Goal: Information Seeking & Learning: Learn about a topic

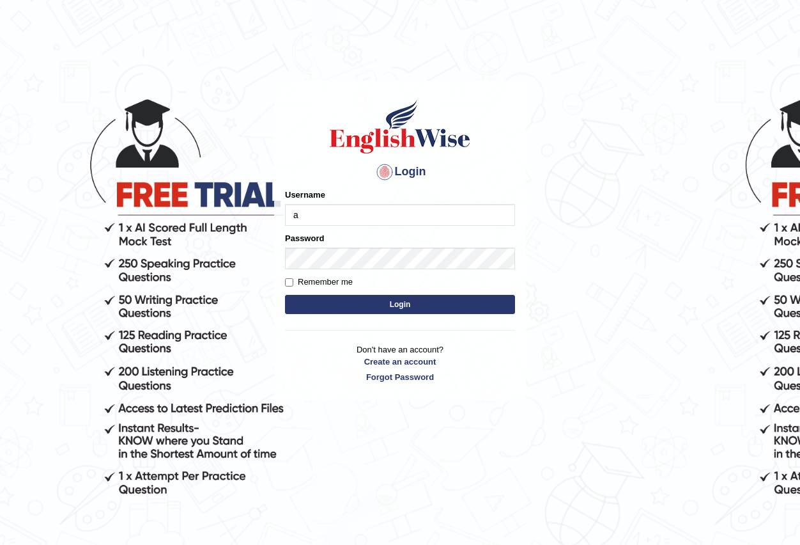
type input "Antonio2024"
click at [420, 307] on button "Login" at bounding box center [400, 304] width 230 height 19
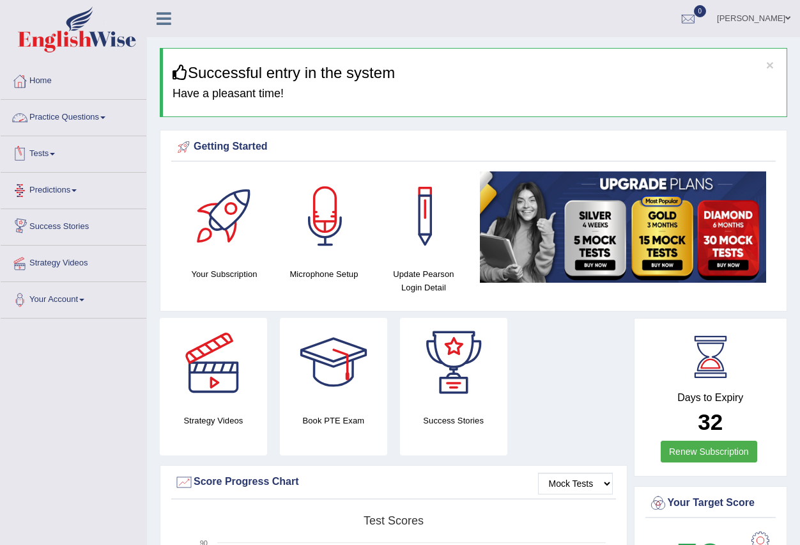
click at [111, 118] on link "Practice Questions" at bounding box center [74, 116] width 146 height 32
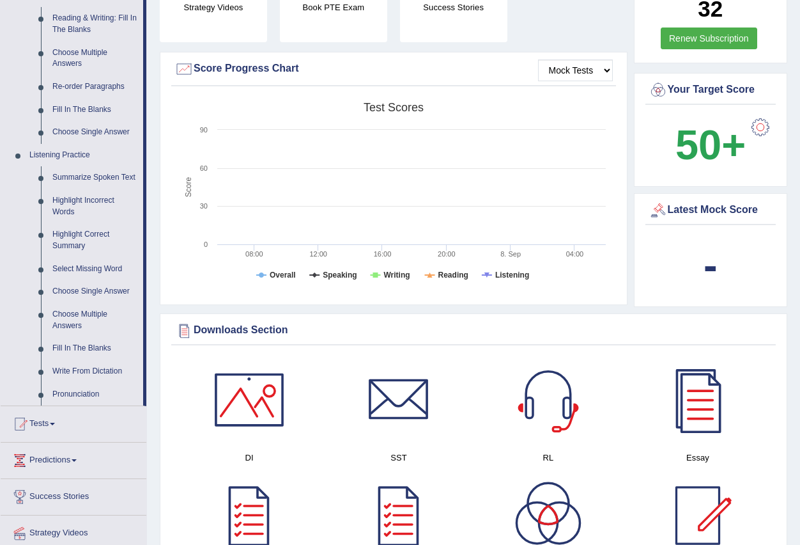
scroll to position [447, 0]
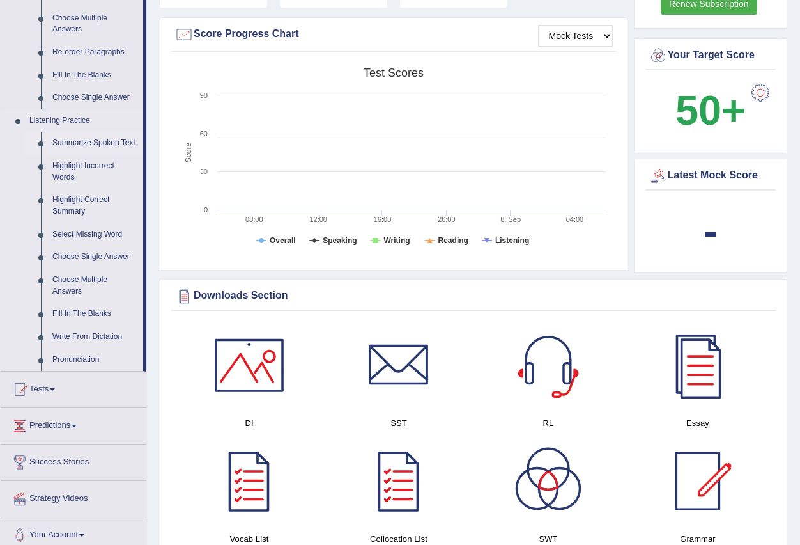
click at [109, 138] on link "Summarize Spoken Text" at bounding box center [95, 143] width 97 height 23
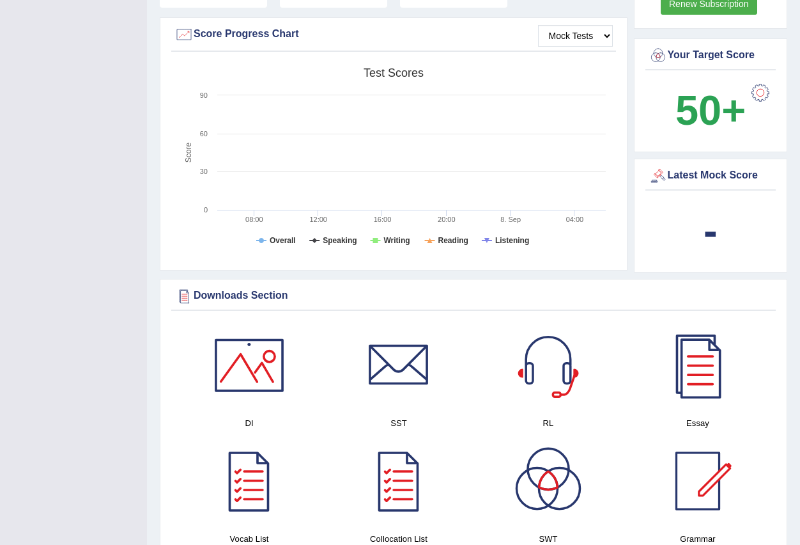
scroll to position [199, 0]
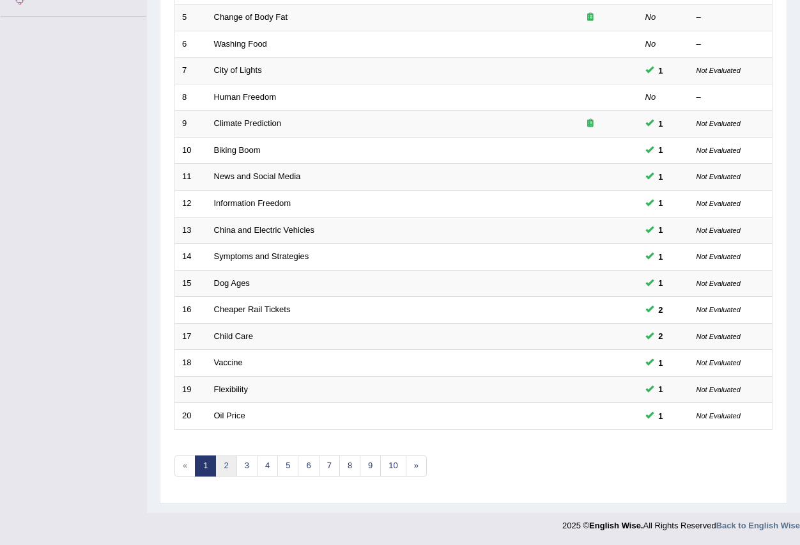
click at [229, 460] on link "2" at bounding box center [225, 465] width 21 height 21
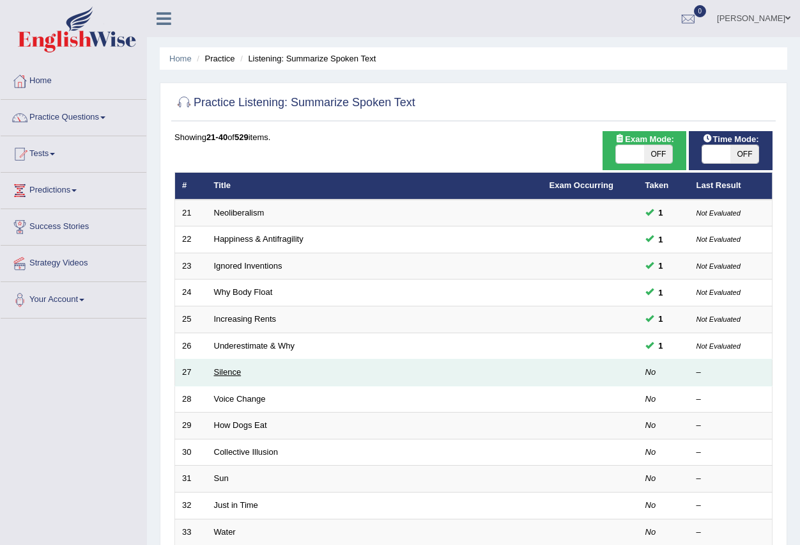
click at [221, 371] on link "Silence" at bounding box center [227, 372] width 27 height 10
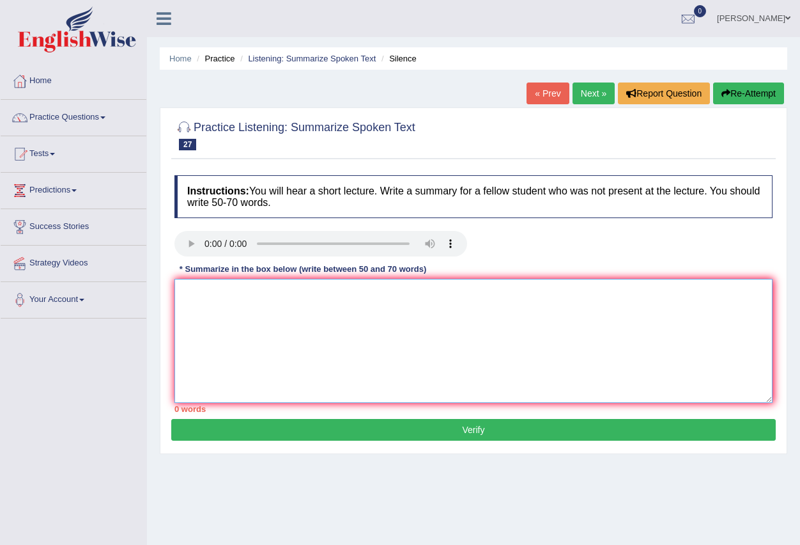
click at [196, 310] on textarea at bounding box center [474, 341] width 598 height 124
click at [205, 299] on textarea at bounding box center [474, 341] width 598 height 124
type textarea "i"
type textarea "In an ever stady experiment people information she startet"
click at [480, 431] on button "Verify" at bounding box center [473, 430] width 605 height 22
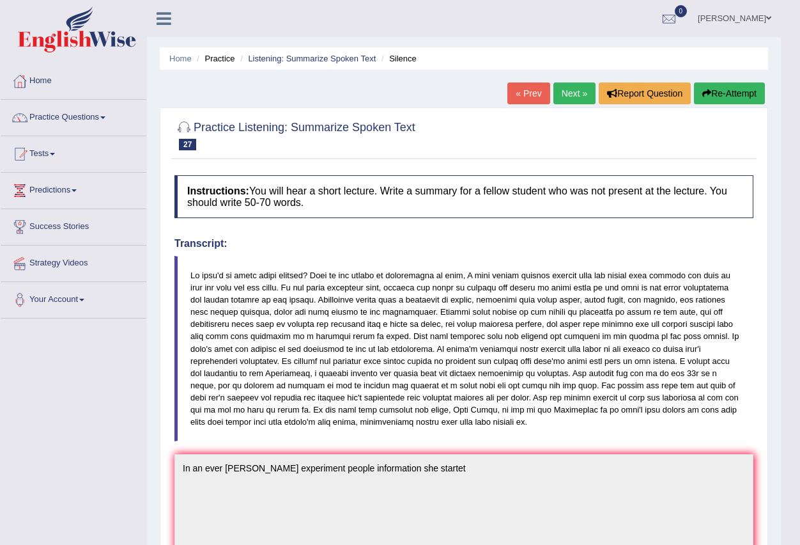
click at [105, 118] on span at bounding box center [102, 117] width 5 height 3
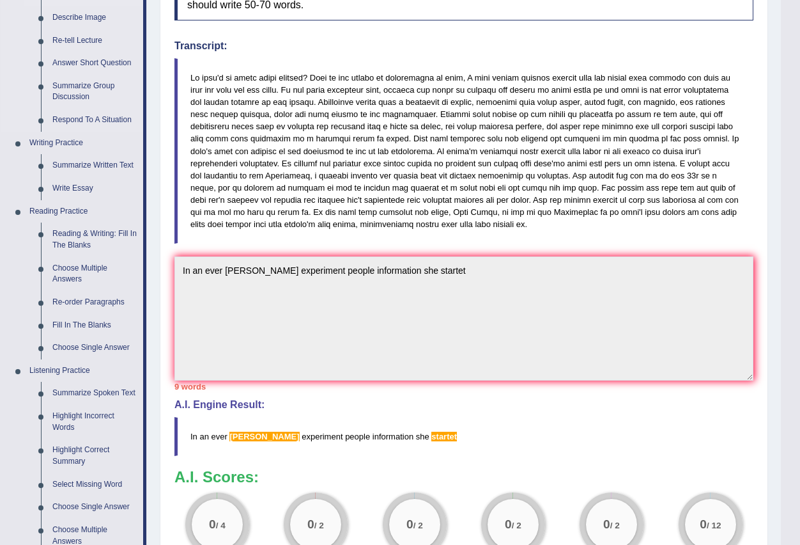
scroll to position [256, 0]
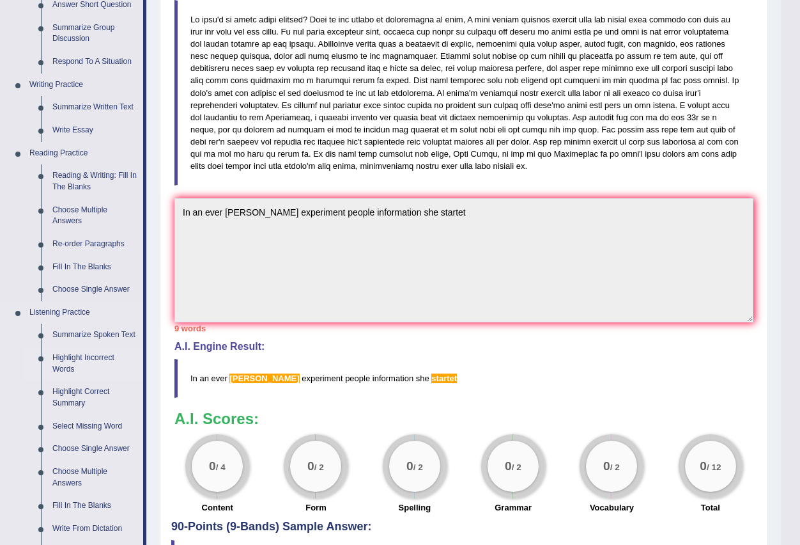
click at [96, 359] on link "Highlight Incorrect Words" at bounding box center [95, 363] width 97 height 34
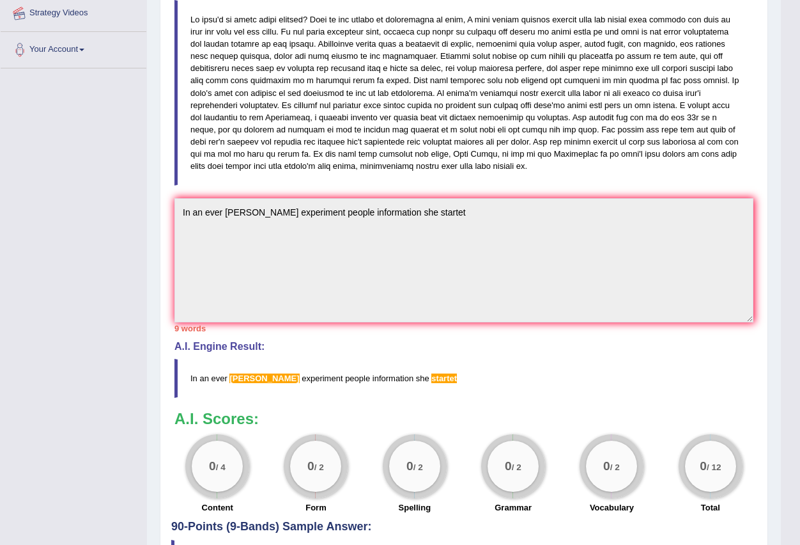
scroll to position [351, 0]
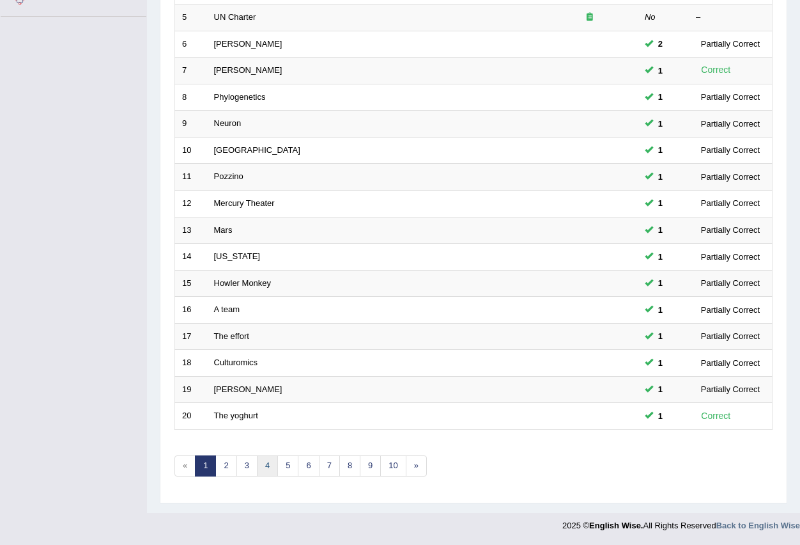
scroll to position [302, 0]
click at [244, 462] on link "3" at bounding box center [247, 465] width 21 height 21
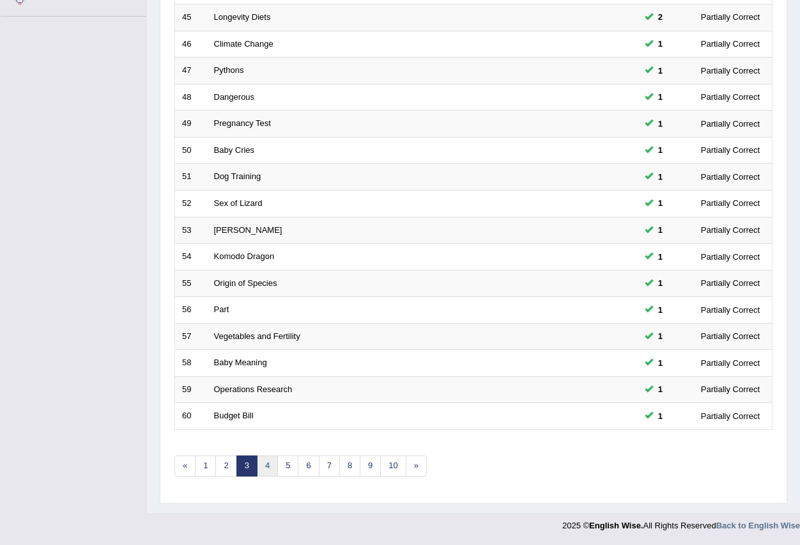
click at [270, 467] on link "4" at bounding box center [267, 465] width 21 height 21
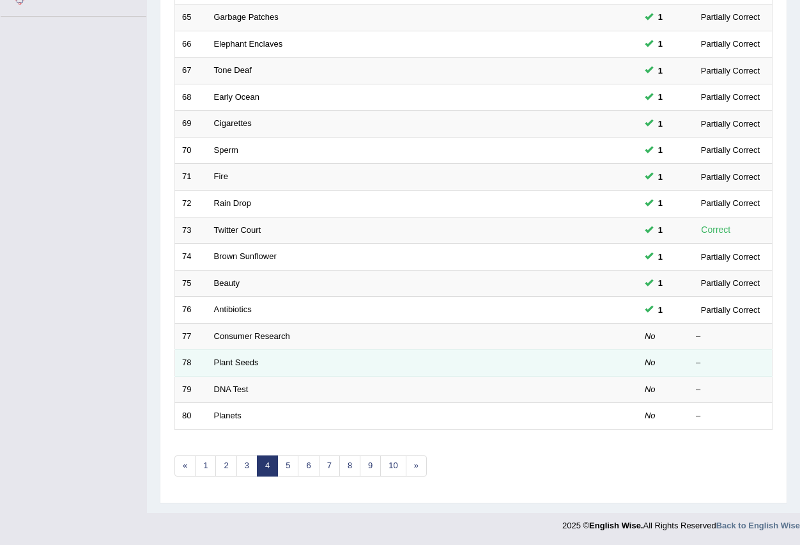
scroll to position [302, 0]
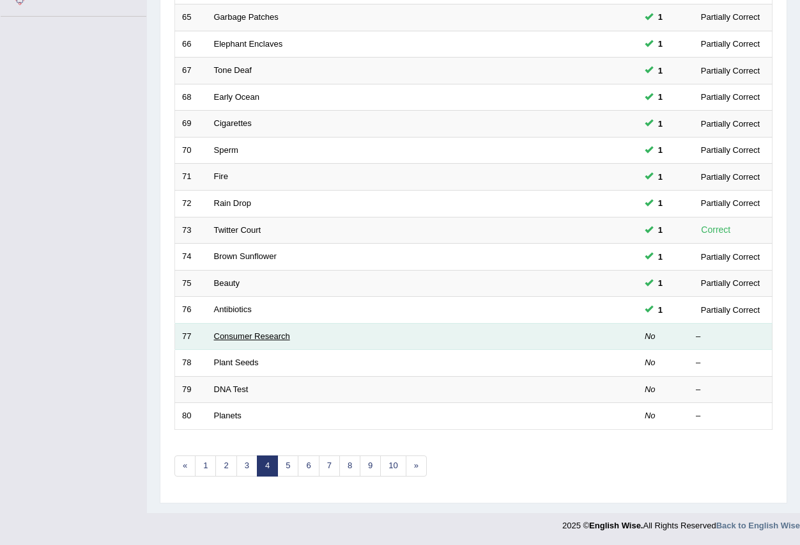
click at [252, 334] on link "Consumer Research" at bounding box center [252, 336] width 76 height 10
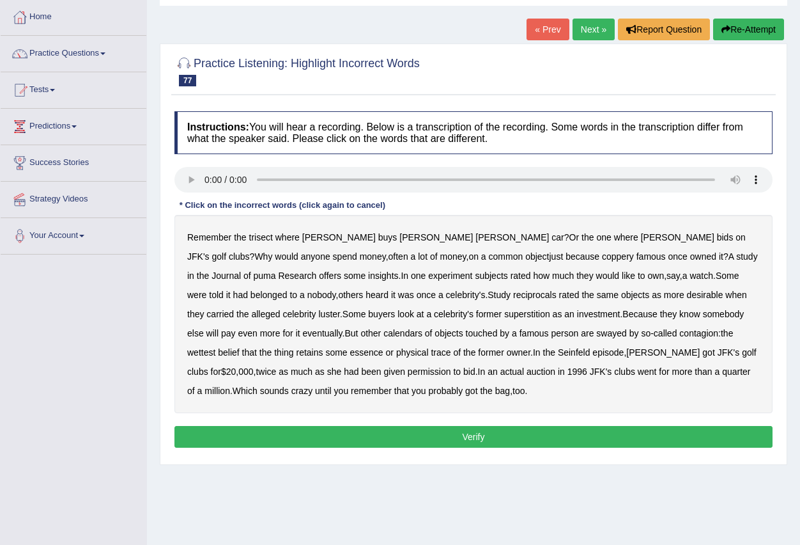
scroll to position [127, 0]
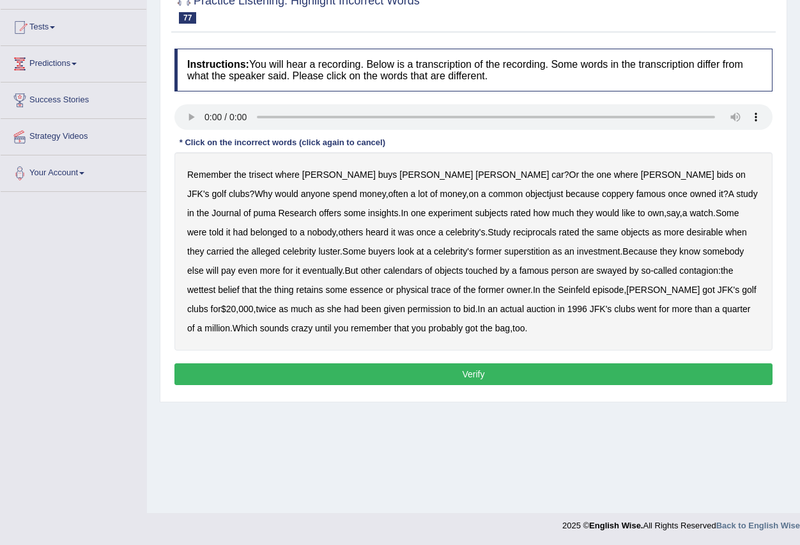
click at [276, 208] on b "puma" at bounding box center [265, 213] width 22 height 10
click at [384, 272] on b "calendars" at bounding box center [403, 270] width 39 height 10
click at [408, 307] on b "permission" at bounding box center [429, 309] width 43 height 10
click at [422, 373] on button "Verify" at bounding box center [474, 374] width 598 height 22
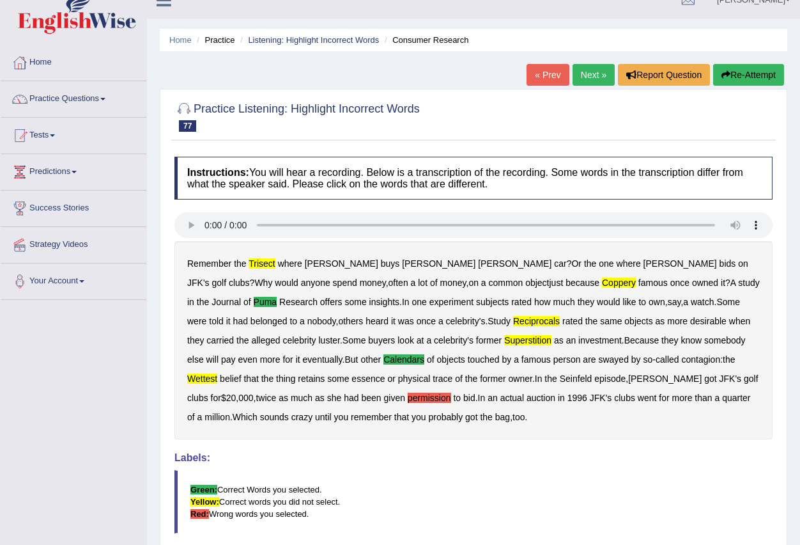
scroll to position [0, 0]
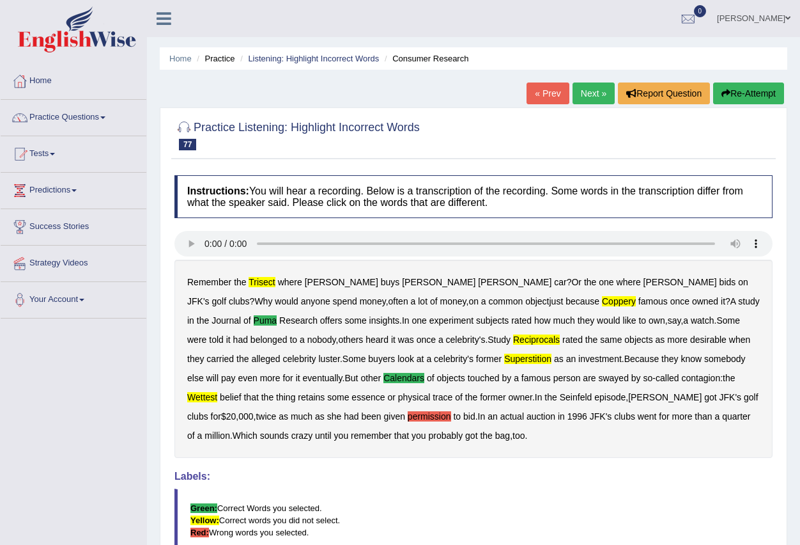
click at [583, 93] on link "Next »" at bounding box center [594, 93] width 42 height 22
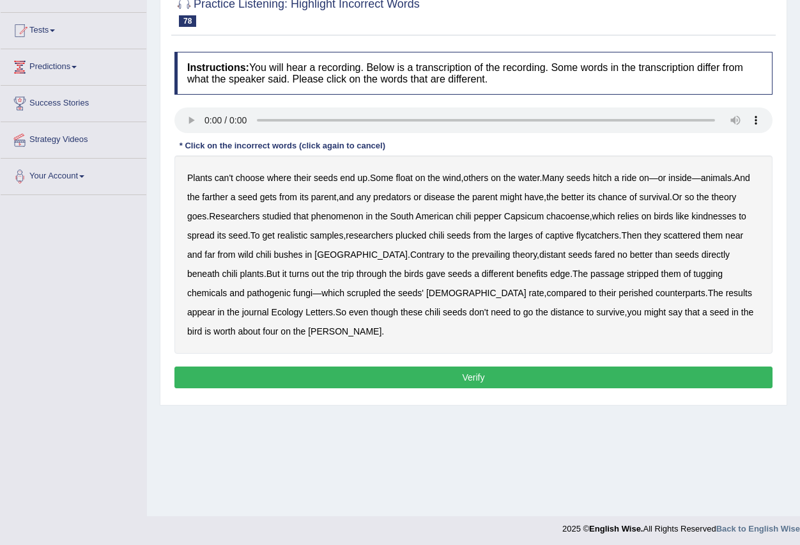
scroll to position [127, 0]
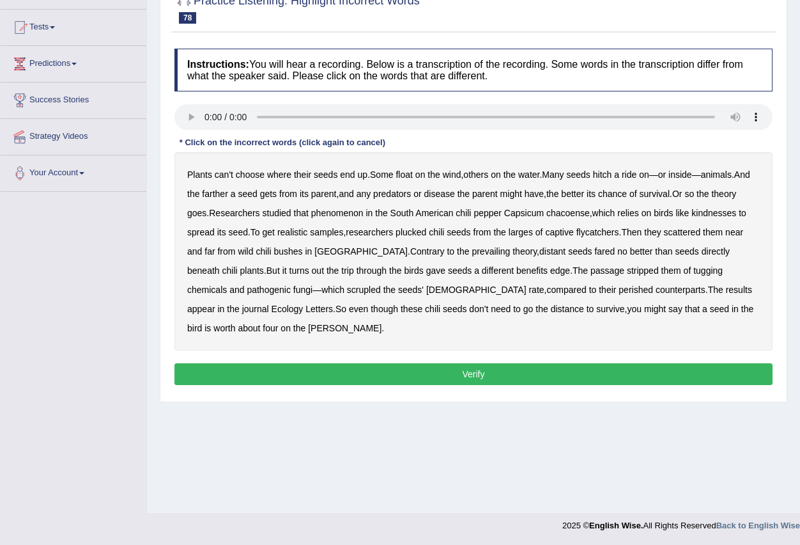
click at [516, 272] on b "benefits" at bounding box center [531, 270] width 31 height 10
click at [525, 363] on button "Verify" at bounding box center [474, 374] width 598 height 22
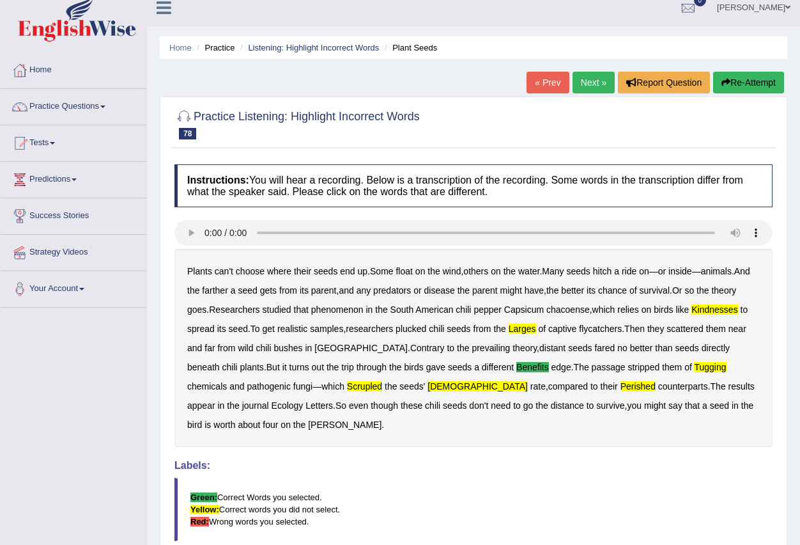
scroll to position [0, 0]
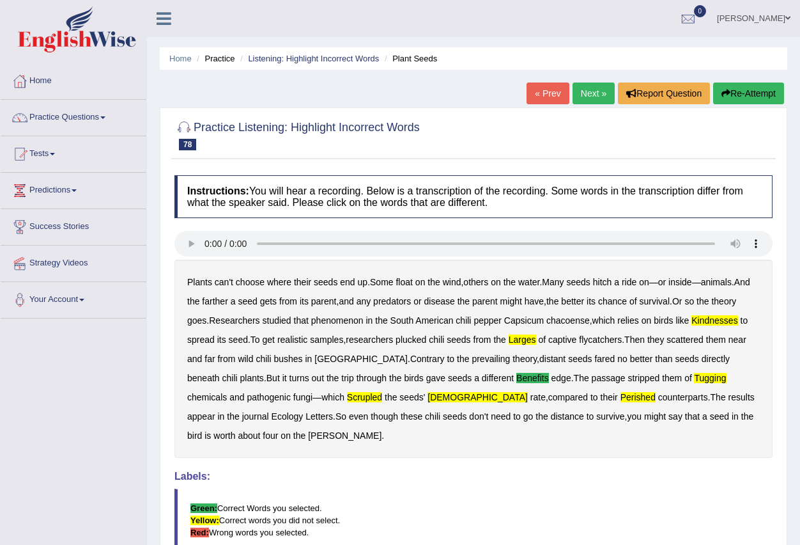
click at [584, 100] on link "Next »" at bounding box center [594, 93] width 42 height 22
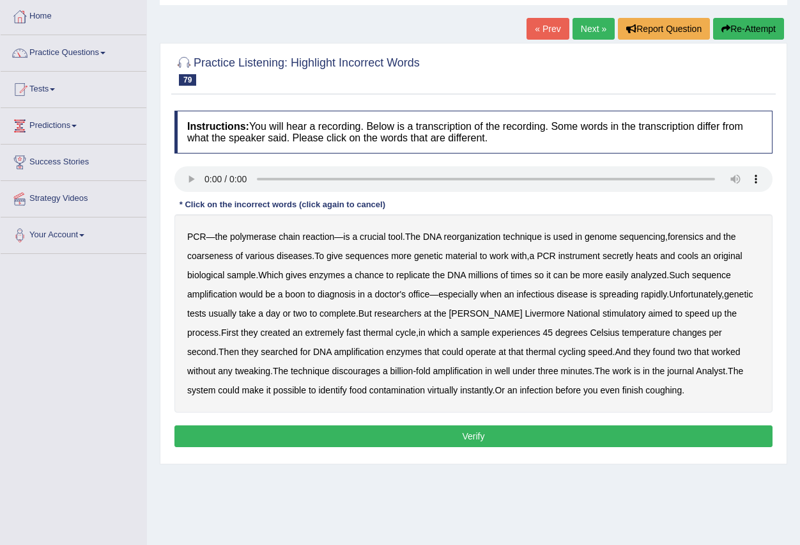
scroll to position [127, 0]
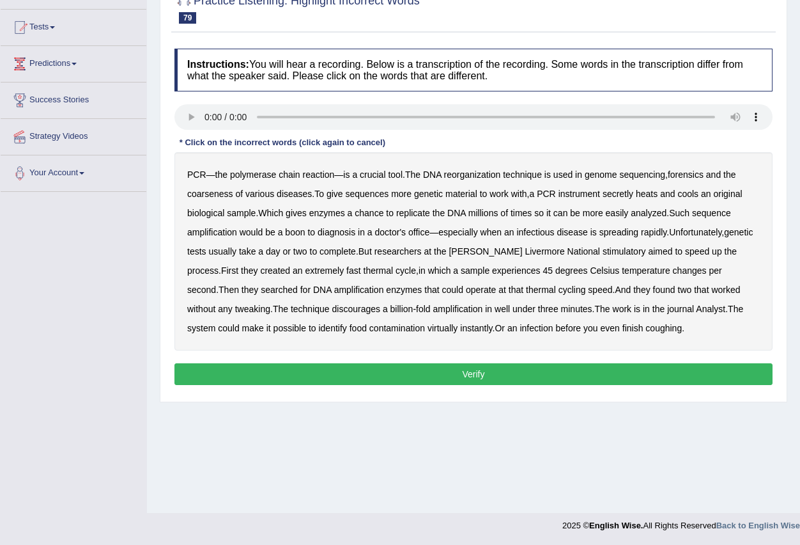
click at [485, 174] on b "reorganization" at bounding box center [472, 174] width 57 height 10
click at [617, 194] on b "secretly" at bounding box center [618, 194] width 31 height 10
click at [509, 373] on button "Verify" at bounding box center [474, 374] width 598 height 22
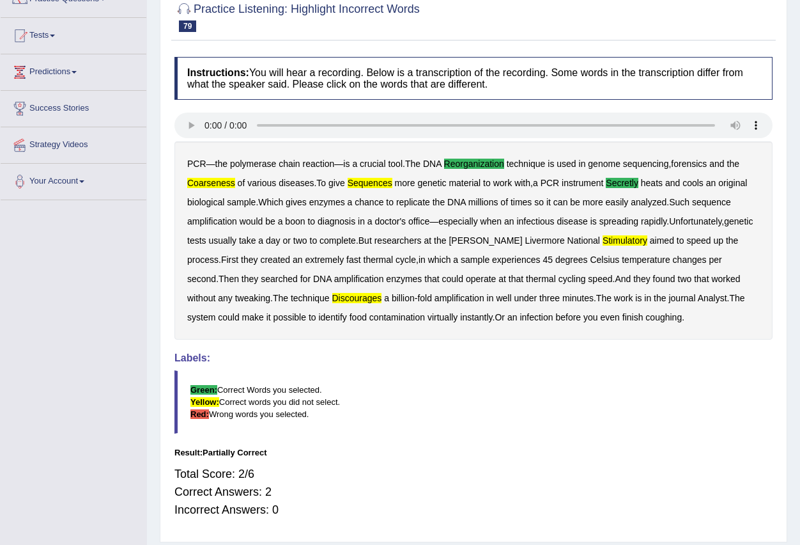
scroll to position [0, 0]
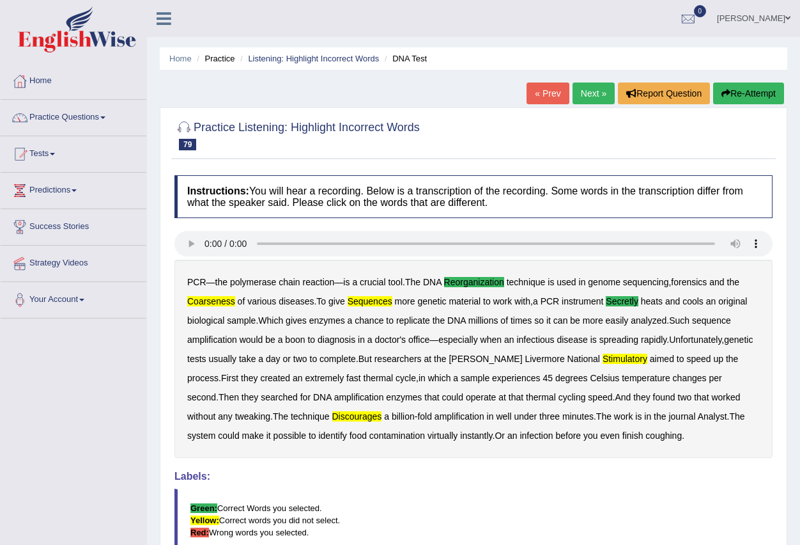
click at [587, 94] on link "Next »" at bounding box center [594, 93] width 42 height 22
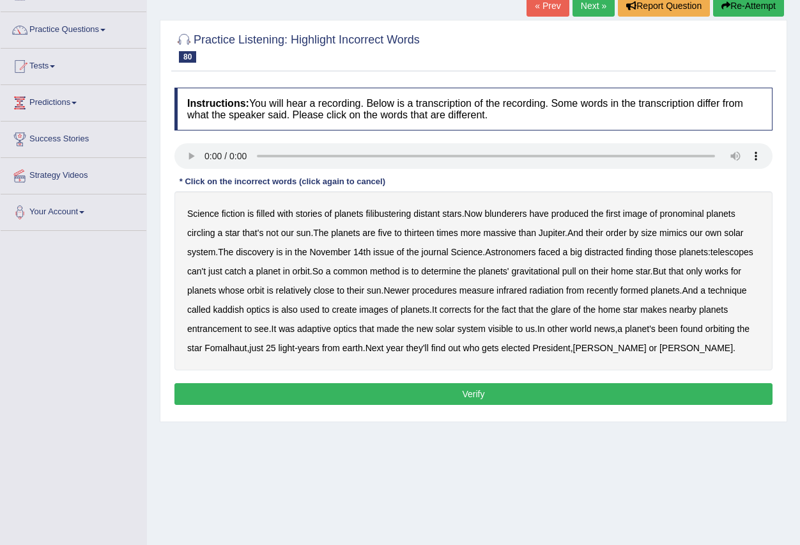
scroll to position [127, 0]
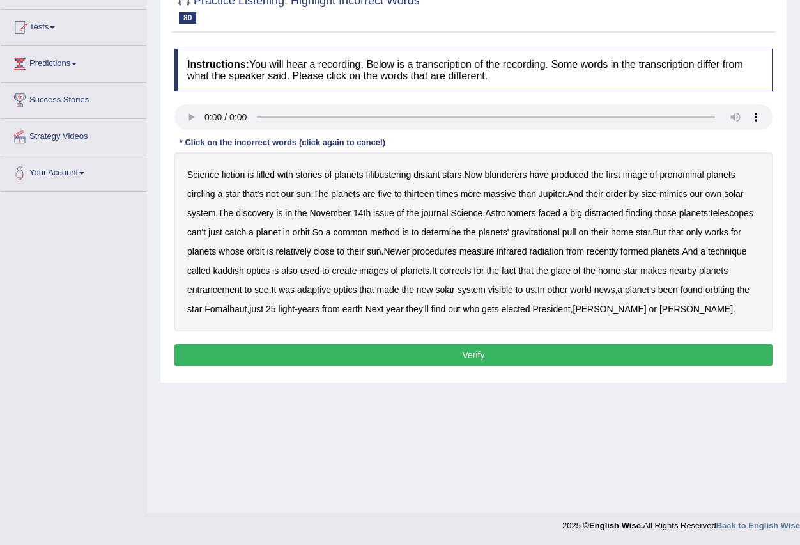
drag, startPoint x: 391, startPoint y: 173, endPoint x: 400, endPoint y: 179, distance: 11.0
click at [393, 179] on b "filibustering" at bounding box center [388, 174] width 45 height 10
click at [687, 177] on b "pronominal" at bounding box center [682, 174] width 44 height 10
click at [608, 219] on div "Science fiction is filled with stories of planets filibustering distant stars .…" at bounding box center [474, 241] width 598 height 179
click at [605, 210] on b "distracted" at bounding box center [604, 213] width 39 height 10
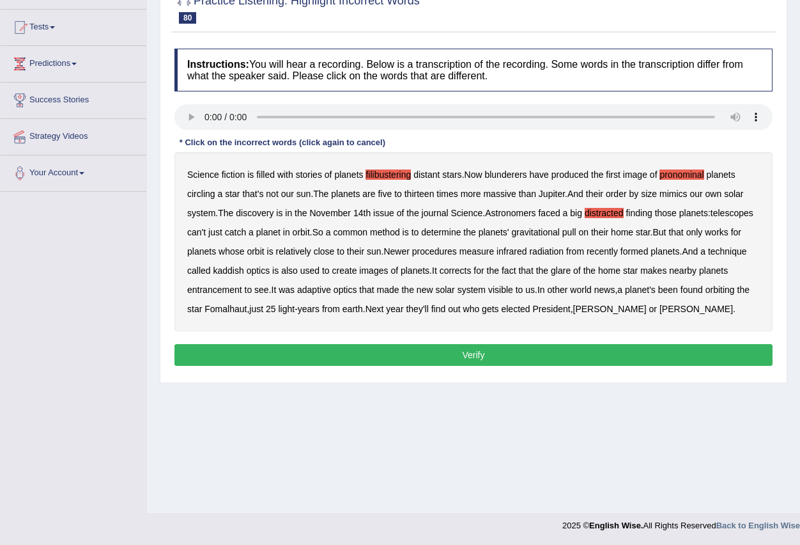
drag, startPoint x: 252, startPoint y: 286, endPoint x: 277, endPoint y: 291, distance: 24.7
click at [242, 288] on b "entrancement" at bounding box center [214, 289] width 55 height 10
click at [512, 360] on button "Verify" at bounding box center [474, 355] width 598 height 22
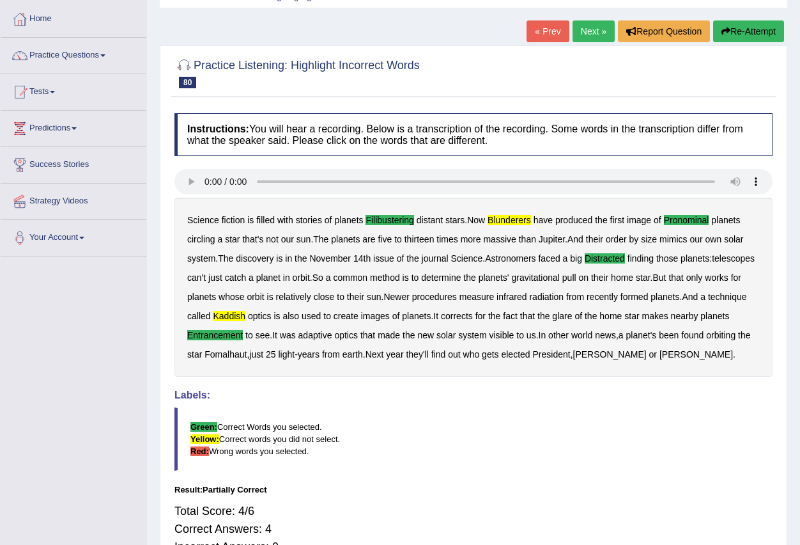
scroll to position [0, 0]
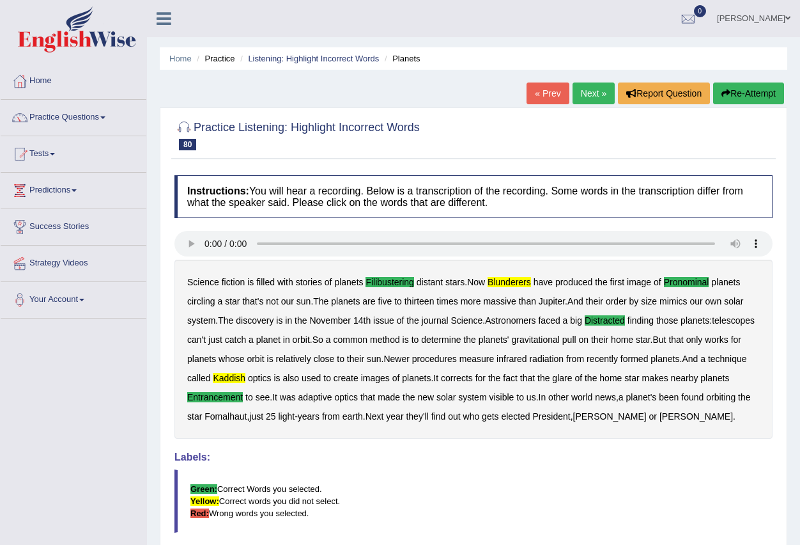
click at [586, 94] on link "Next »" at bounding box center [594, 93] width 42 height 22
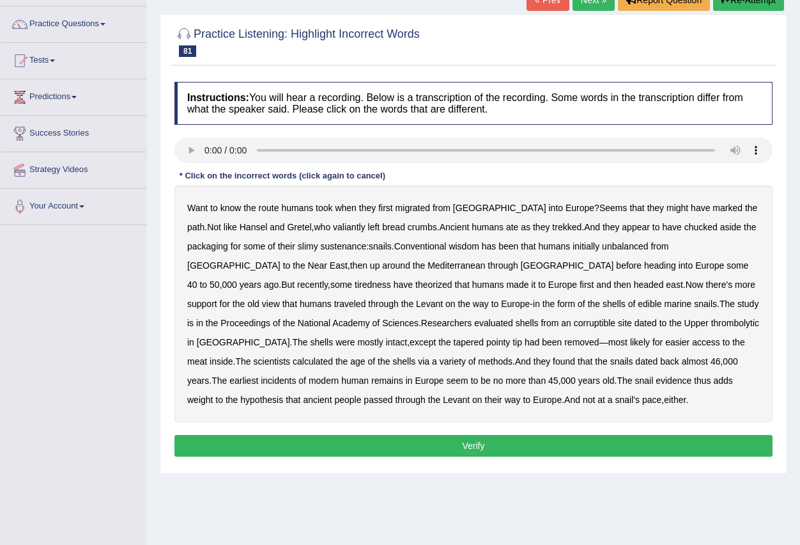
scroll to position [127, 0]
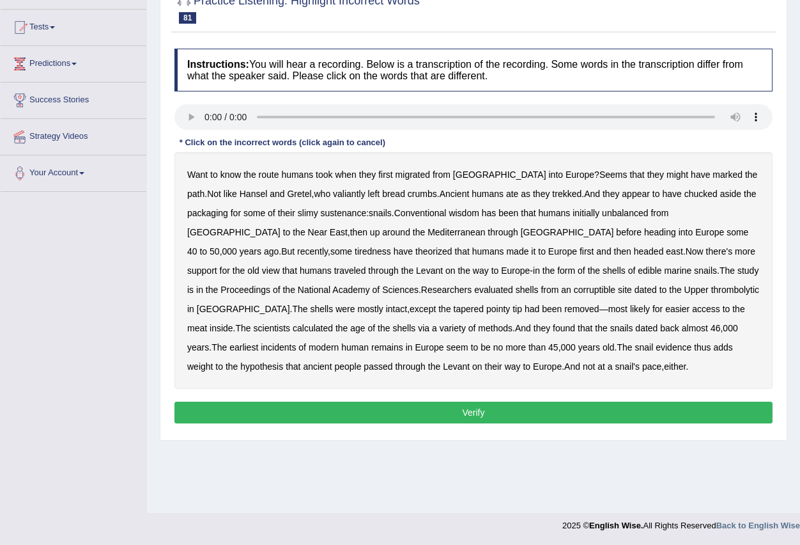
drag, startPoint x: 295, startPoint y: 197, endPoint x: 319, endPoint y: 197, distance: 24.3
click at [333, 197] on b "valiantly" at bounding box center [349, 194] width 33 height 10
drag, startPoint x: 682, startPoint y: 233, endPoint x: 648, endPoint y: 260, distance: 43.2
click at [391, 246] on b "tiredness" at bounding box center [373, 251] width 36 height 10
drag, startPoint x: 407, startPoint y: 286, endPoint x: 426, endPoint y: 297, distance: 22.6
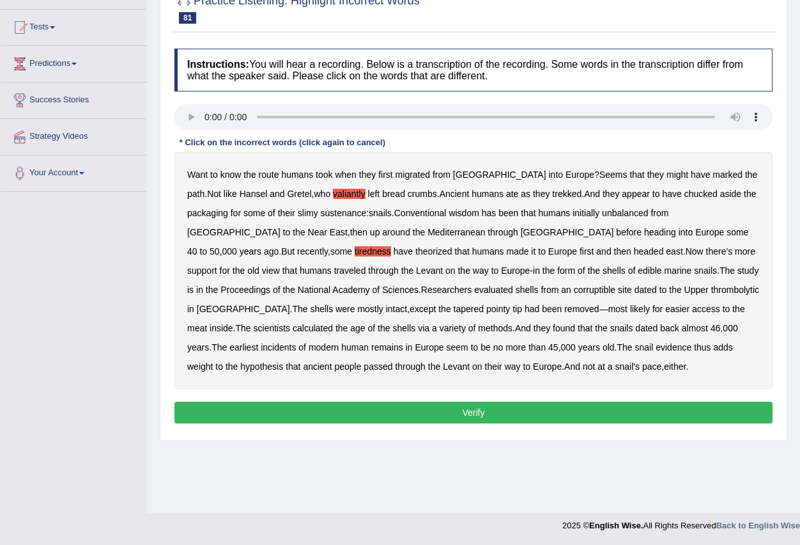
click at [574, 288] on b "corruptible" at bounding box center [595, 289] width 42 height 10
click at [454, 416] on button "Verify" at bounding box center [474, 412] width 598 height 22
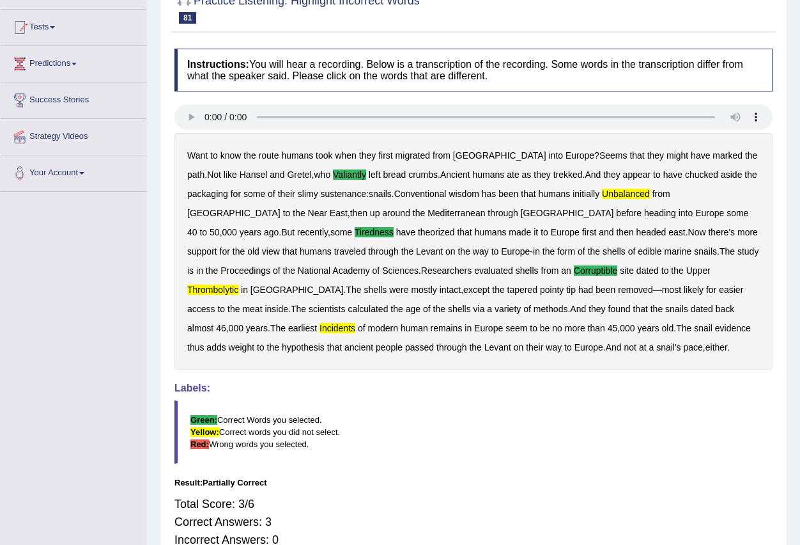
scroll to position [0, 0]
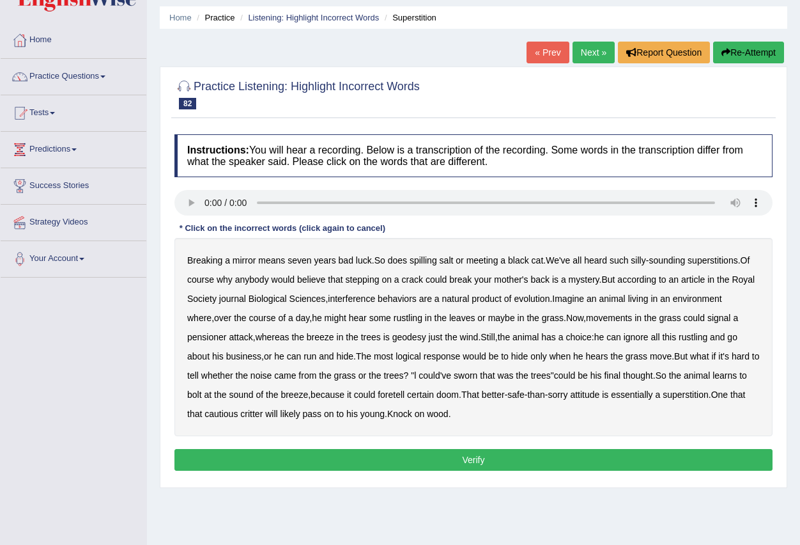
scroll to position [64, 0]
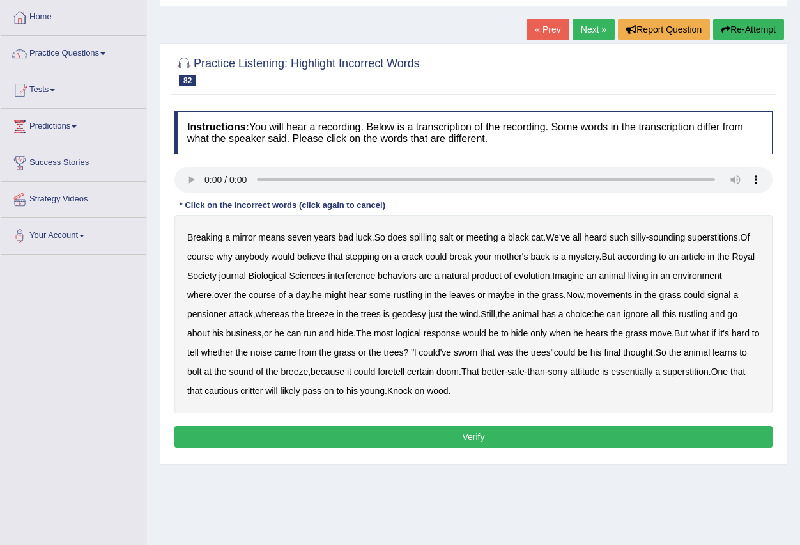
click at [359, 273] on b "interference" at bounding box center [351, 275] width 47 height 10
click at [474, 437] on button "Verify" at bounding box center [474, 437] width 598 height 22
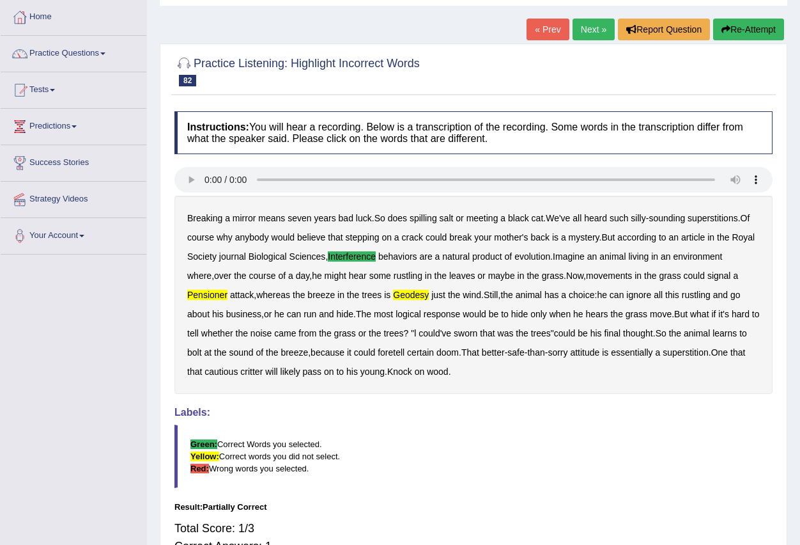
click at [587, 27] on link "Next »" at bounding box center [594, 30] width 42 height 22
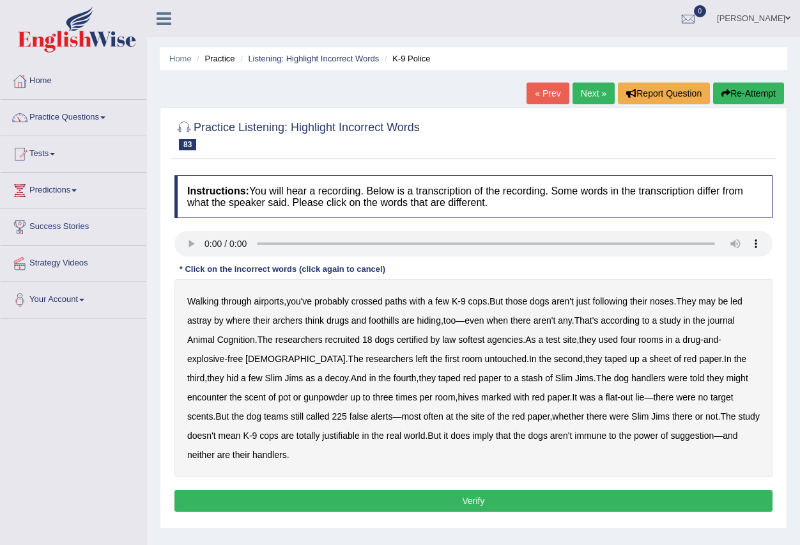
drag, startPoint x: 382, startPoint y: 318, endPoint x: 389, endPoint y: 318, distance: 7.0
click at [384, 318] on b "foothills" at bounding box center [384, 320] width 30 height 10
click at [462, 501] on button "Verify" at bounding box center [474, 501] width 598 height 22
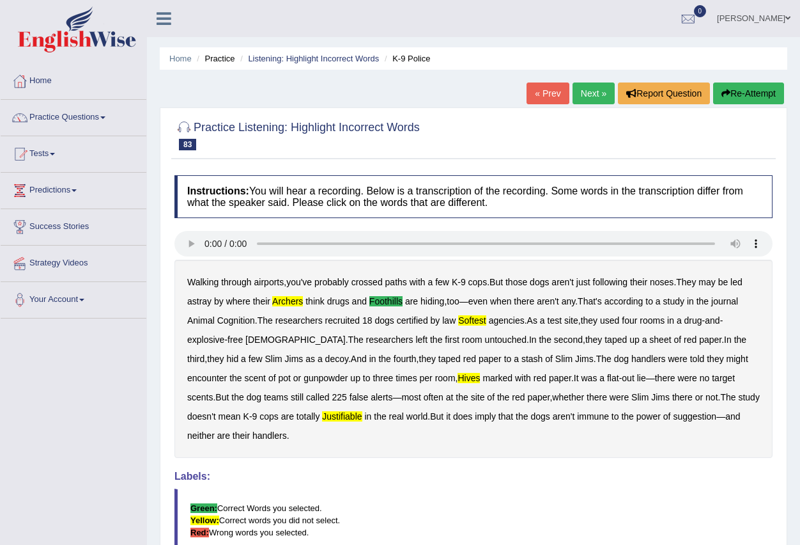
click at [586, 89] on link "Next »" at bounding box center [594, 93] width 42 height 22
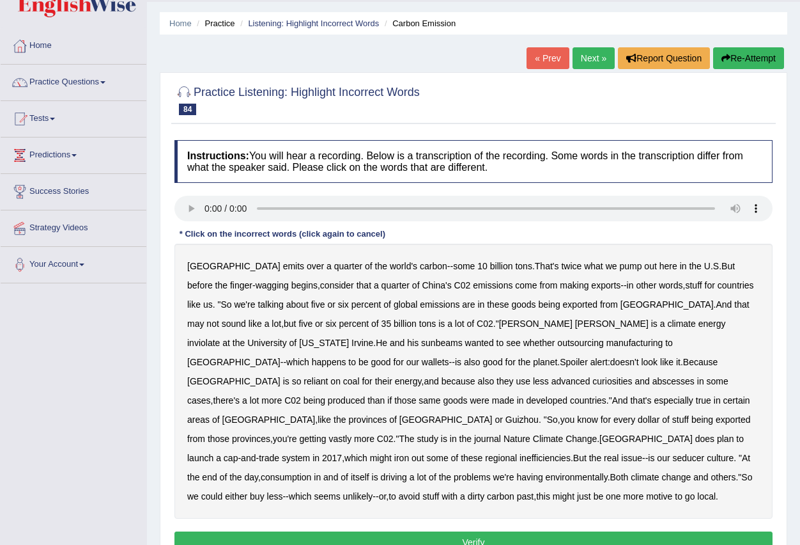
scroll to position [64, 0]
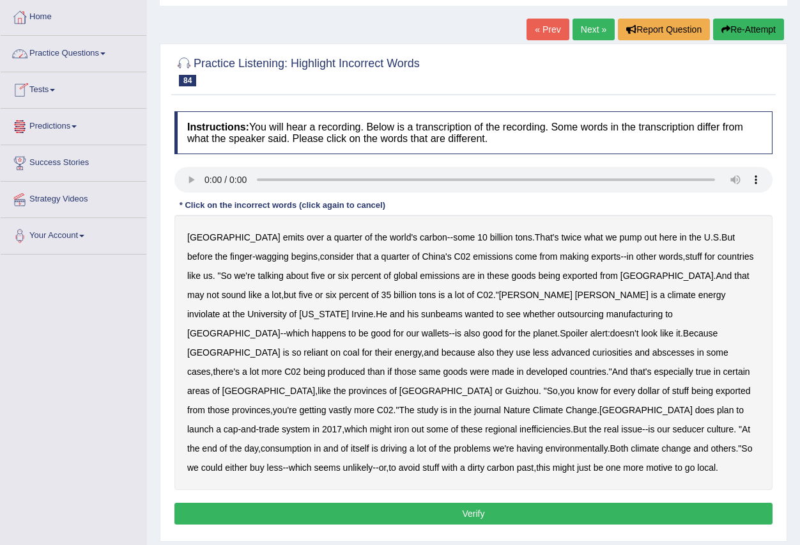
click at [104, 54] on link "Practice Questions" at bounding box center [74, 52] width 146 height 32
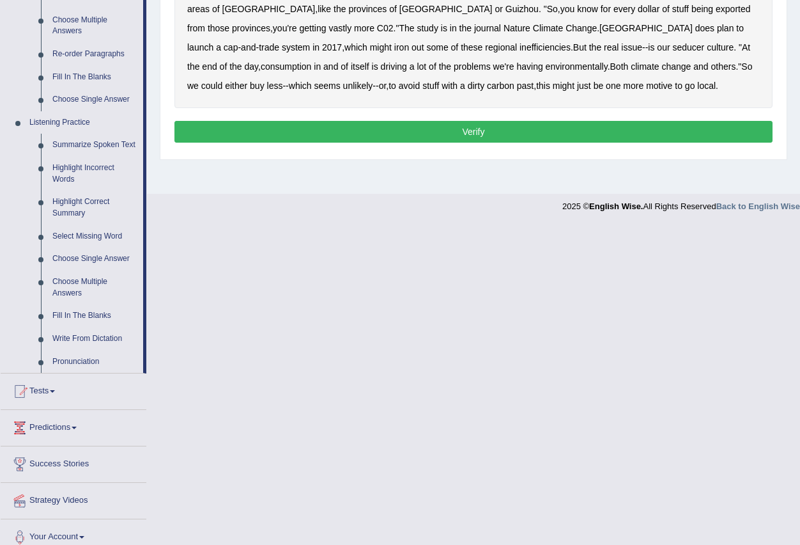
scroll to position [447, 0]
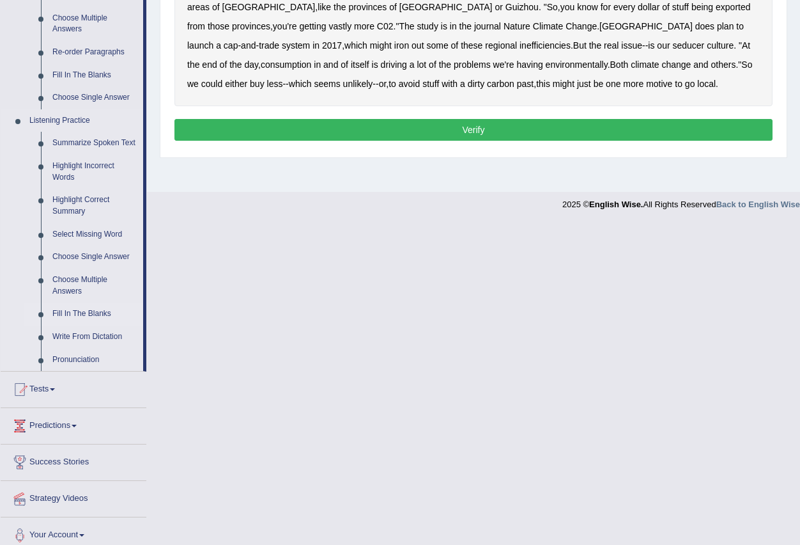
click at [89, 313] on link "Fill In The Blanks" at bounding box center [95, 313] width 97 height 23
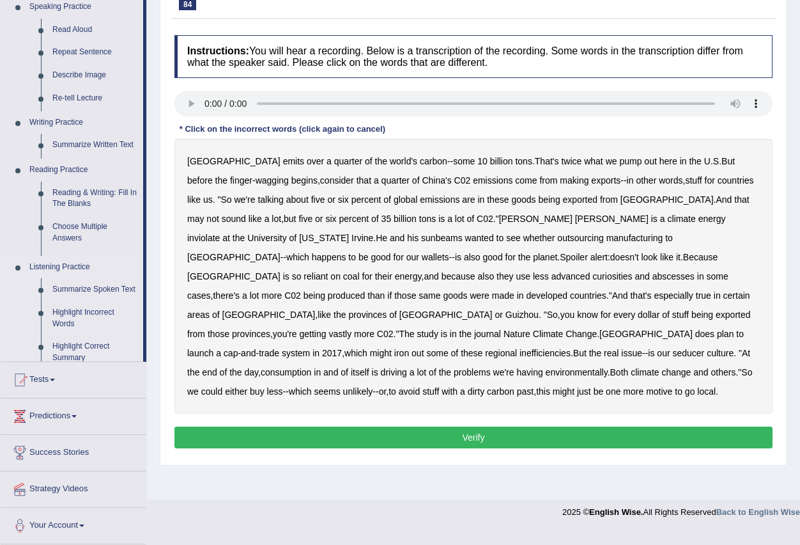
scroll to position [127, 0]
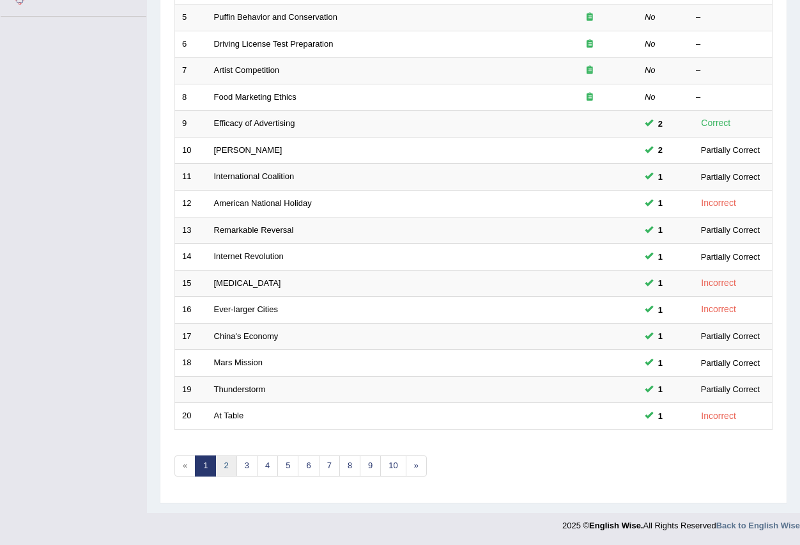
click at [226, 468] on link "2" at bounding box center [225, 465] width 21 height 21
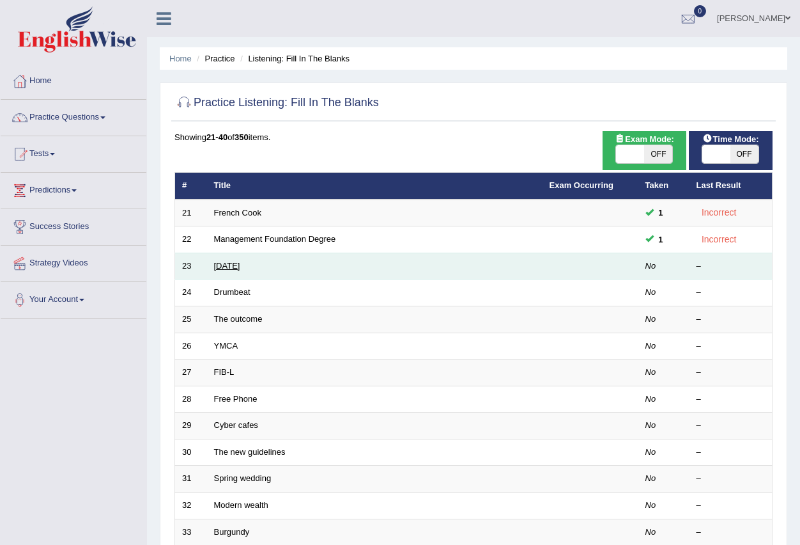
click at [240, 264] on link "[DATE]" at bounding box center [227, 266] width 26 height 10
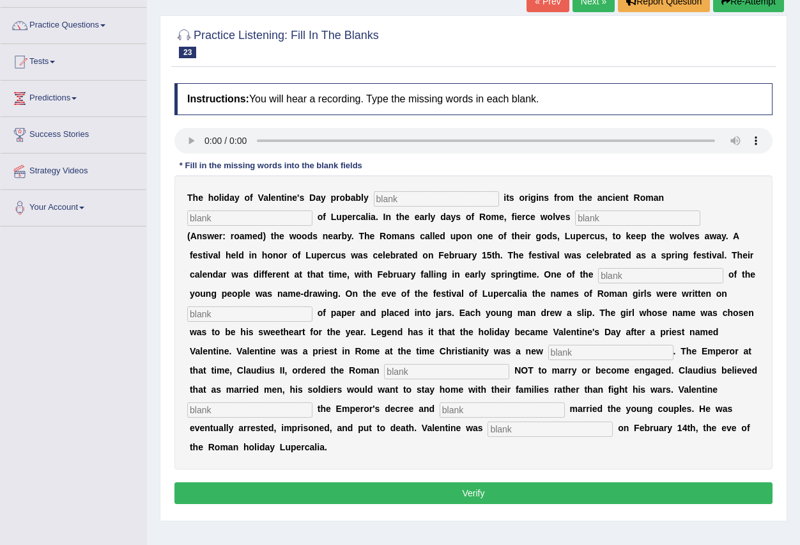
scroll to position [63, 0]
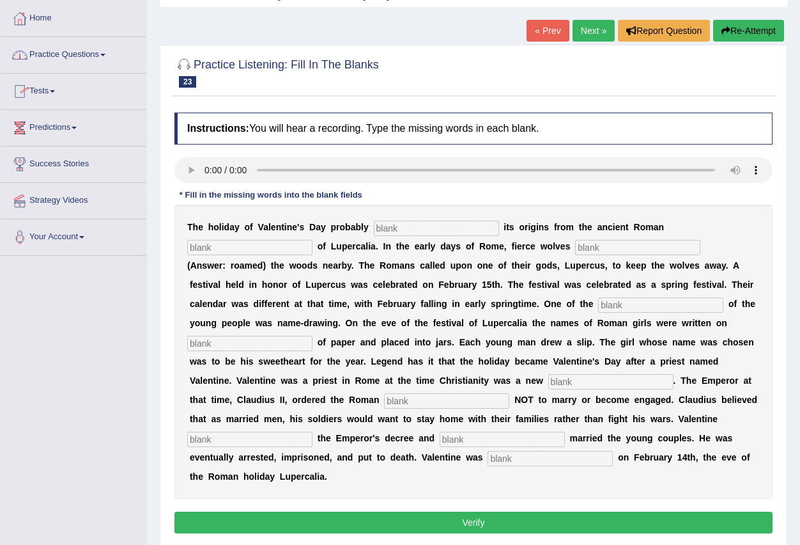
click at [107, 56] on link "Practice Questions" at bounding box center [74, 53] width 146 height 32
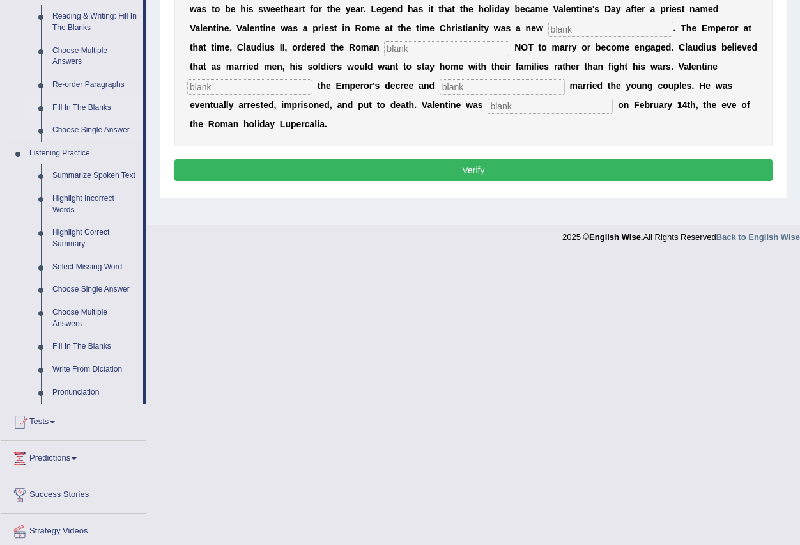
scroll to position [446, 0]
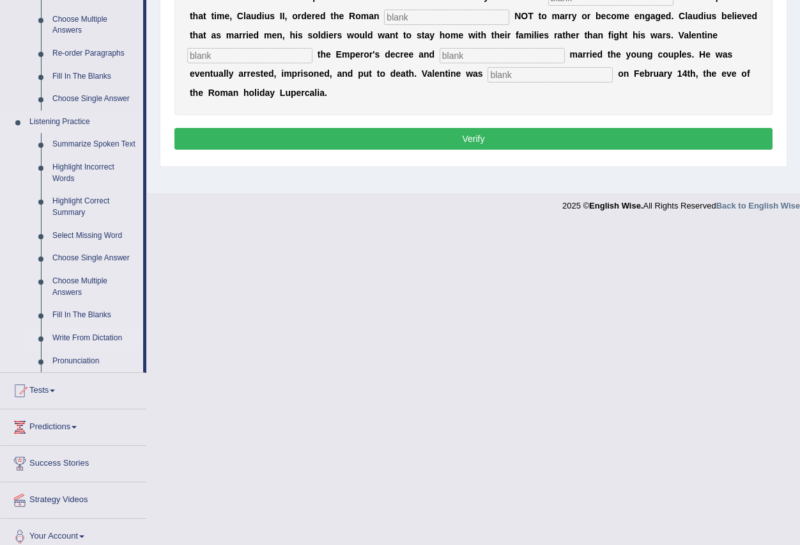
click at [100, 338] on link "Write From Dictation" at bounding box center [95, 338] width 97 height 23
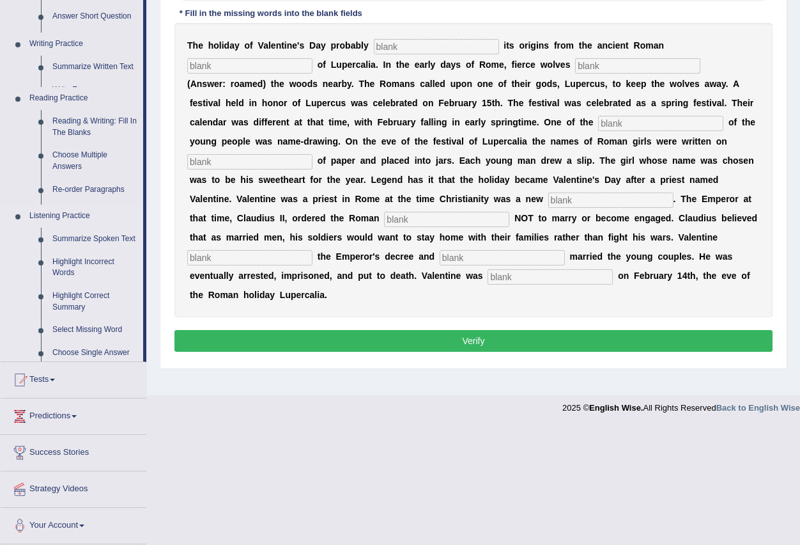
scroll to position [127, 0]
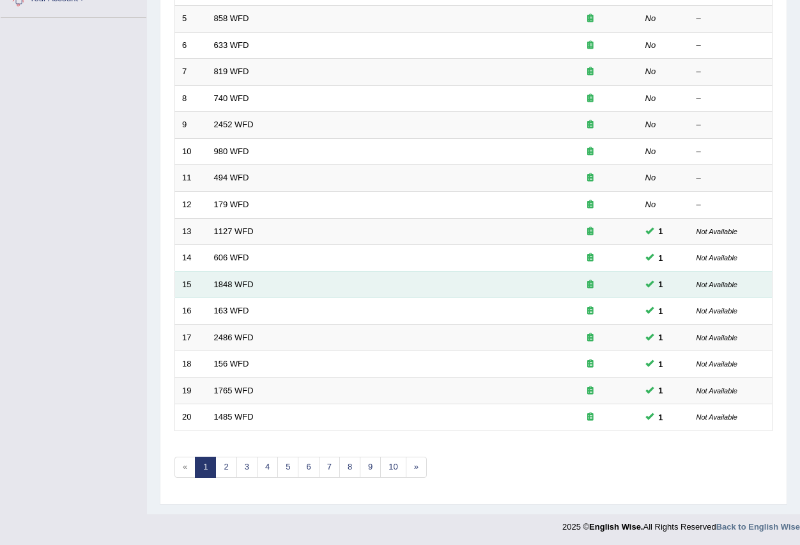
scroll to position [302, 0]
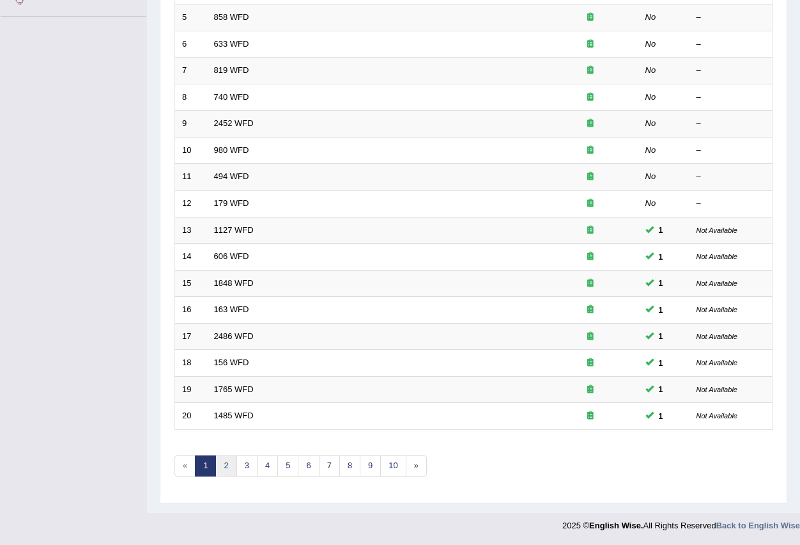
click at [229, 465] on link "2" at bounding box center [225, 465] width 21 height 21
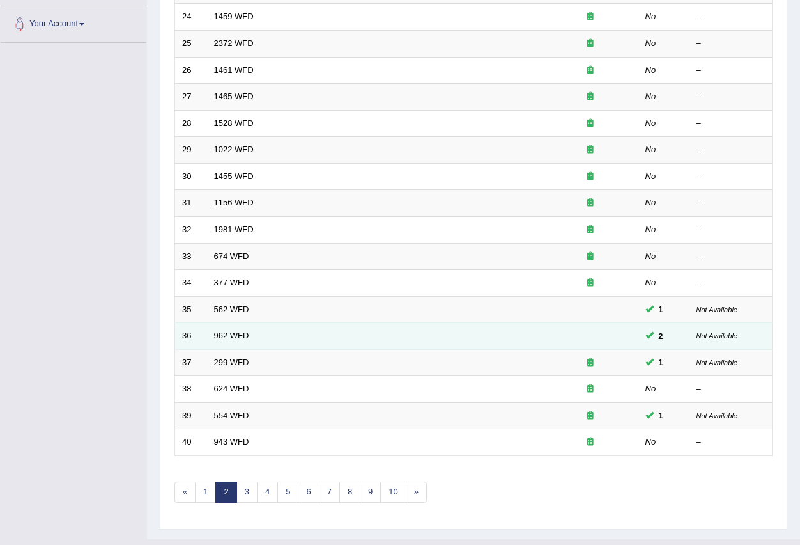
scroll to position [302, 0]
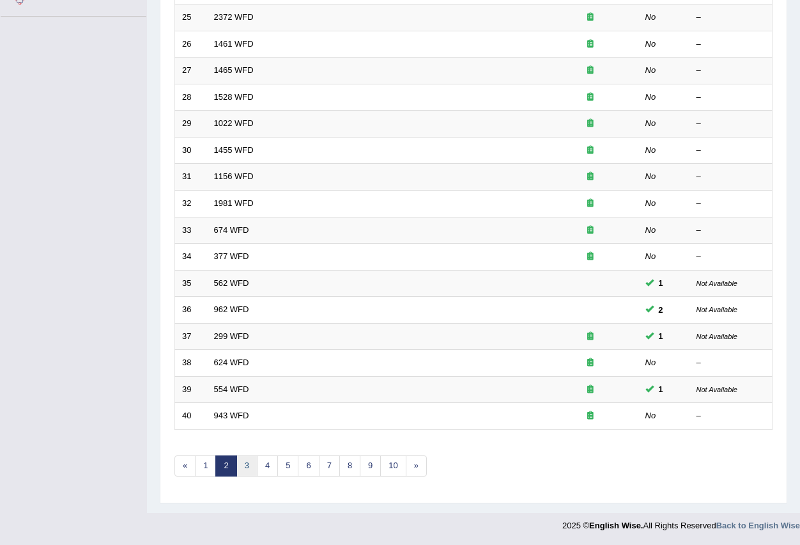
click at [247, 468] on link "3" at bounding box center [247, 465] width 21 height 21
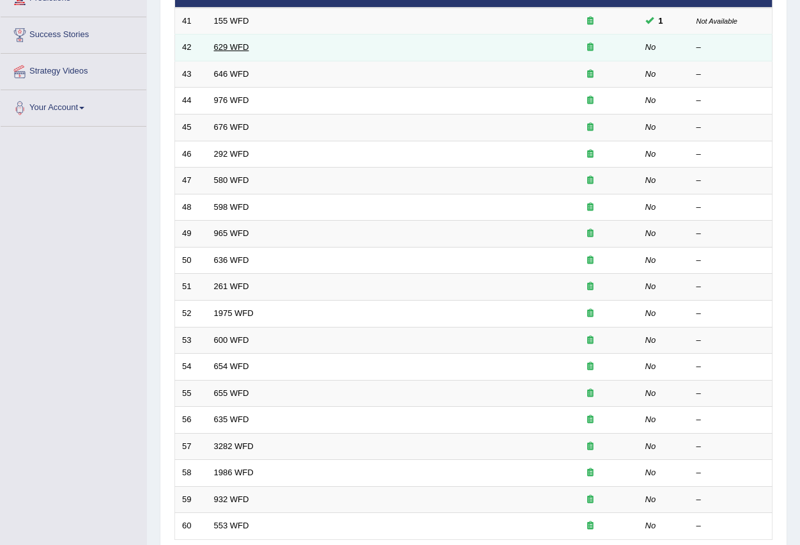
click at [223, 47] on link "629 WFD" at bounding box center [231, 47] width 35 height 10
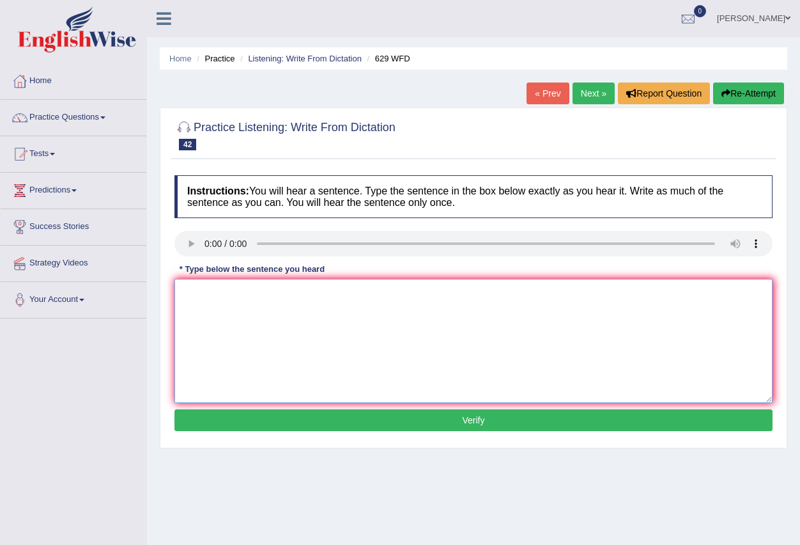
click at [210, 316] on textarea at bounding box center [474, 341] width 598 height 124
click at [194, 311] on textarea at bounding box center [474, 341] width 598 height 124
type textarea "Plasse suport arguments"
click at [465, 421] on button "Verify" at bounding box center [474, 420] width 598 height 22
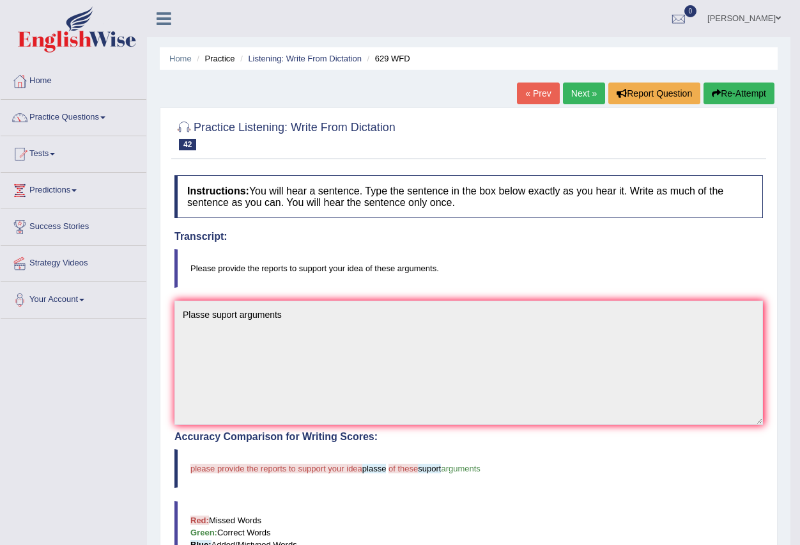
click at [572, 94] on link "Next »" at bounding box center [584, 93] width 42 height 22
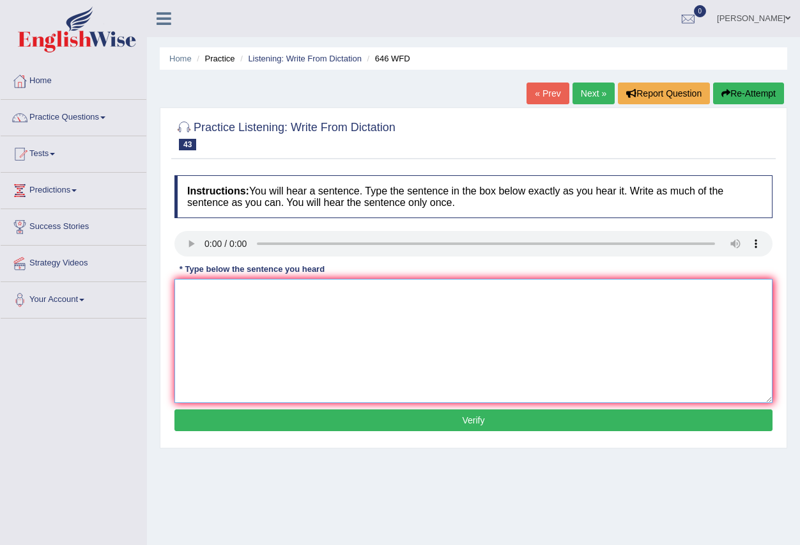
click at [270, 311] on textarea at bounding box center [474, 341] width 598 height 124
type textarea "The industry revolushen in europe tecnology"
click at [478, 430] on button "Verify" at bounding box center [474, 420] width 598 height 22
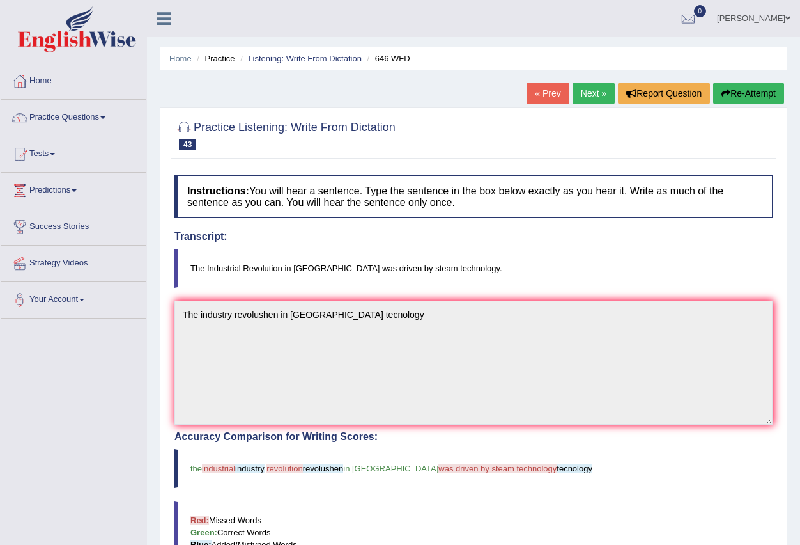
click at [590, 94] on link "Next »" at bounding box center [594, 93] width 42 height 22
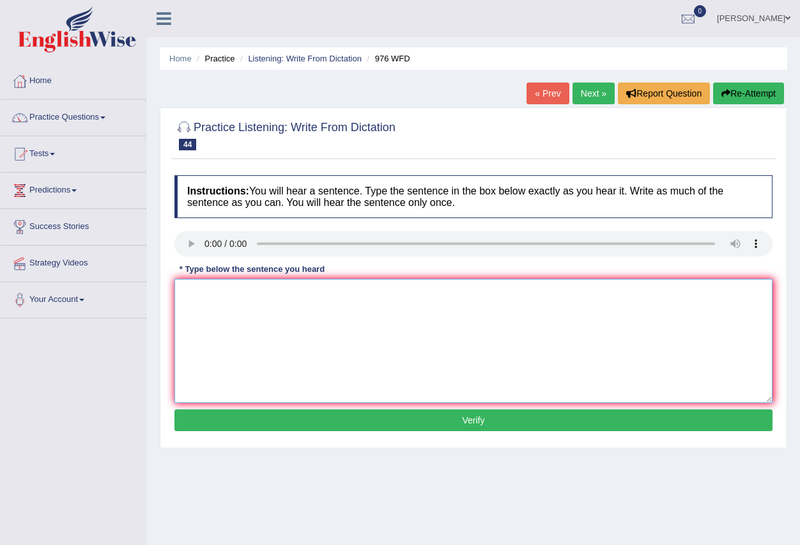
click at [208, 311] on textarea at bounding box center [474, 341] width 598 height 124
type textarea "The [PERSON_NAME] to the economy"
click at [458, 423] on button "Verify" at bounding box center [474, 420] width 598 height 22
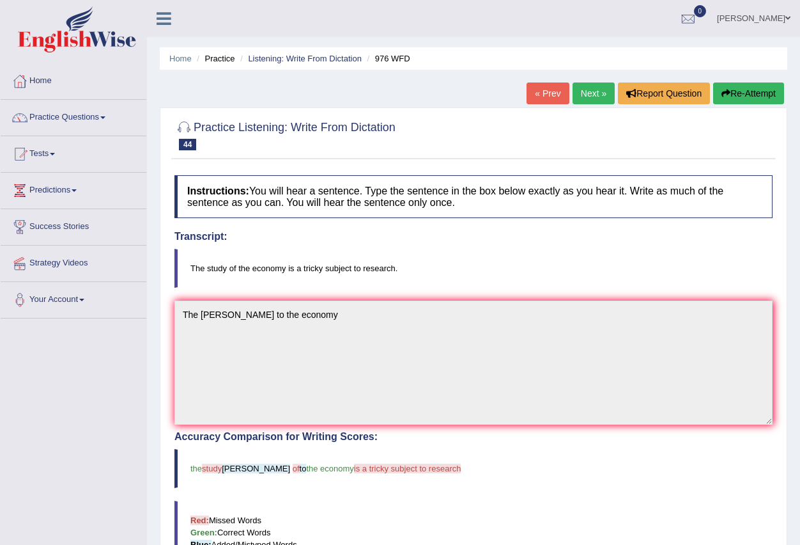
click at [586, 94] on link "Next »" at bounding box center [594, 93] width 42 height 22
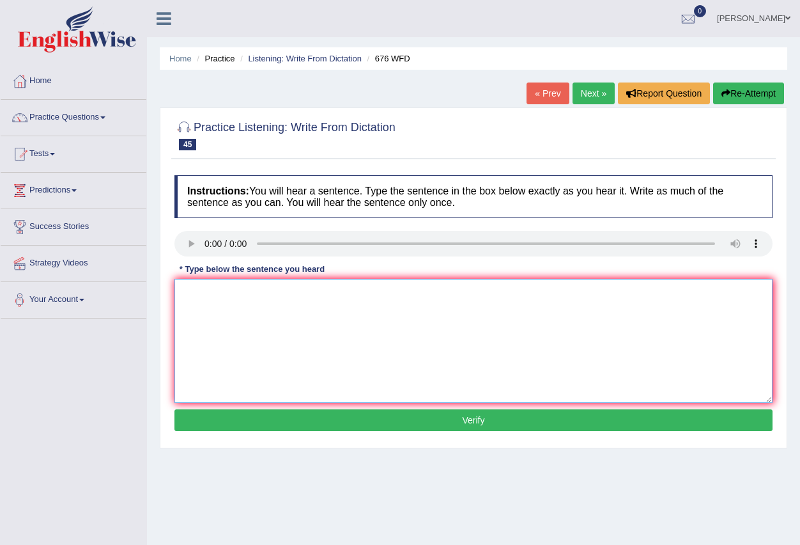
click at [208, 300] on textarea at bounding box center [474, 341] width 598 height 124
type textarea "University need security"
click at [469, 421] on button "Verify" at bounding box center [474, 420] width 598 height 22
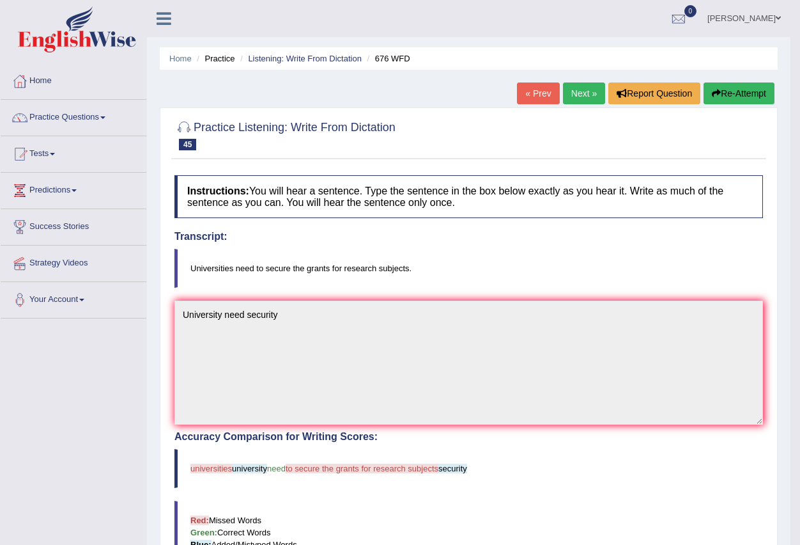
click at [577, 97] on link "Next »" at bounding box center [584, 93] width 42 height 22
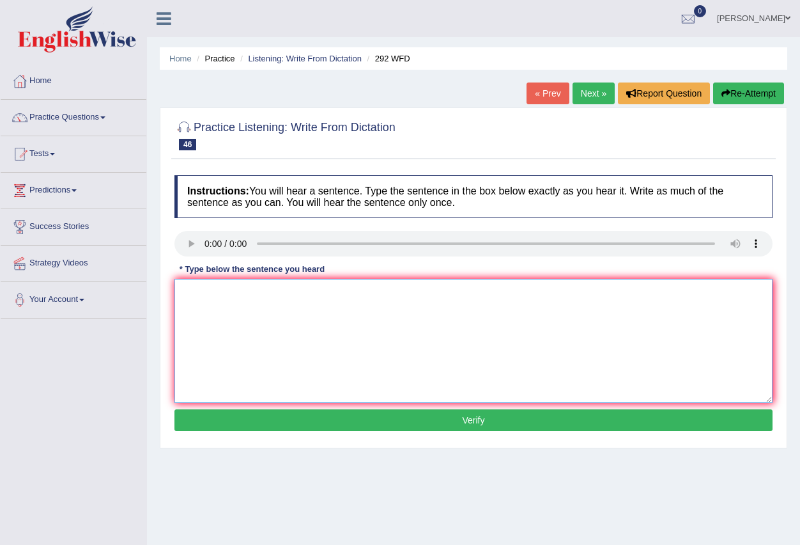
click at [203, 298] on textarea at bounding box center [474, 341] width 598 height 124
type textarea "[PERSON_NAME] people education important"
click at [487, 417] on button "Verify" at bounding box center [474, 420] width 598 height 22
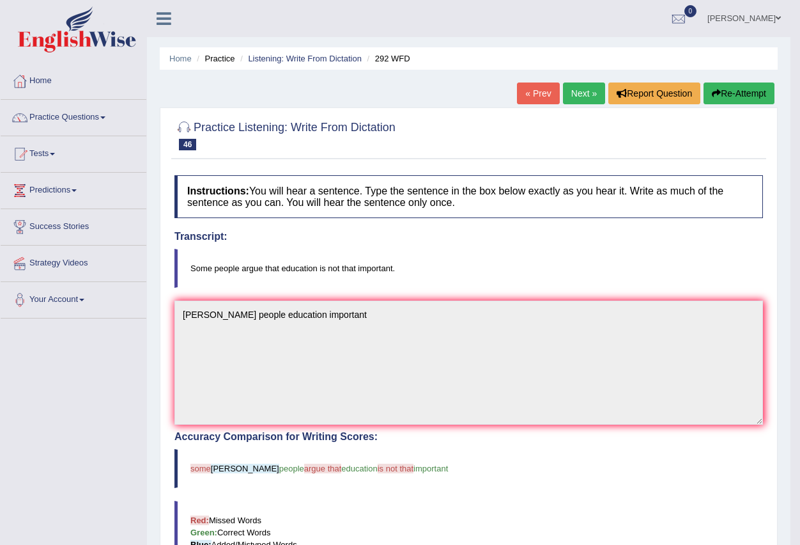
click at [581, 90] on link "Next »" at bounding box center [584, 93] width 42 height 22
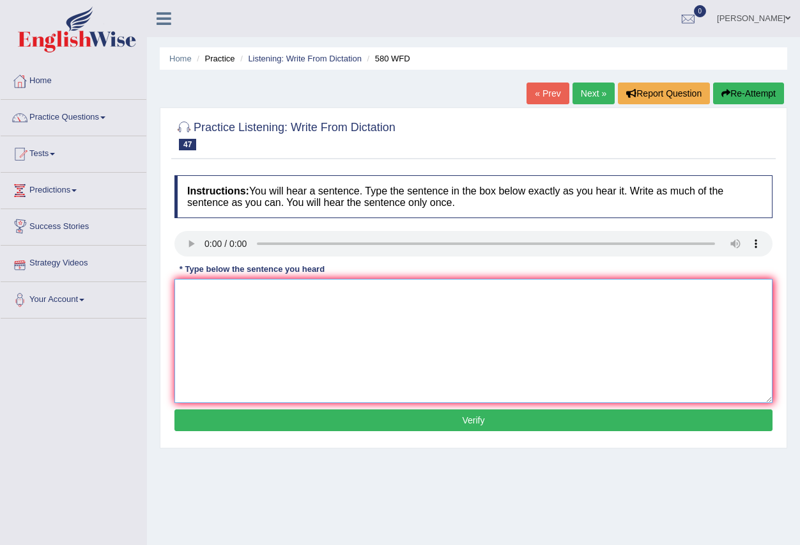
click at [216, 304] on textarea at bounding box center [474, 341] width 598 height 124
type textarea "You can use the laptop"
click at [456, 423] on button "Verify" at bounding box center [474, 420] width 598 height 22
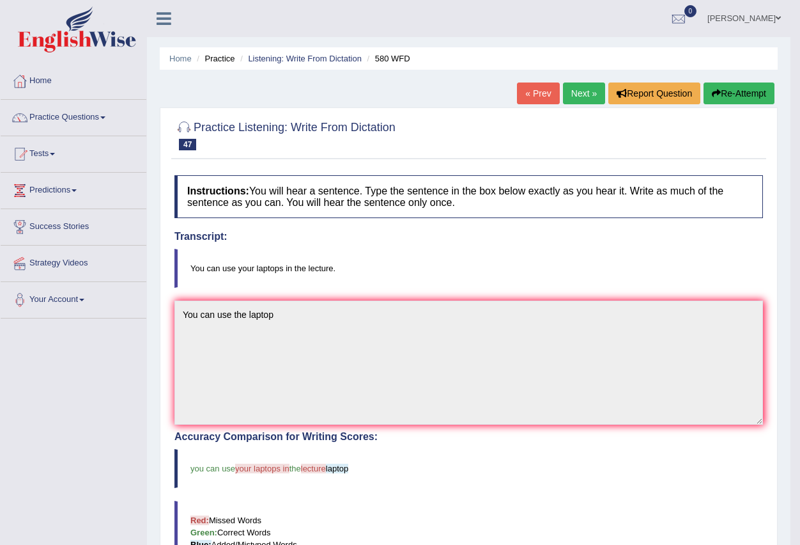
click at [583, 92] on link "Next »" at bounding box center [584, 93] width 42 height 22
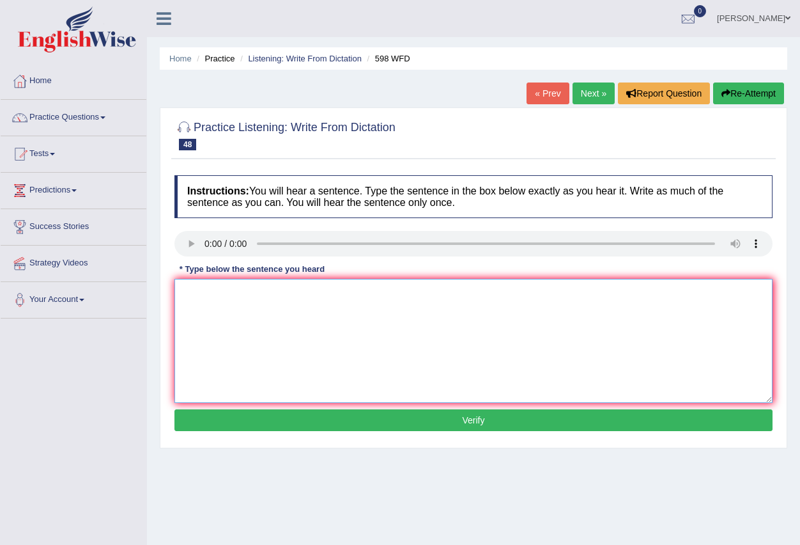
click at [245, 309] on textarea at bounding box center [474, 341] width 598 height 124
type textarea "Cec the webside text books"
click at [487, 426] on button "Verify" at bounding box center [474, 420] width 598 height 22
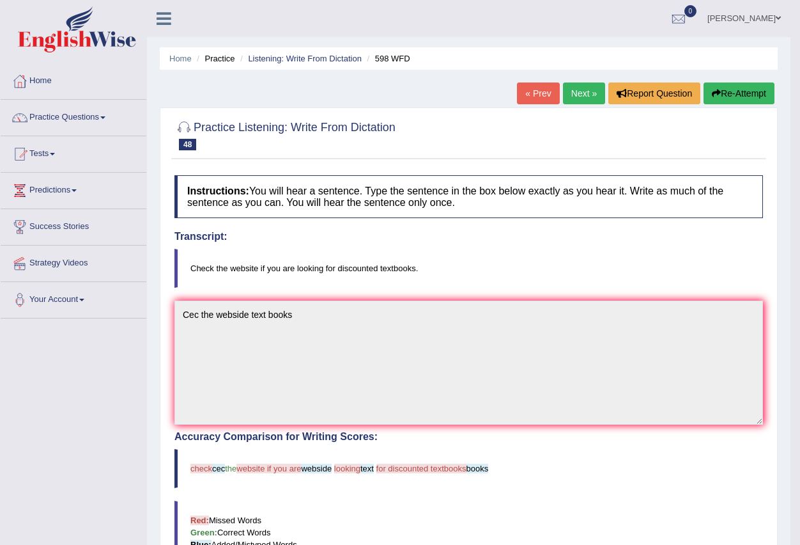
click at [577, 97] on link "Next »" at bounding box center [584, 93] width 42 height 22
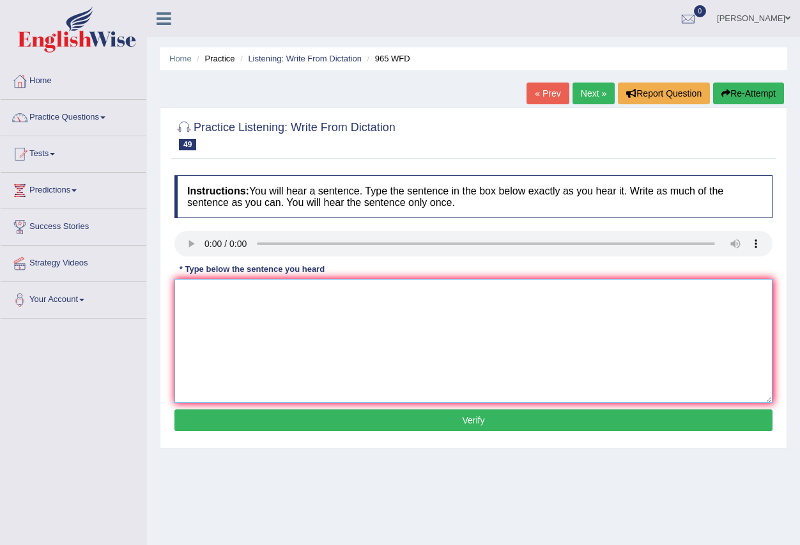
click at [241, 302] on textarea at bounding box center [474, 341] width 598 height 124
type textarea "Securety your pasword"
click at [447, 416] on button "Verify" at bounding box center [474, 420] width 598 height 22
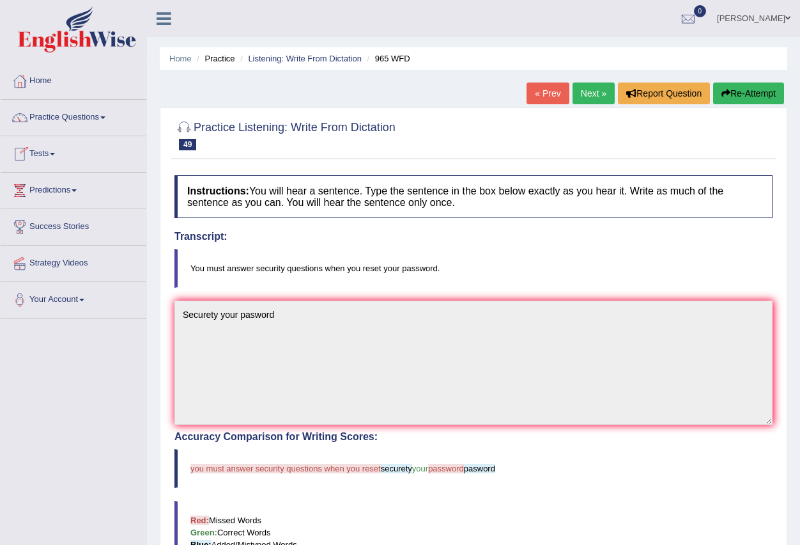
click at [592, 92] on link "Next »" at bounding box center [594, 93] width 42 height 22
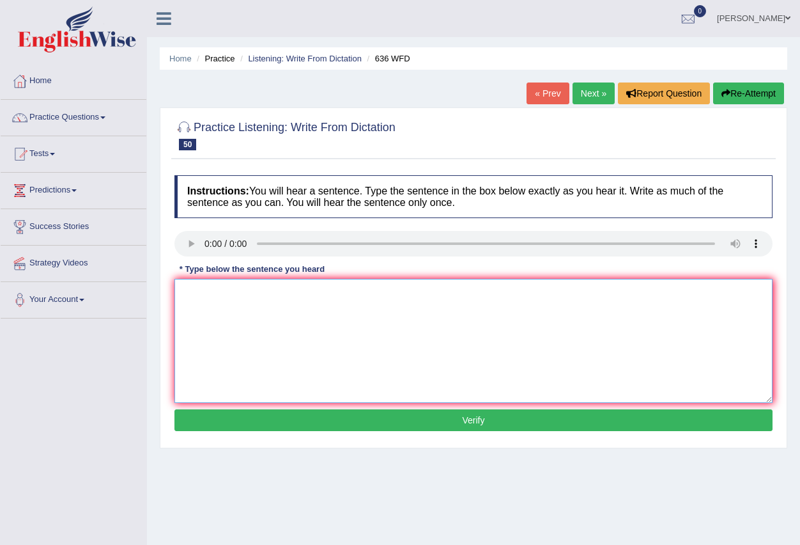
click at [219, 311] on textarea at bounding box center [474, 341] width 598 height 124
click at [105, 117] on span at bounding box center [102, 117] width 5 height 3
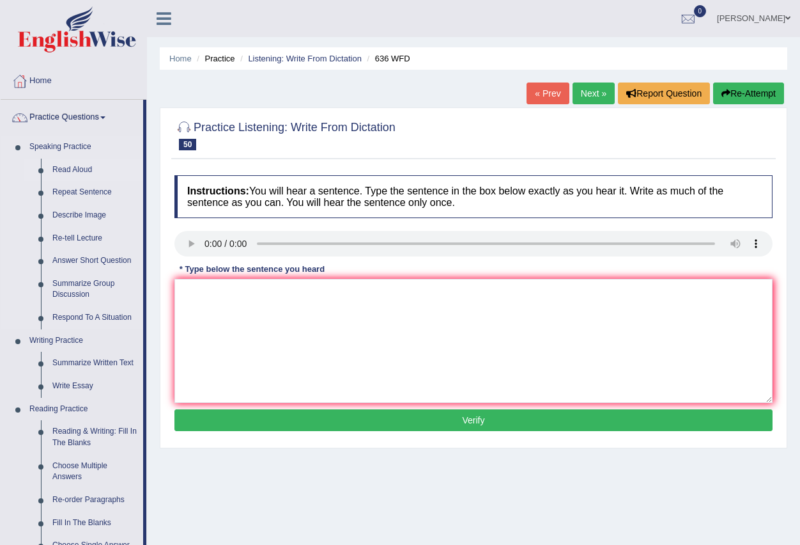
click at [84, 173] on link "Read Aloud" at bounding box center [95, 170] width 97 height 23
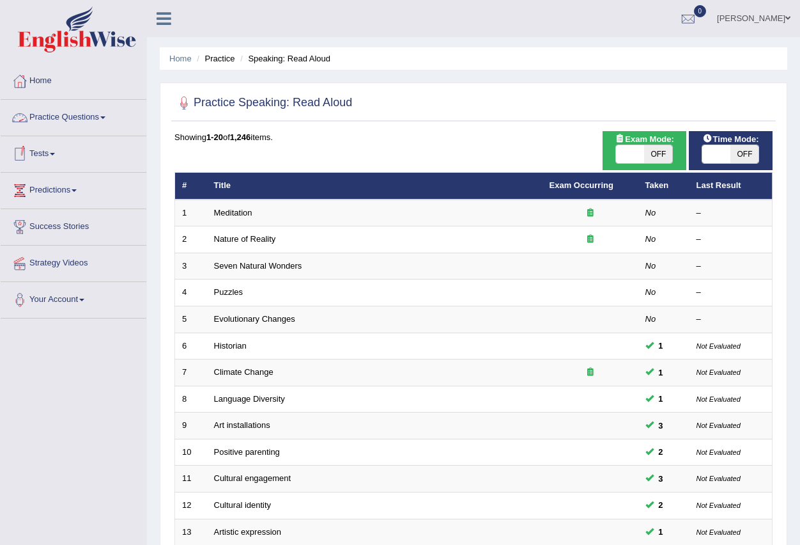
click at [104, 119] on link "Practice Questions" at bounding box center [74, 116] width 146 height 32
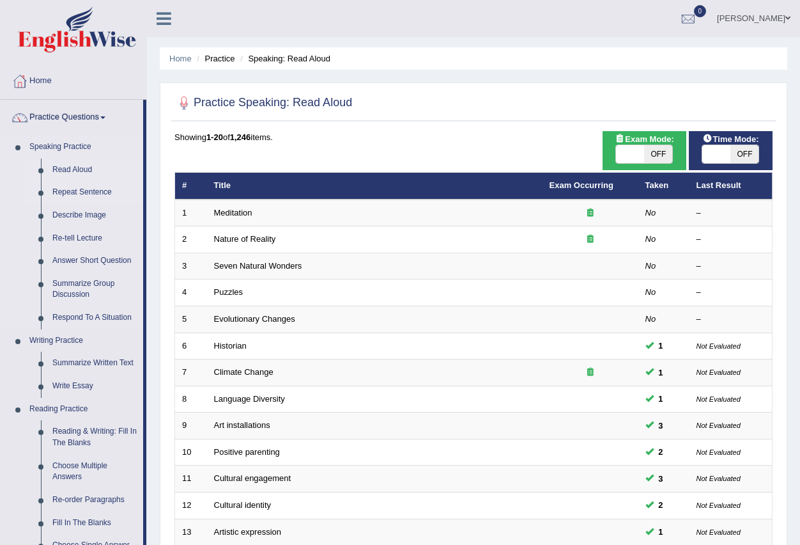
click at [96, 190] on link "Repeat Sentence" at bounding box center [95, 192] width 97 height 23
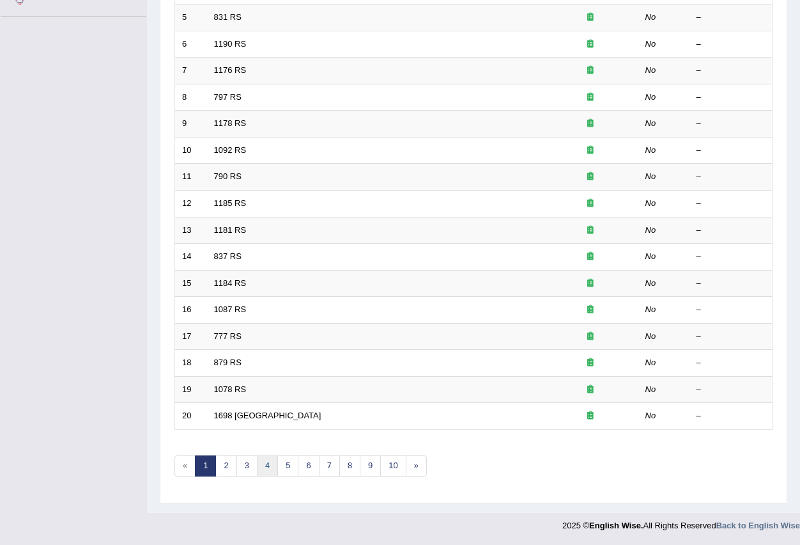
click at [265, 461] on link "4" at bounding box center [267, 465] width 21 height 21
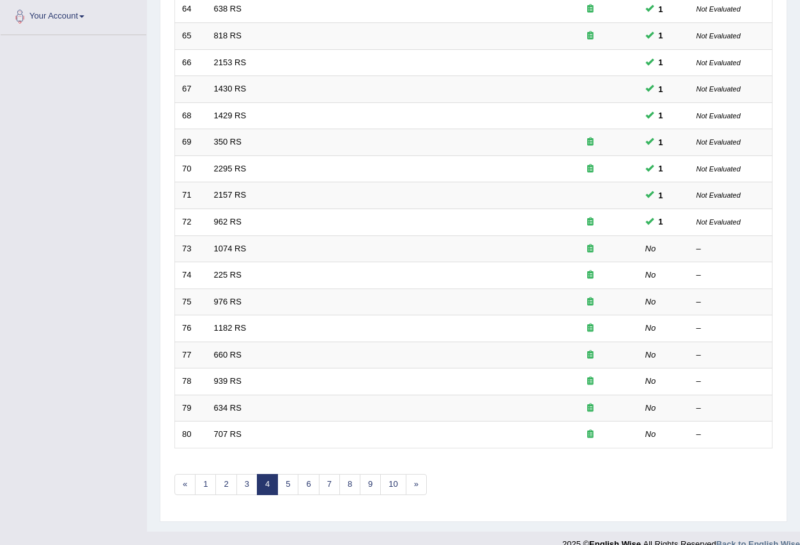
scroll to position [302, 0]
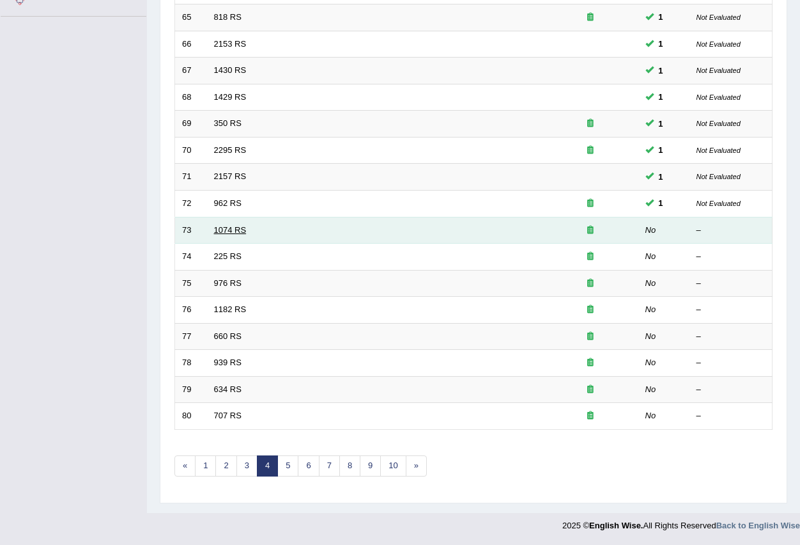
click at [221, 225] on link "1074 RS" at bounding box center [230, 230] width 33 height 10
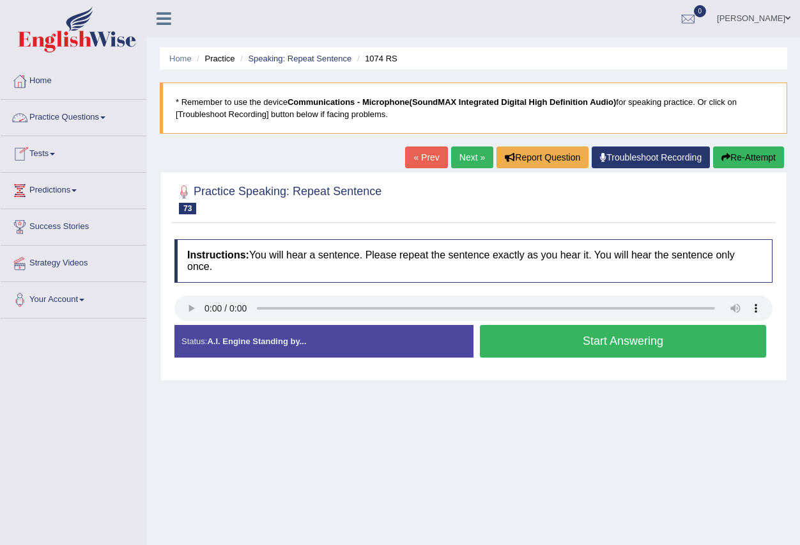
click at [105, 116] on span at bounding box center [102, 117] width 5 height 3
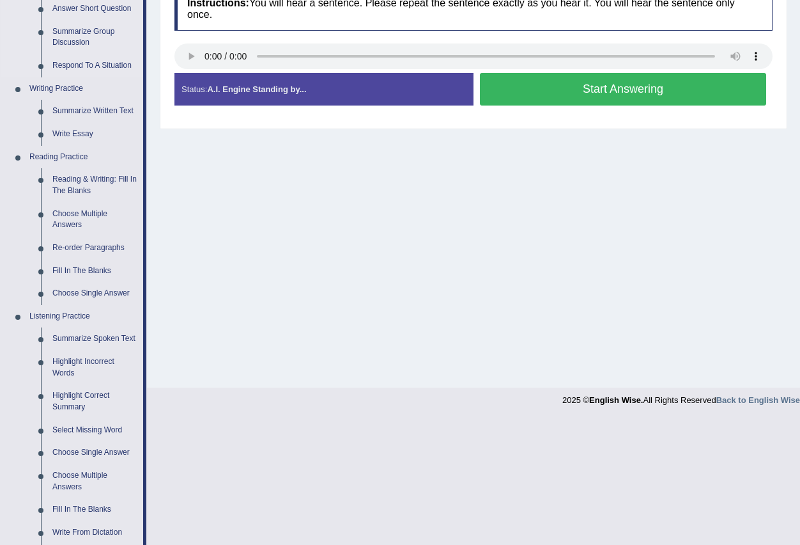
scroll to position [256, 0]
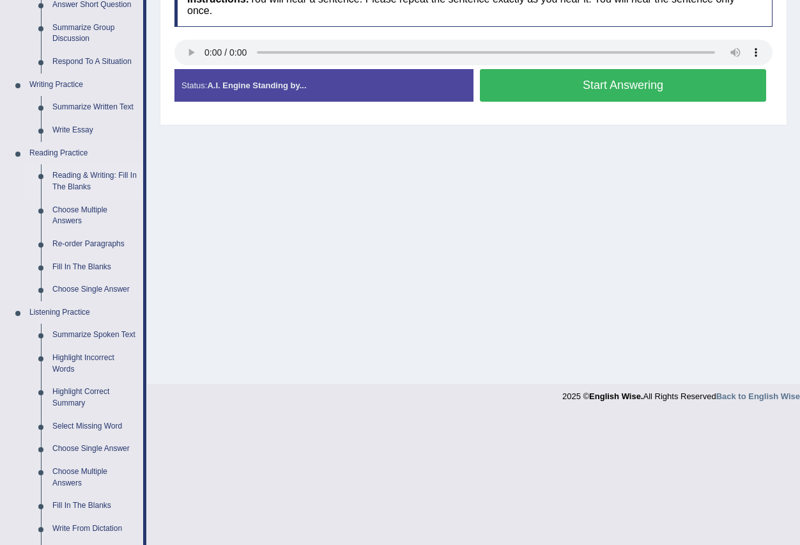
click at [109, 177] on link "Reading & Writing: Fill In The Blanks" at bounding box center [95, 181] width 97 height 34
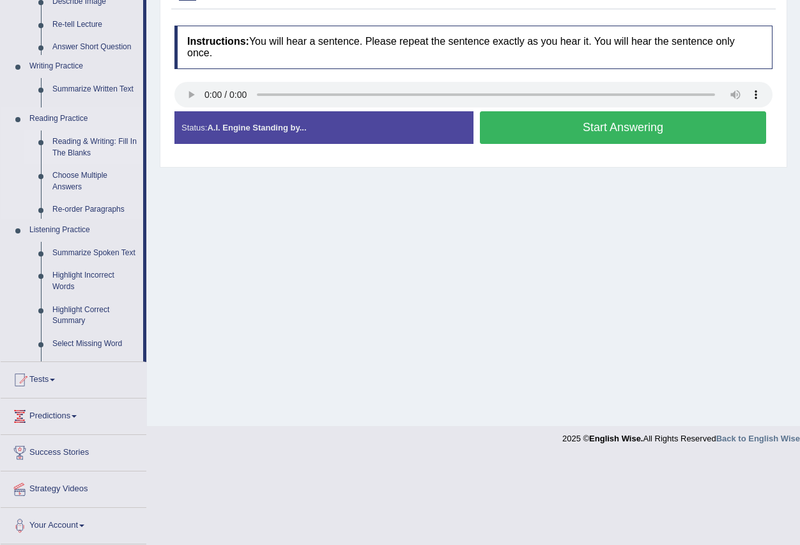
scroll to position [127, 0]
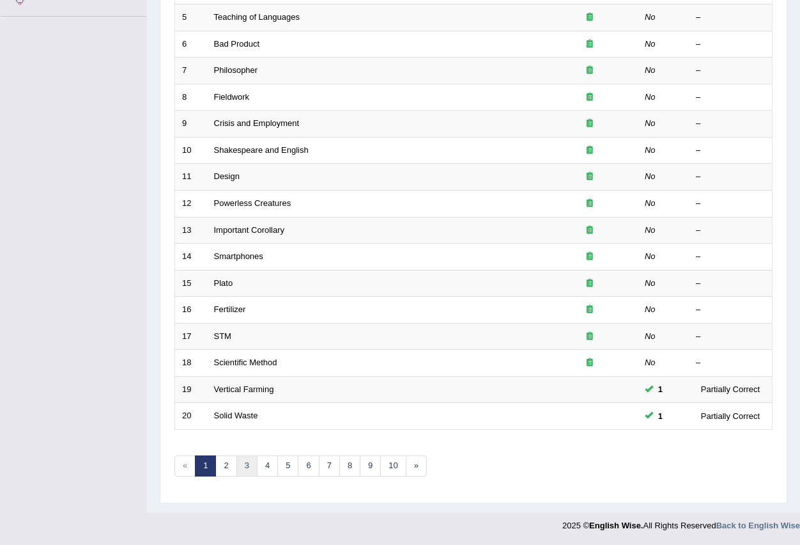
click at [243, 468] on link "3" at bounding box center [247, 465] width 21 height 21
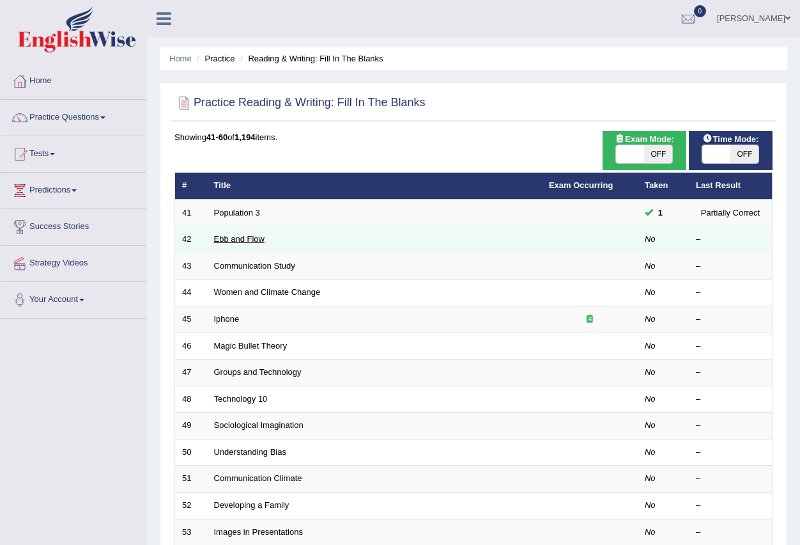
click at [237, 235] on link "Ebb and Flow" at bounding box center [239, 239] width 51 height 10
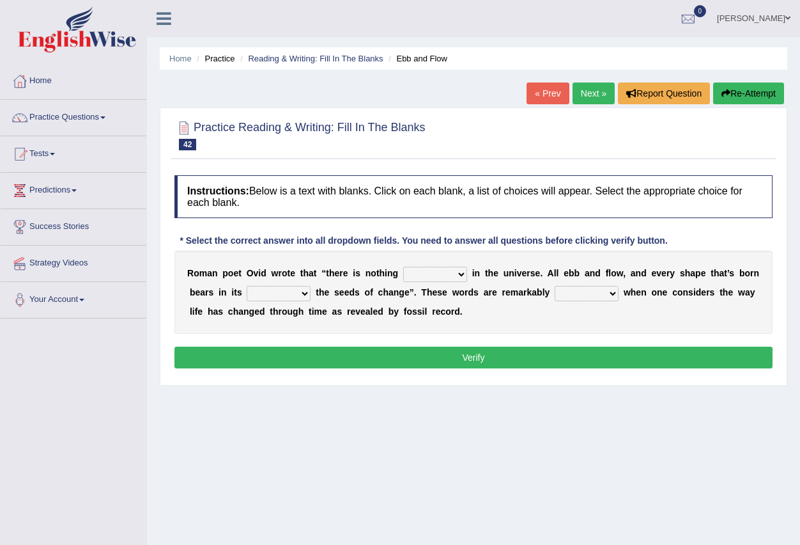
click at [460, 271] on select "orthodox volatile constant cheap" at bounding box center [435, 274] width 64 height 15
select select "constant"
click at [403, 267] on select "orthodox volatile constant cheap" at bounding box center [435, 274] width 64 height 15
click at [306, 291] on select "heart limb womb brain" at bounding box center [279, 293] width 64 height 15
select select "heart"
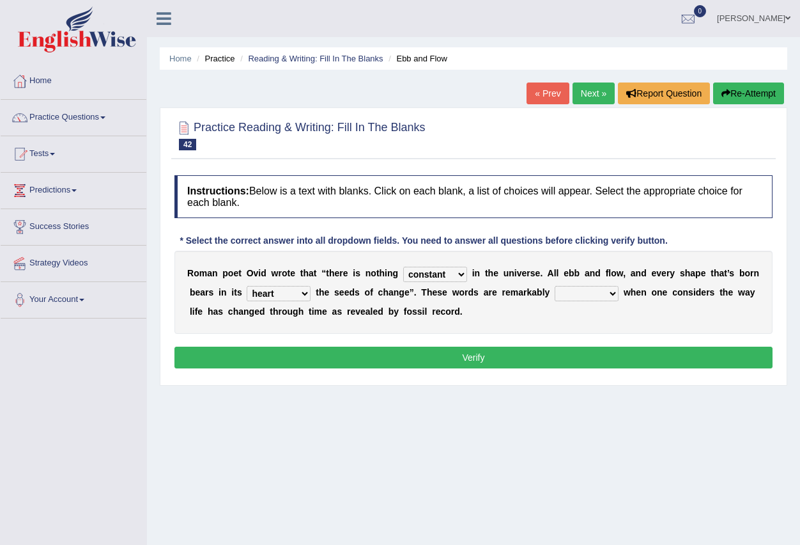
click at [247, 286] on select "heart limb womb brain" at bounding box center [279, 293] width 64 height 15
click at [614, 293] on select "prevalent detached relevant dominant" at bounding box center [587, 293] width 64 height 15
select select "dominant"
click at [555, 286] on select "prevalent detached relevant dominant" at bounding box center [587, 293] width 64 height 15
click at [586, 361] on button "Verify" at bounding box center [474, 357] width 598 height 22
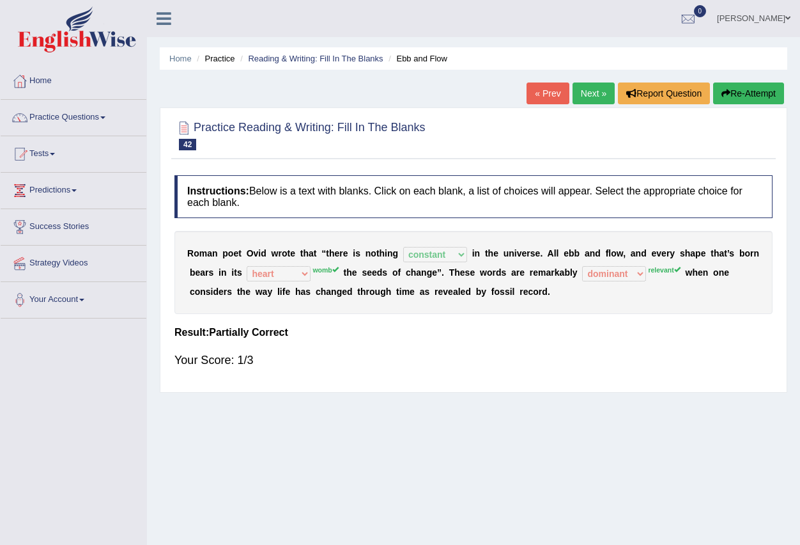
click at [589, 97] on link "Next »" at bounding box center [594, 93] width 42 height 22
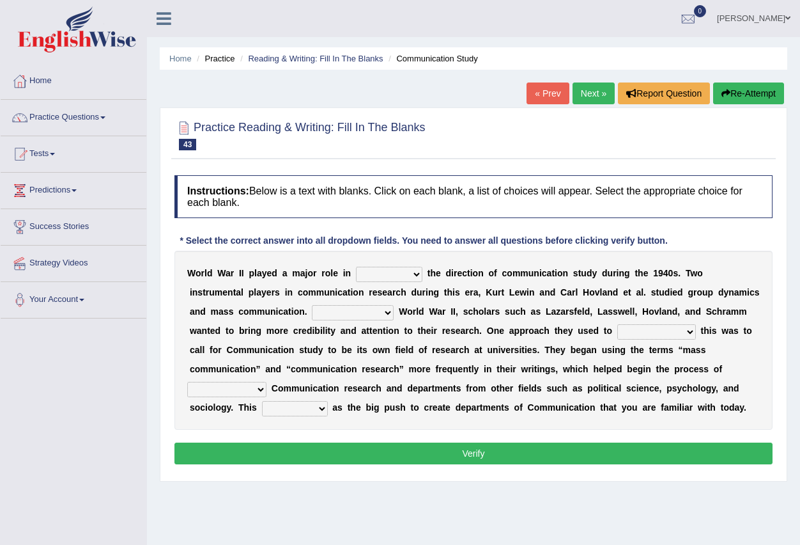
click at [415, 277] on select "shaping sharpening shunning shivering" at bounding box center [389, 274] width 66 height 15
select select "shaping"
click at [356, 267] on select "shaping sharpening shunning shivering" at bounding box center [389, 274] width 66 height 15
click at [388, 311] on select "Being followed To be followed Following Followed" at bounding box center [353, 312] width 82 height 15
select select "To be followed"
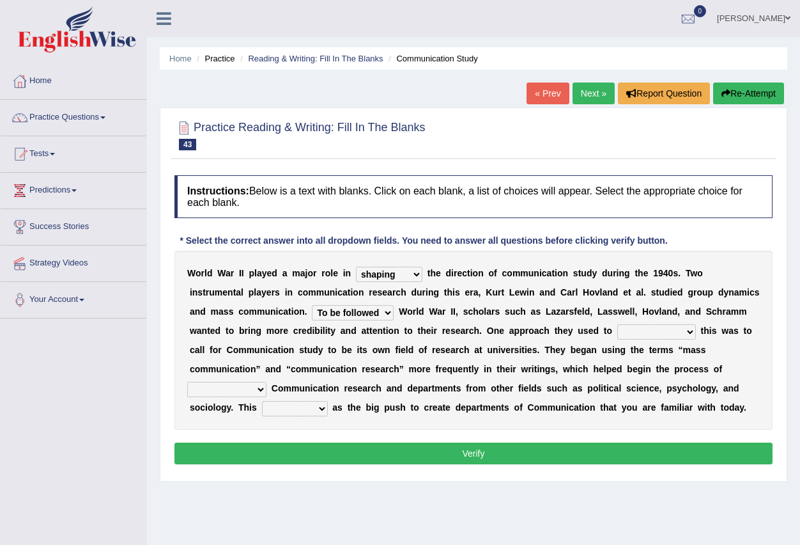
click at [312, 305] on select "Being followed To be followed Following Followed" at bounding box center [353, 312] width 82 height 15
click at [694, 334] on select "accompany accomplish acknowledge accommodate" at bounding box center [656, 331] width 79 height 15
select select "accommodate"
click at [617, 324] on select "accompany accomplish acknowledge accommodate" at bounding box center [656, 331] width 79 height 15
click at [256, 387] on select "discharging distinguishing disputing displaying" at bounding box center [226, 389] width 79 height 15
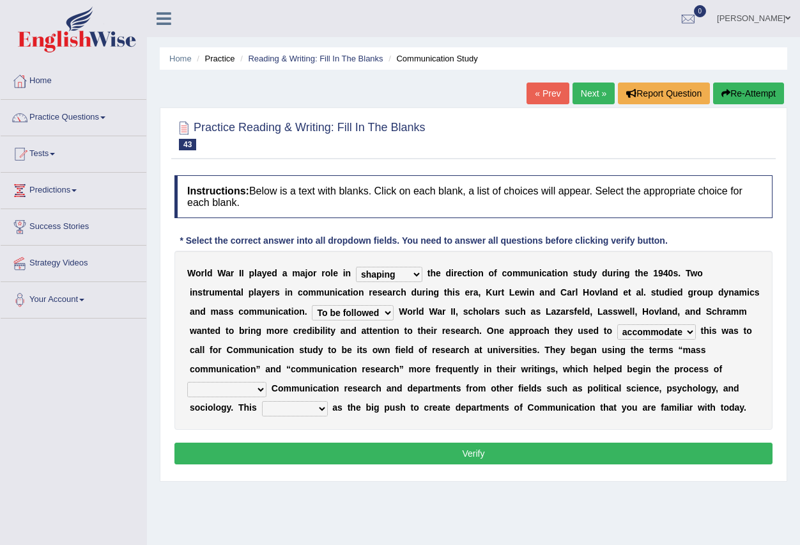
select select "displaying"
click at [187, 382] on select "discharging distinguishing disputing displaying" at bounding box center [226, 389] width 79 height 15
click at [318, 412] on select "served considered regarded provided" at bounding box center [295, 408] width 66 height 15
select select "served"
click at [262, 401] on select "served considered regarded provided" at bounding box center [295, 408] width 66 height 15
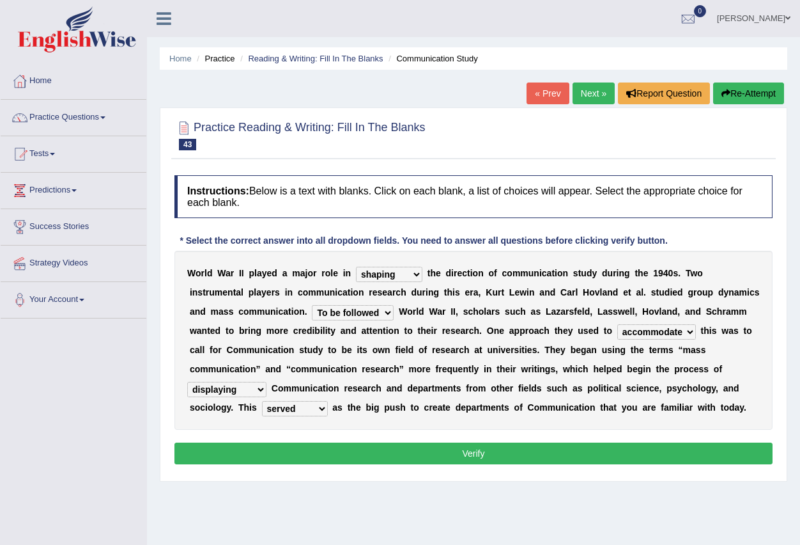
click at [439, 457] on button "Verify" at bounding box center [474, 453] width 598 height 22
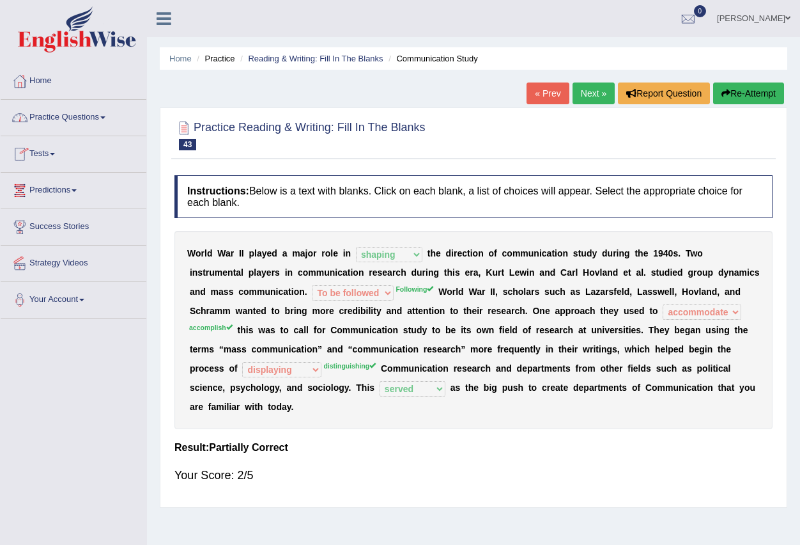
click at [108, 119] on link "Practice Questions" at bounding box center [74, 116] width 146 height 32
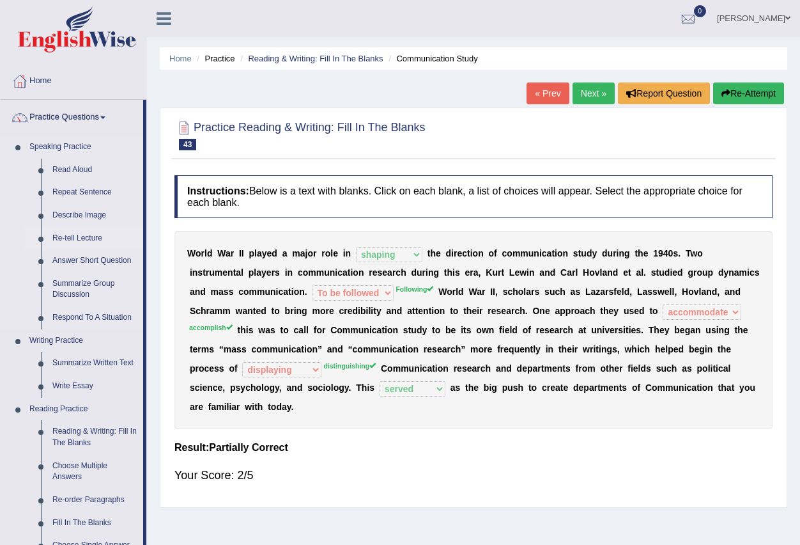
click at [99, 237] on link "Re-tell Lecture" at bounding box center [95, 238] width 97 height 23
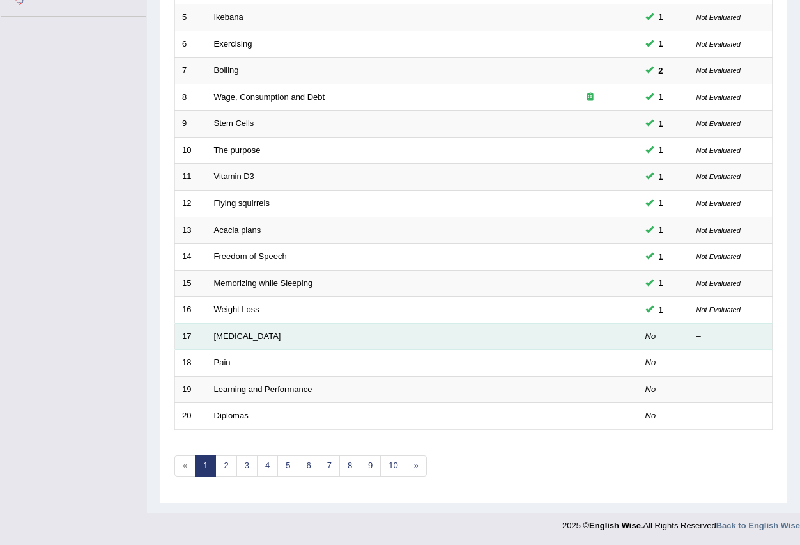
click at [236, 338] on link "Poor Posture" at bounding box center [247, 336] width 67 height 10
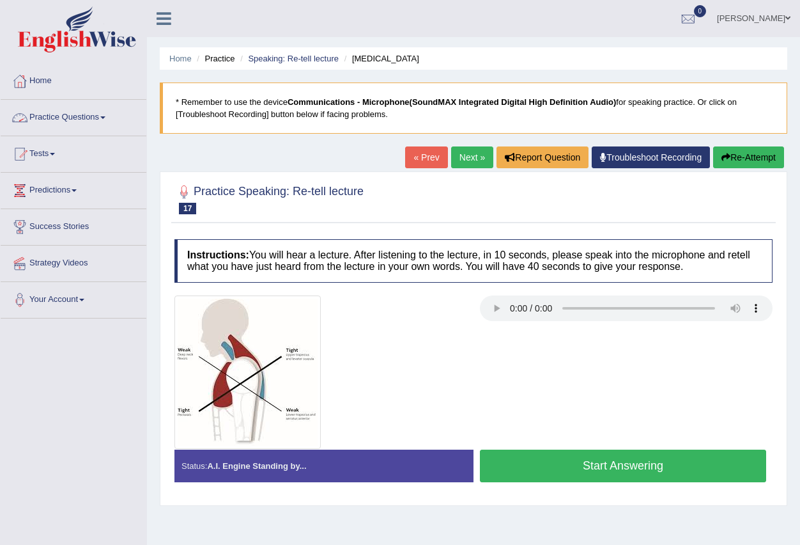
click at [104, 112] on link "Practice Questions" at bounding box center [74, 116] width 146 height 32
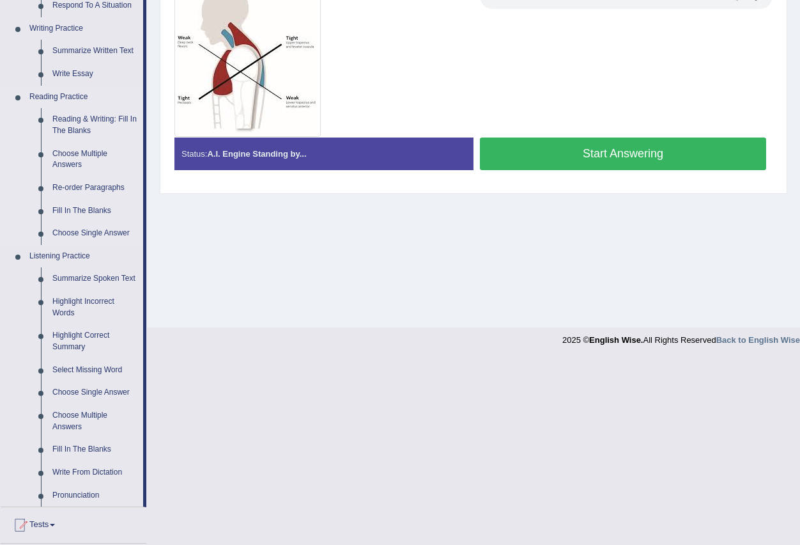
scroll to position [320, 0]
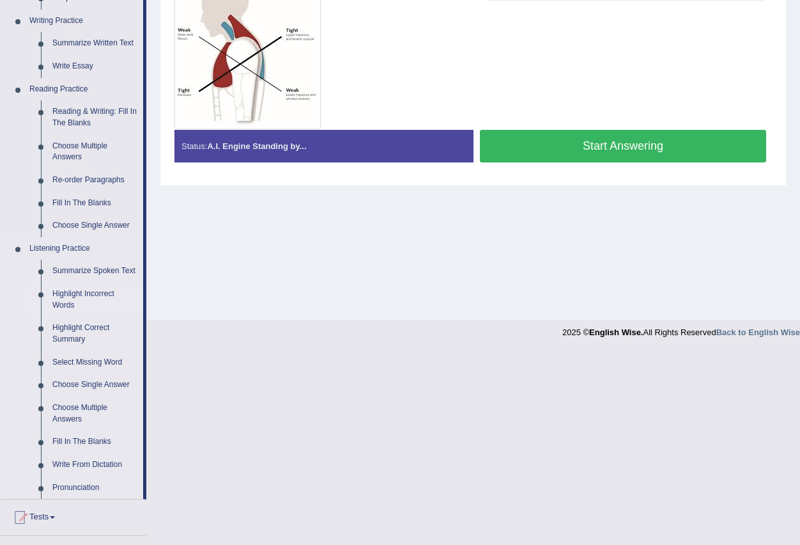
click at [114, 295] on link "Highlight Incorrect Words" at bounding box center [95, 300] width 97 height 34
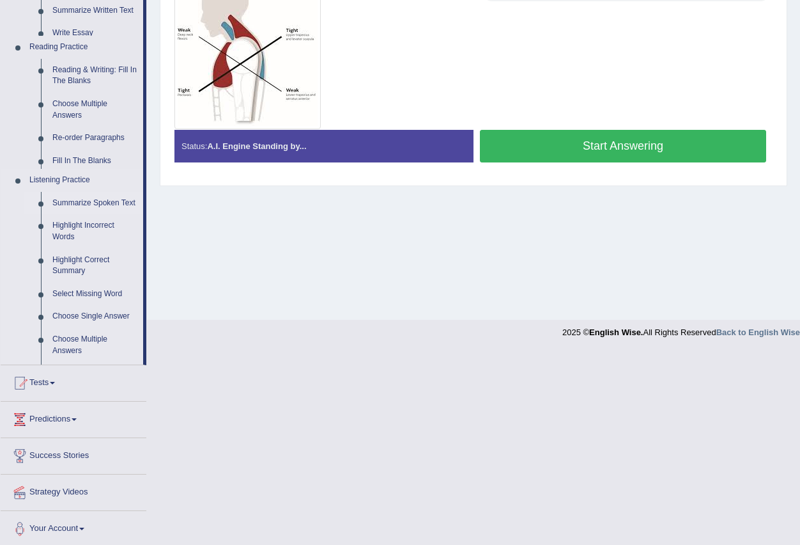
scroll to position [127, 0]
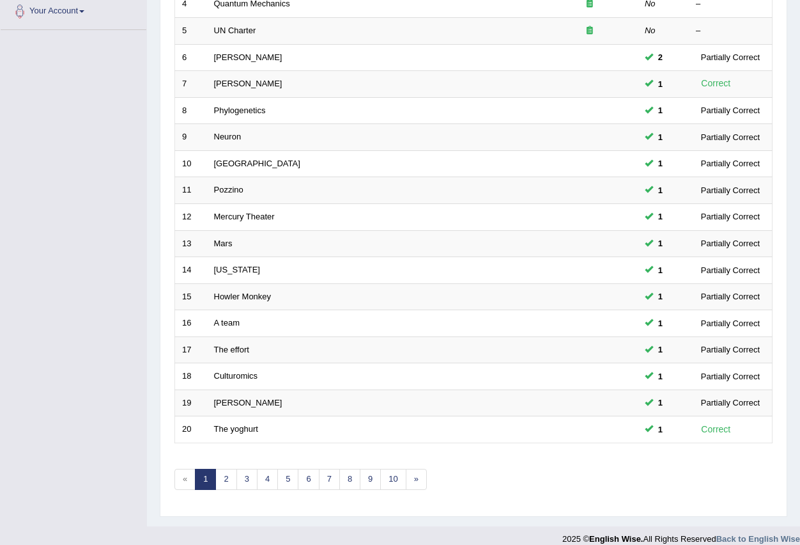
scroll to position [302, 0]
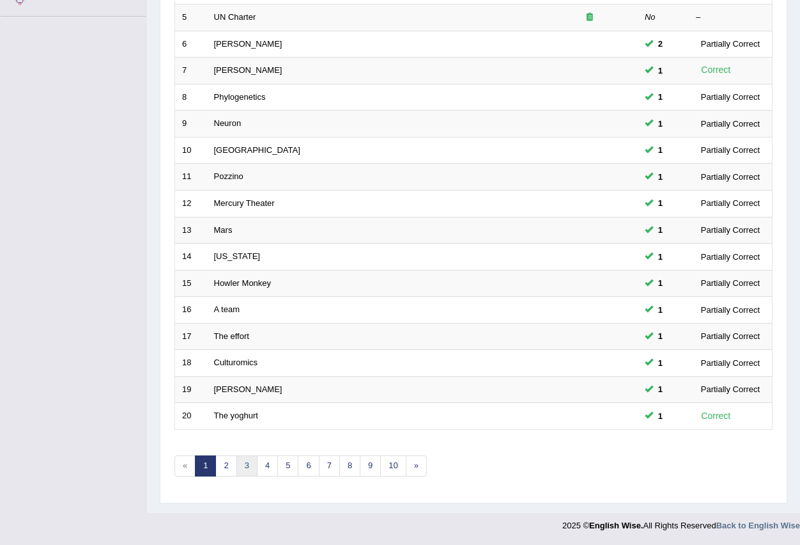
click at [243, 468] on link "3" at bounding box center [247, 465] width 21 height 21
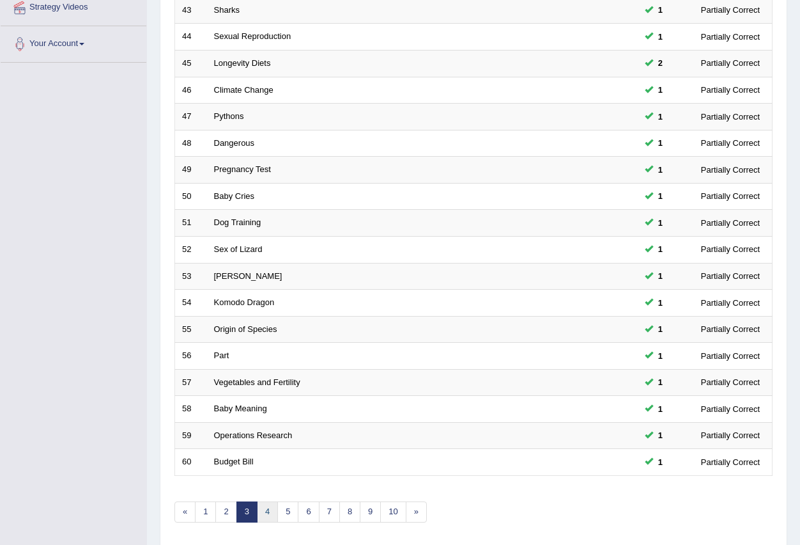
click at [270, 513] on link "4" at bounding box center [267, 511] width 21 height 21
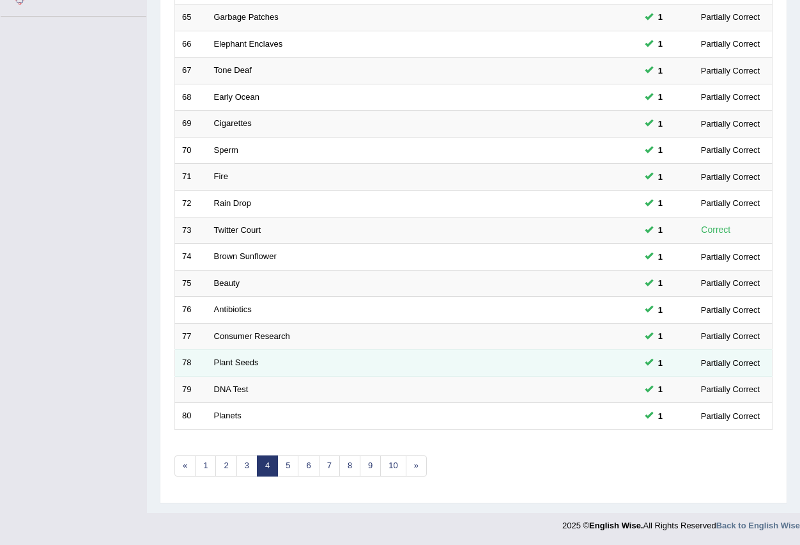
scroll to position [302, 0]
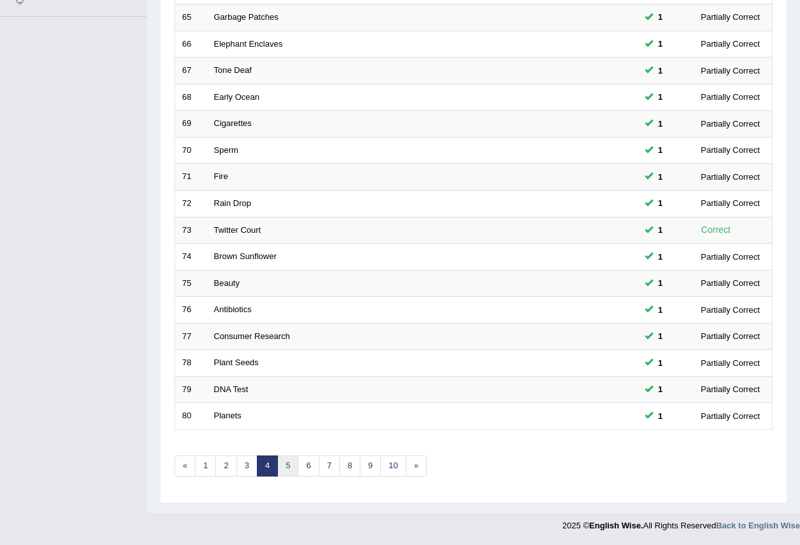
click at [284, 462] on link "5" at bounding box center [287, 465] width 21 height 21
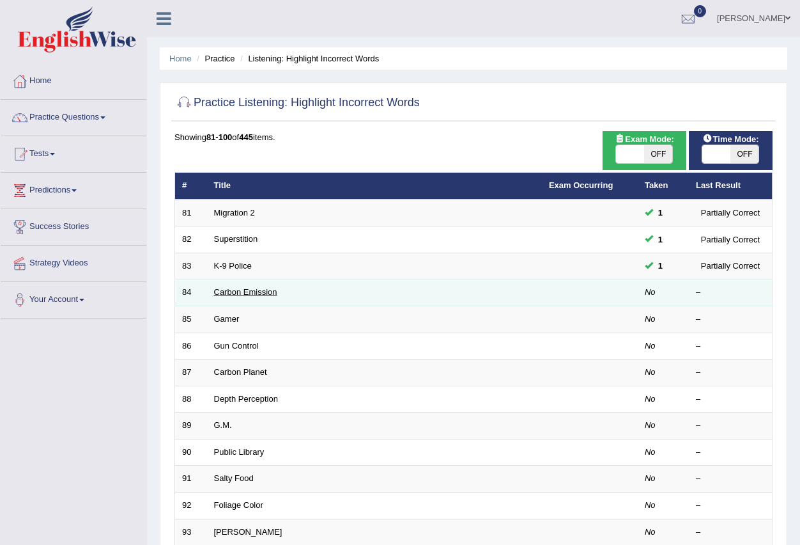
click at [272, 296] on link "Carbon Emission" at bounding box center [245, 292] width 63 height 10
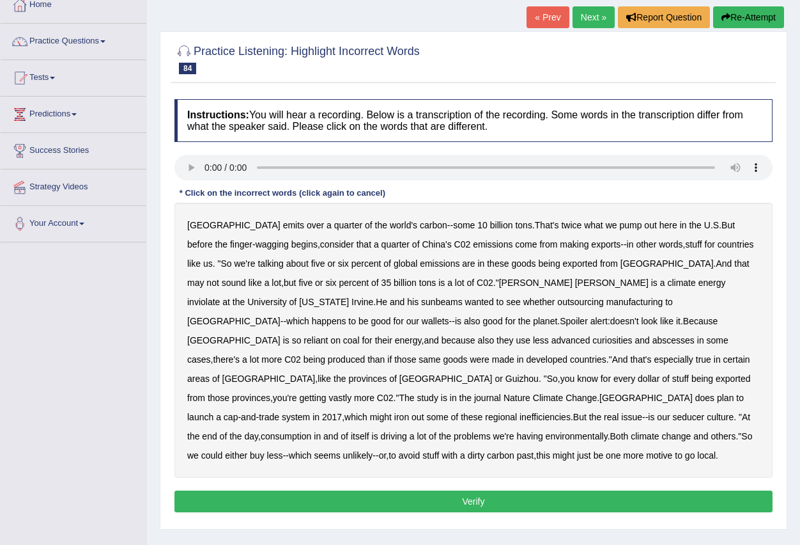
scroll to position [127, 0]
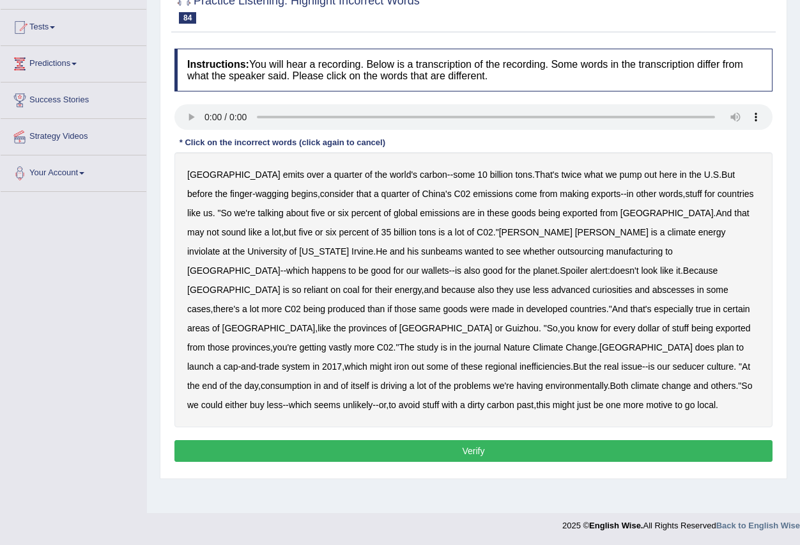
click at [220, 246] on b "inviolate" at bounding box center [203, 251] width 33 height 10
click at [632, 284] on b "curiosities" at bounding box center [613, 289] width 40 height 10
click at [672, 361] on b "seducer" at bounding box center [688, 366] width 32 height 10
click at [476, 440] on button "Verify" at bounding box center [474, 451] width 598 height 22
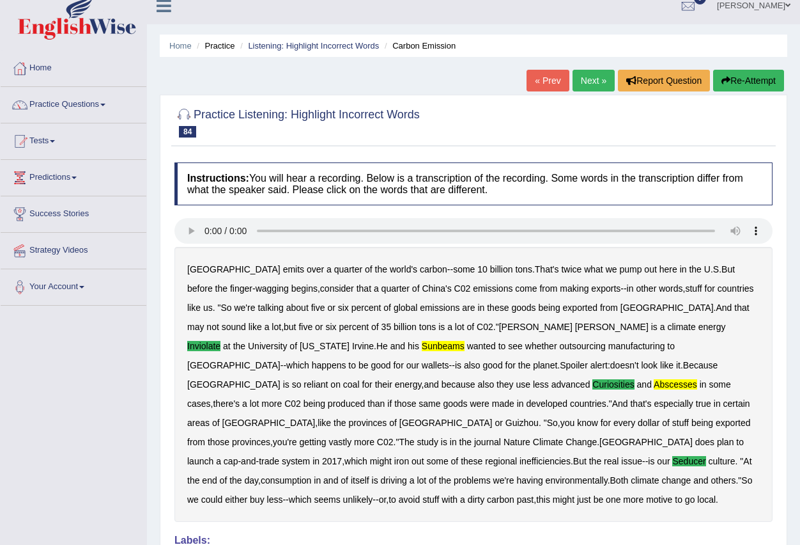
scroll to position [0, 0]
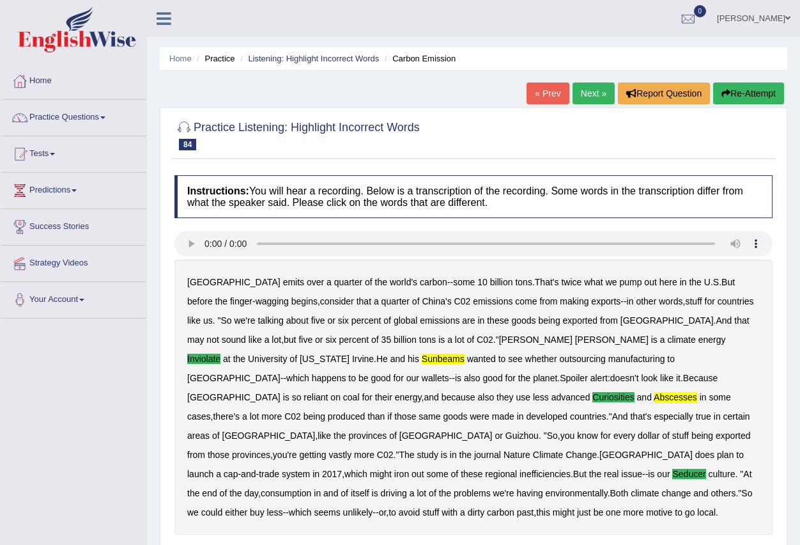
click at [586, 94] on link "Next »" at bounding box center [594, 93] width 42 height 22
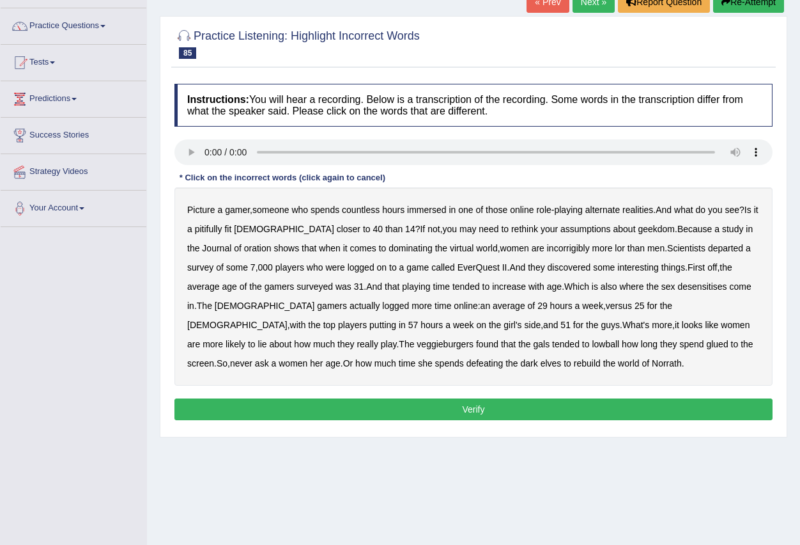
scroll to position [127, 0]
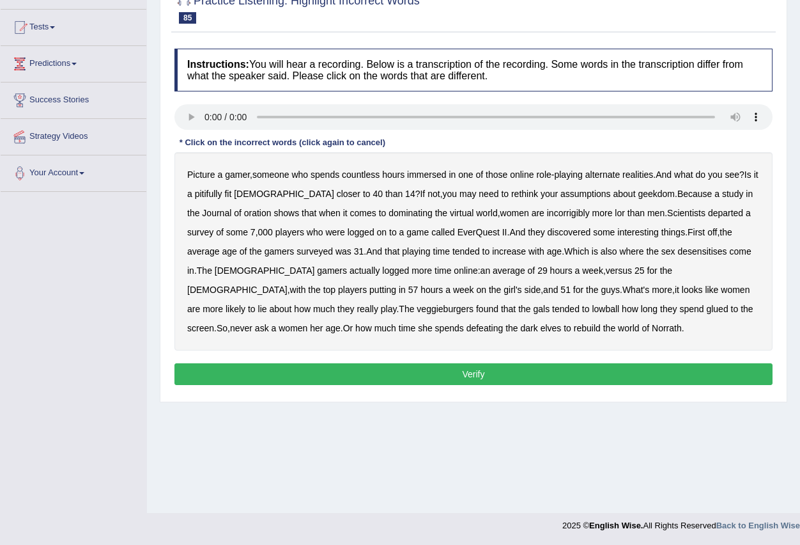
click at [561, 193] on b "assumptions" at bounding box center [586, 194] width 50 height 10
drag, startPoint x: 518, startPoint y: 213, endPoint x: 527, endPoint y: 219, distance: 11.0
click at [547, 215] on b "incorrigibly" at bounding box center [568, 213] width 43 height 10
click at [708, 213] on b "departed" at bounding box center [725, 213] width 35 height 10
click at [678, 247] on b "desensitises" at bounding box center [702, 251] width 49 height 10
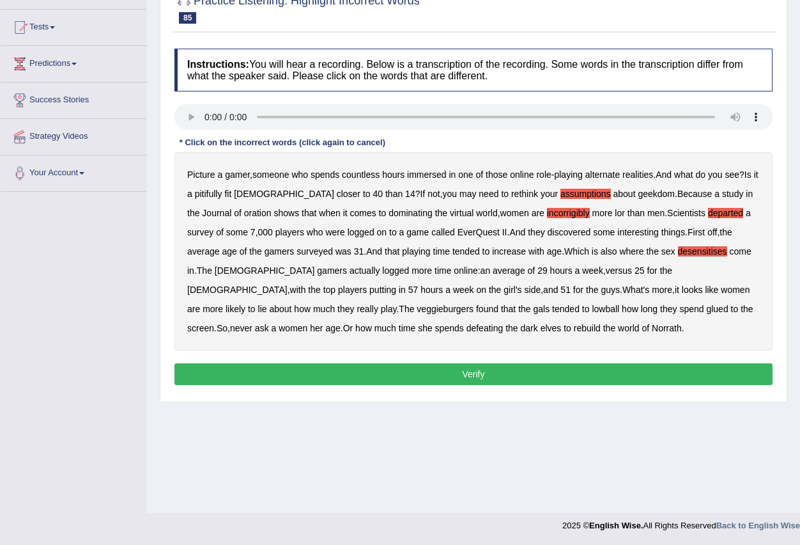
click at [417, 309] on b "veggieburgers" at bounding box center [445, 309] width 57 height 10
click at [474, 371] on button "Verify" at bounding box center [474, 374] width 598 height 22
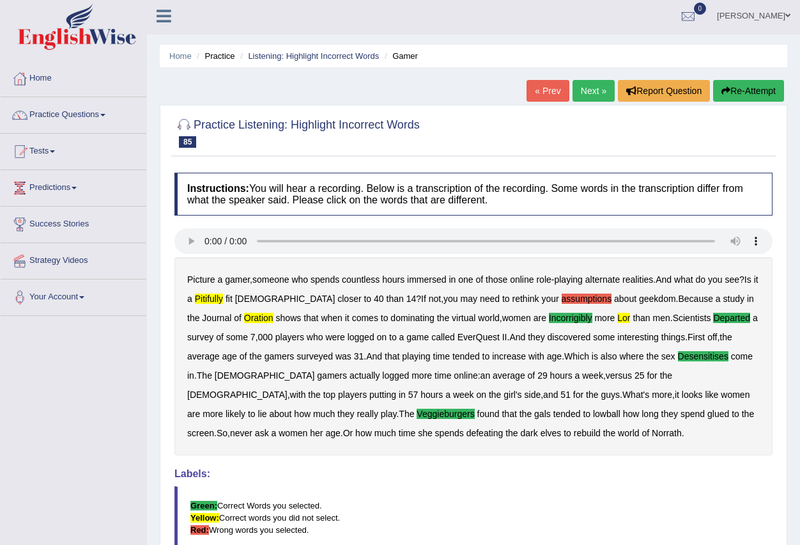
scroll to position [0, 0]
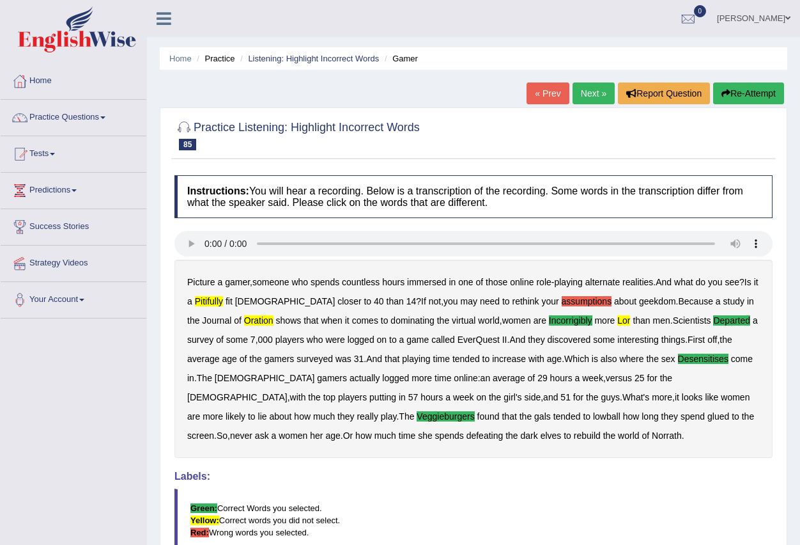
click at [587, 95] on link "Next »" at bounding box center [594, 93] width 42 height 22
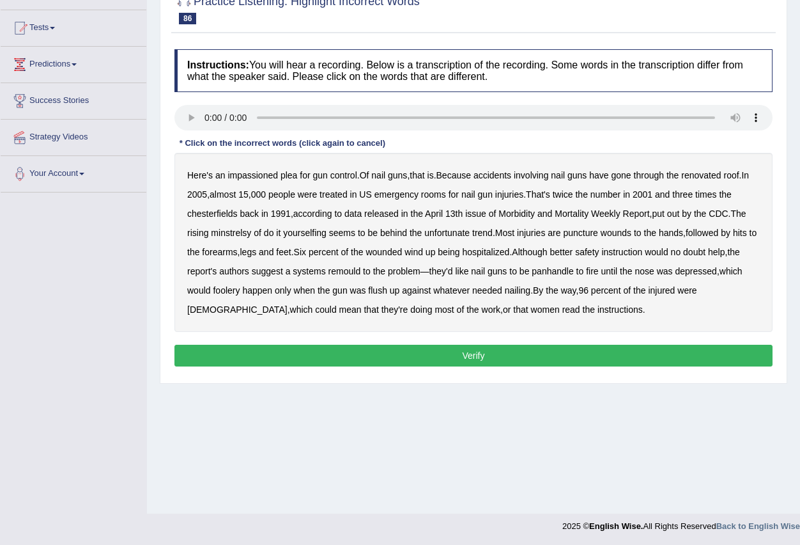
scroll to position [127, 0]
click at [229, 208] on b "chesterfields" at bounding box center [212, 213] width 50 height 10
click at [232, 231] on b "minstrelsy" at bounding box center [231, 232] width 40 height 10
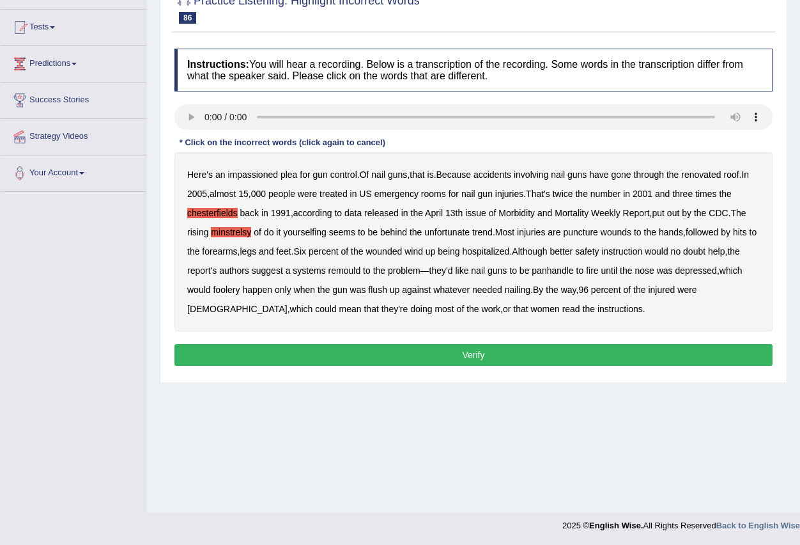
click at [554, 274] on b "panhandle" at bounding box center [553, 270] width 42 height 10
click at [481, 356] on button "Verify" at bounding box center [474, 355] width 598 height 22
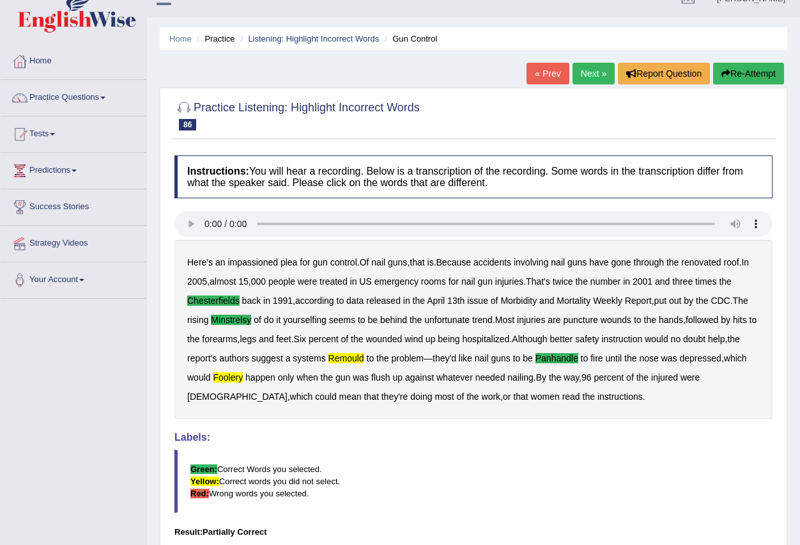
scroll to position [0, 0]
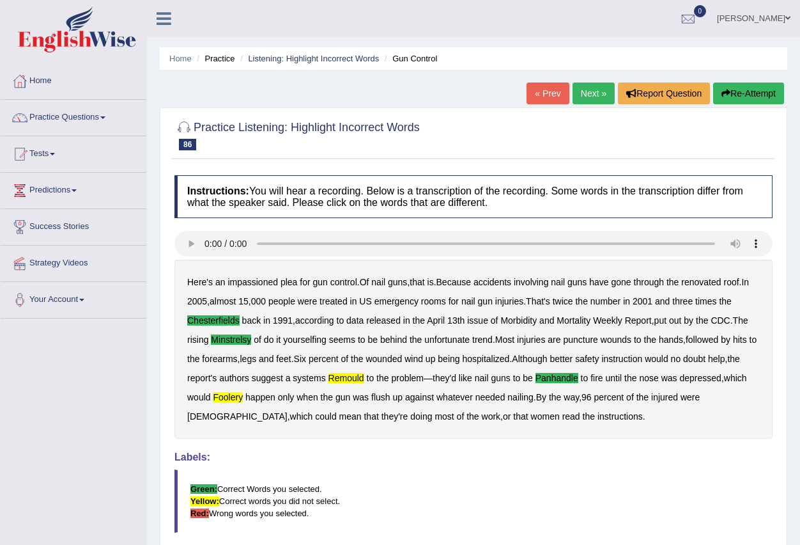
click at [587, 97] on link "Next »" at bounding box center [594, 93] width 42 height 22
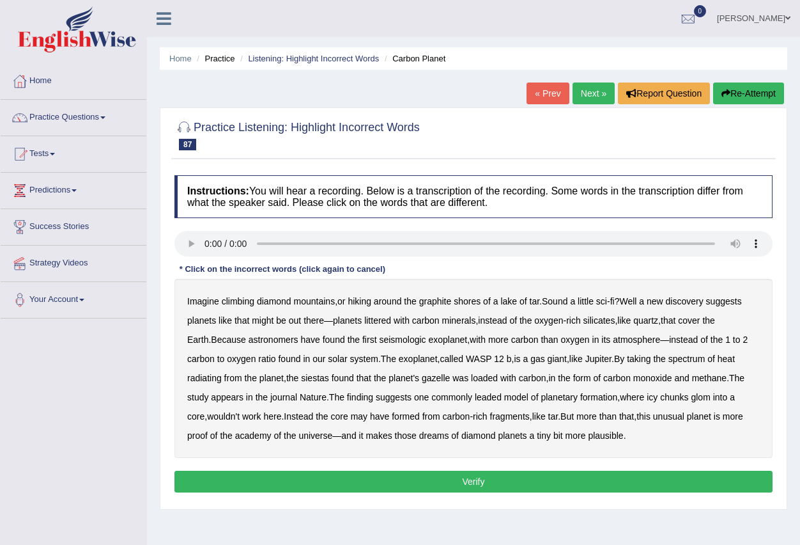
click at [235, 432] on b "academy" at bounding box center [253, 435] width 36 height 10
click at [511, 483] on button "Verify" at bounding box center [474, 481] width 598 height 22
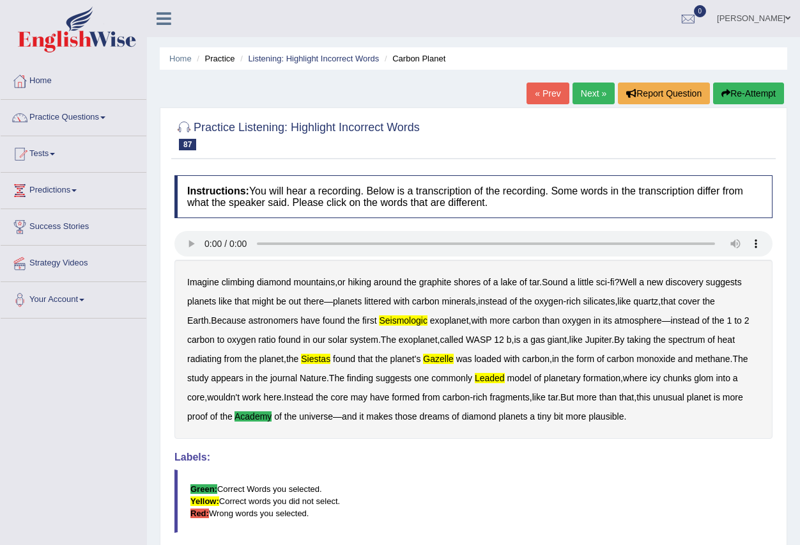
drag, startPoint x: 590, startPoint y: 95, endPoint x: 584, endPoint y: 97, distance: 6.7
click at [588, 97] on link "Next »" at bounding box center [594, 93] width 42 height 22
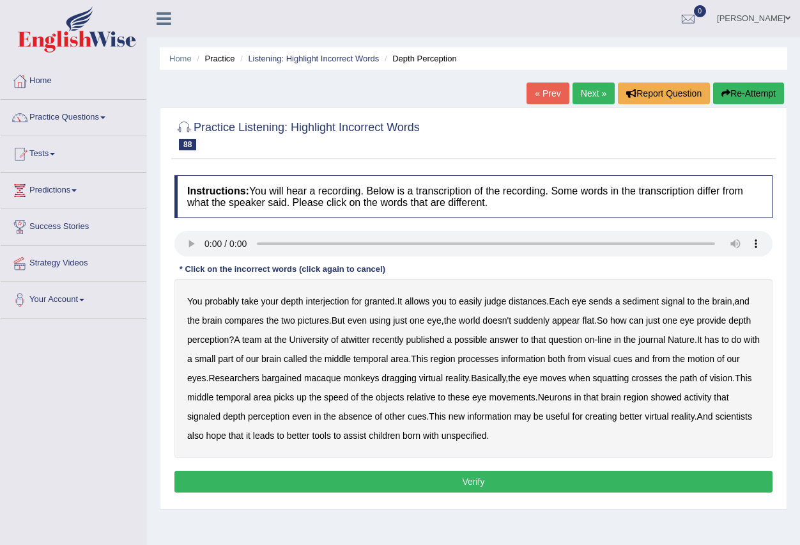
drag, startPoint x: 0, startPoint y: 0, endPoint x: 568, endPoint y: 103, distance: 576.9
click at [583, 92] on link "Next »" at bounding box center [594, 93] width 42 height 22
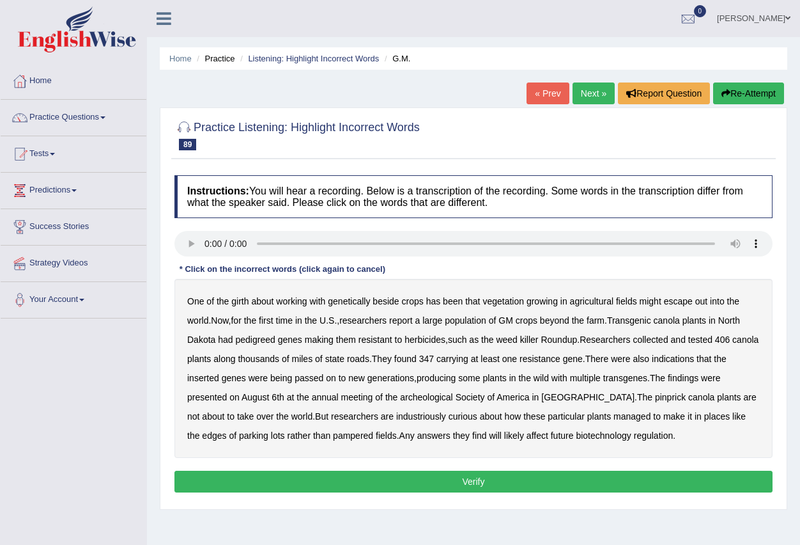
click at [541, 95] on link "« Prev" at bounding box center [548, 93] width 42 height 22
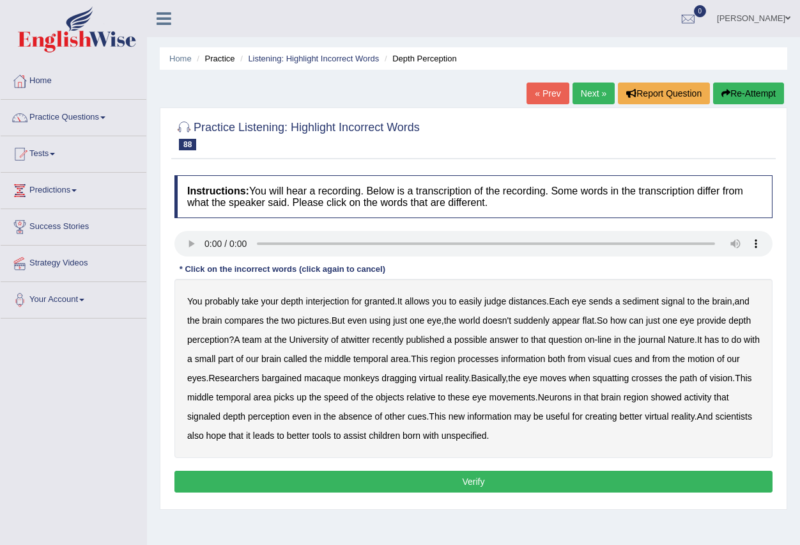
drag, startPoint x: 320, startPoint y: 300, endPoint x: 330, endPoint y: 316, distance: 18.8
click at [322, 304] on b "interjection" at bounding box center [327, 301] width 43 height 10
click at [648, 300] on b "sediment" at bounding box center [641, 301] width 36 height 10
click at [299, 376] on b "bargained" at bounding box center [282, 378] width 40 height 10
click at [417, 378] on b "dragging" at bounding box center [399, 378] width 35 height 10
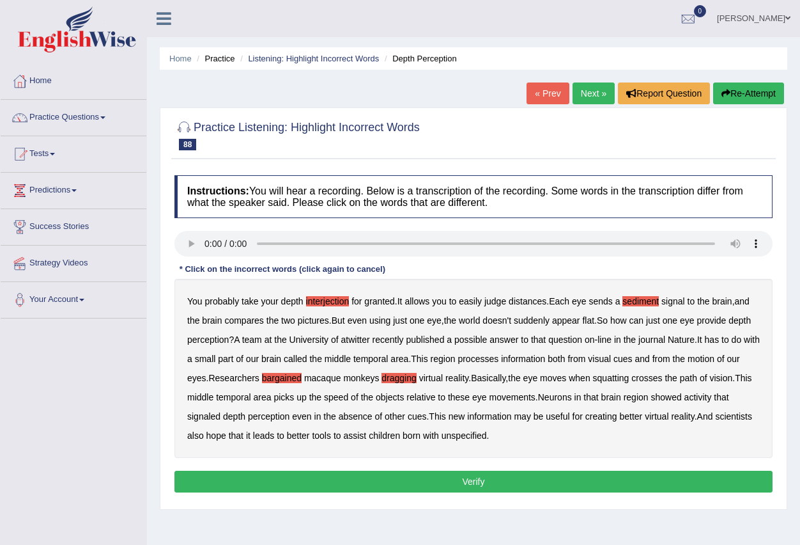
drag, startPoint x: 485, startPoint y: 483, endPoint x: 478, endPoint y: 486, distance: 6.9
click at [483, 486] on button "Verify" at bounding box center [474, 481] width 598 height 22
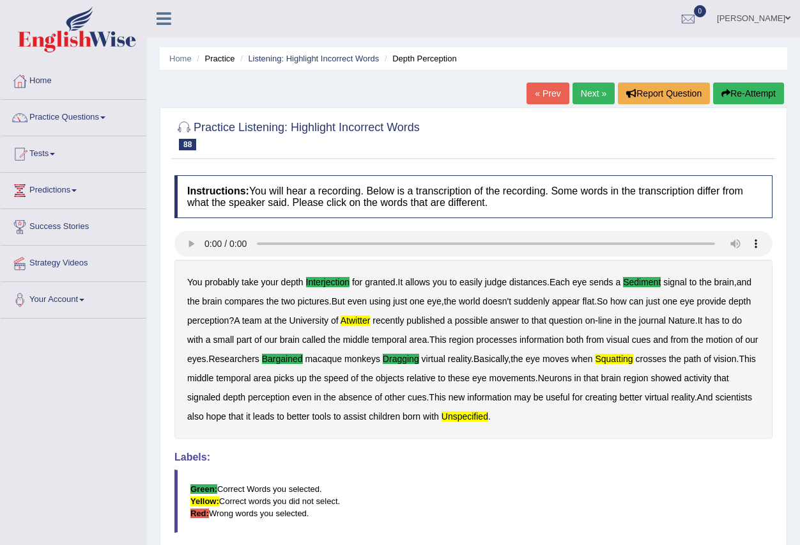
click at [583, 97] on link "Next »" at bounding box center [594, 93] width 42 height 22
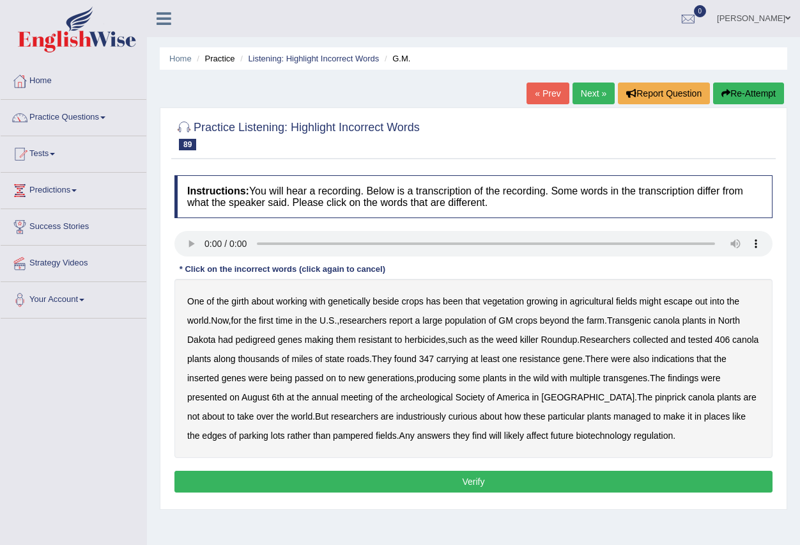
click at [259, 338] on b "pedigreed" at bounding box center [256, 339] width 40 height 10
drag, startPoint x: 617, startPoint y: 396, endPoint x: 621, endPoint y: 405, distance: 10.0
click at [617, 403] on div "One of the girth about working with genetically beside crops has been that vege…" at bounding box center [474, 368] width 598 height 179
click at [655, 399] on b "pinprick" at bounding box center [670, 397] width 31 height 10
click at [545, 479] on button "Verify" at bounding box center [474, 481] width 598 height 22
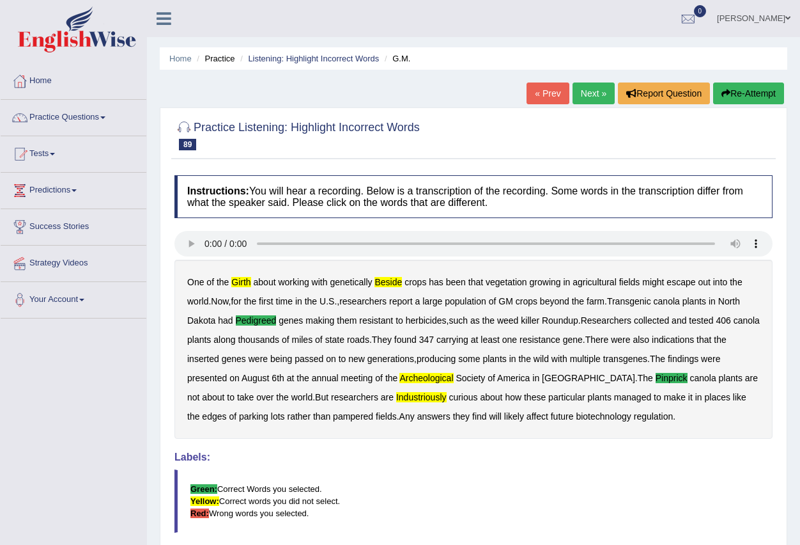
click at [584, 94] on link "Next »" at bounding box center [594, 93] width 42 height 22
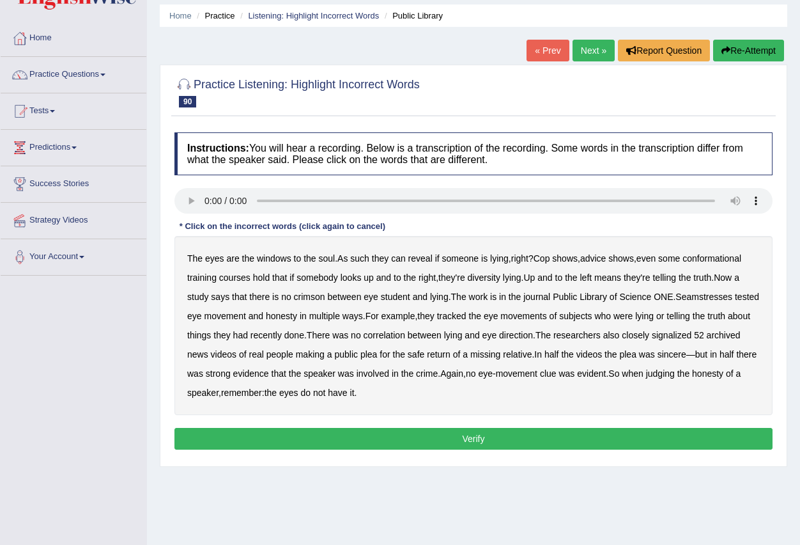
scroll to position [64, 0]
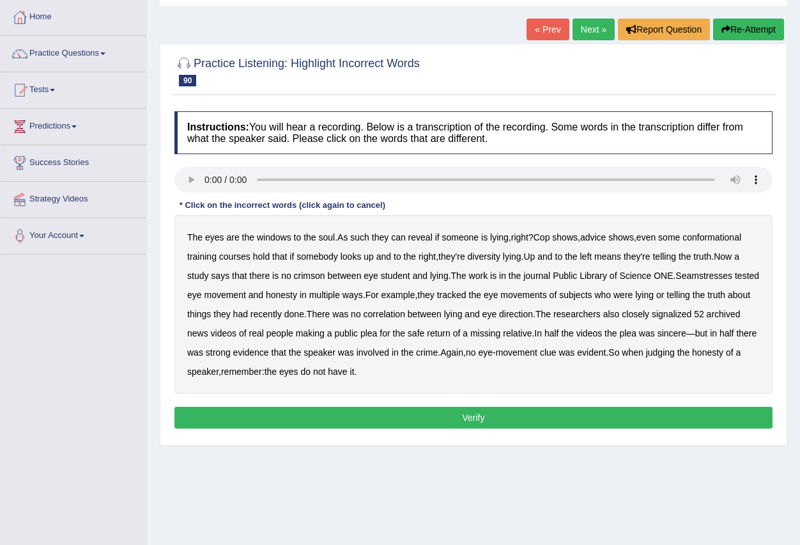
click at [726, 240] on b "conformational" at bounding box center [712, 237] width 59 height 10
click at [487, 258] on b "diversity" at bounding box center [484, 256] width 33 height 10
click at [308, 278] on b "crimson" at bounding box center [309, 275] width 31 height 10
click at [692, 314] on b "signalized" at bounding box center [672, 314] width 40 height 10
click at [433, 416] on button "Verify" at bounding box center [474, 418] width 598 height 22
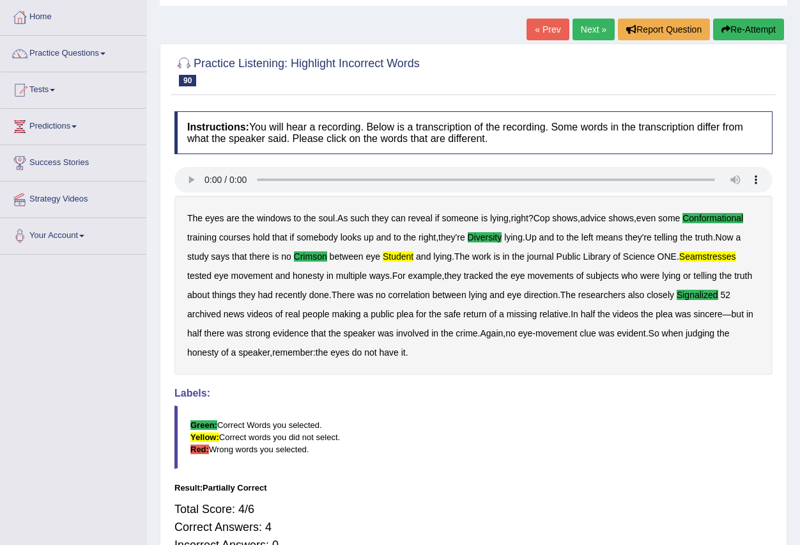
click at [586, 29] on link "Next »" at bounding box center [594, 30] width 42 height 22
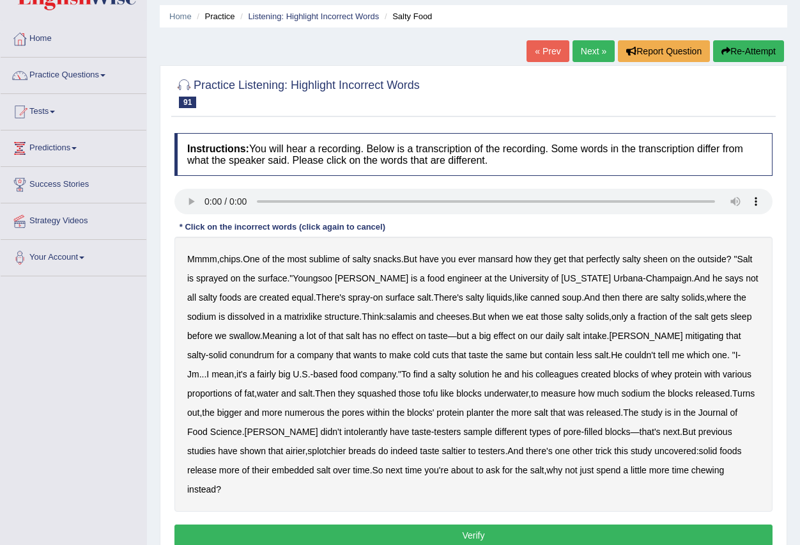
scroll to position [64, 0]
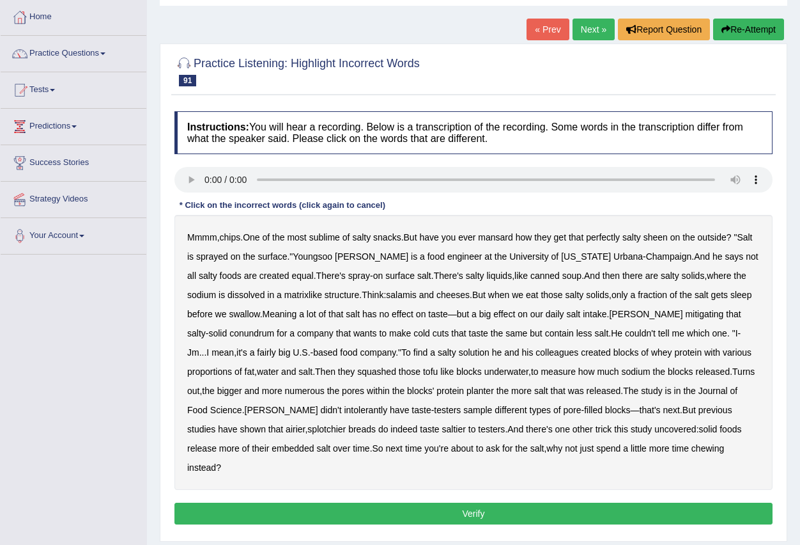
click at [274, 328] on b "conundrum" at bounding box center [251, 333] width 45 height 10
click at [307, 432] on b "splotchier" at bounding box center [326, 429] width 38 height 10
click at [536, 502] on button "Verify" at bounding box center [474, 513] width 598 height 22
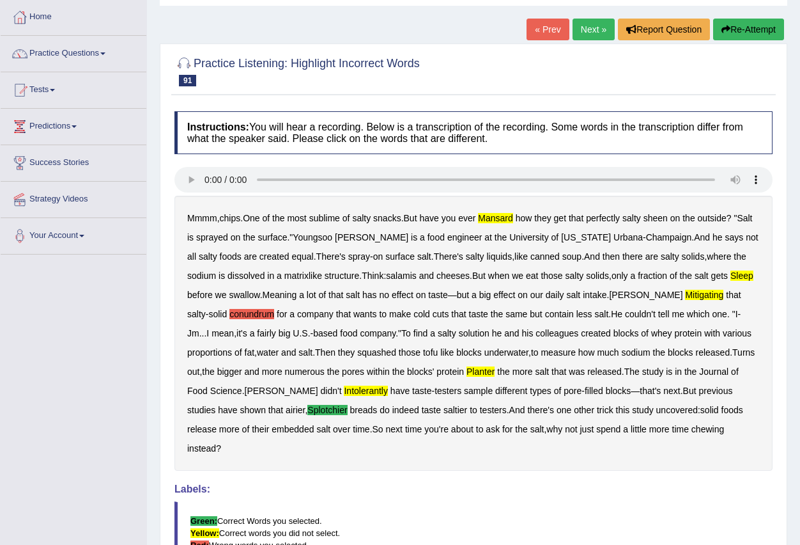
click at [274, 309] on b "conundrum" at bounding box center [251, 314] width 45 height 10
click at [588, 29] on link "Next »" at bounding box center [594, 30] width 42 height 22
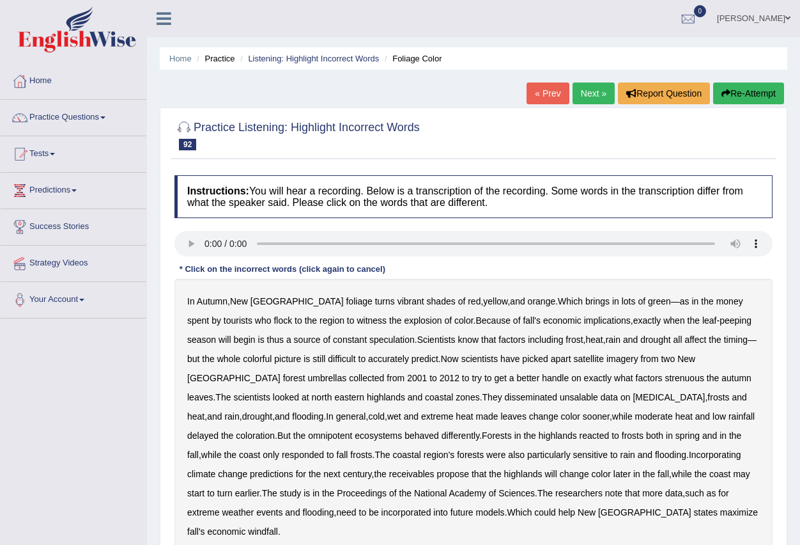
click at [552, 95] on link "« Prev" at bounding box center [548, 93] width 42 height 22
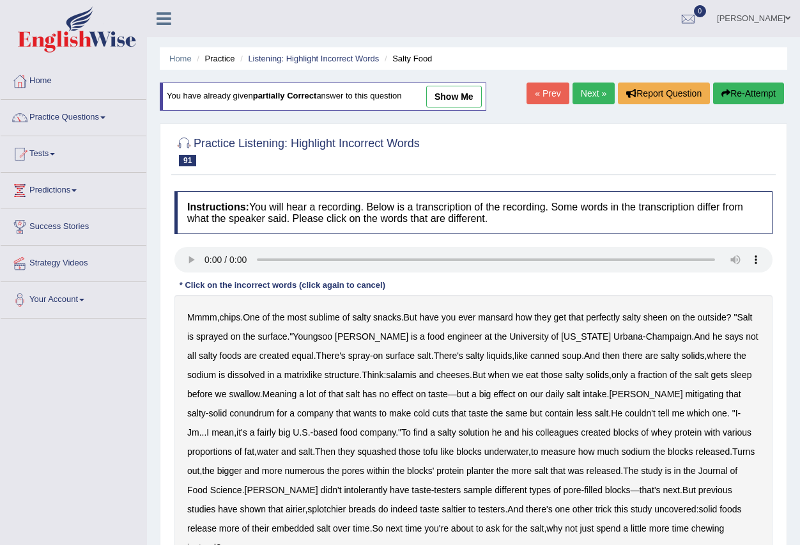
click at [590, 86] on link "Next »" at bounding box center [594, 93] width 42 height 22
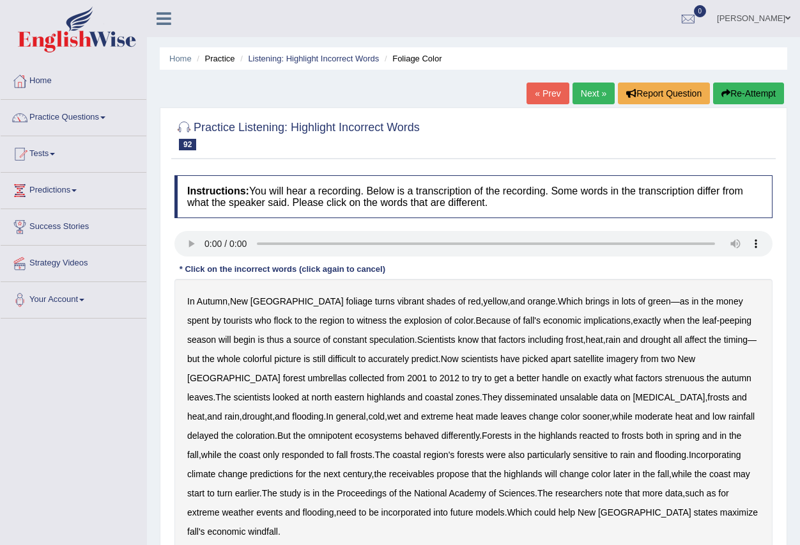
click at [599, 90] on link "Next »" at bounding box center [594, 93] width 42 height 22
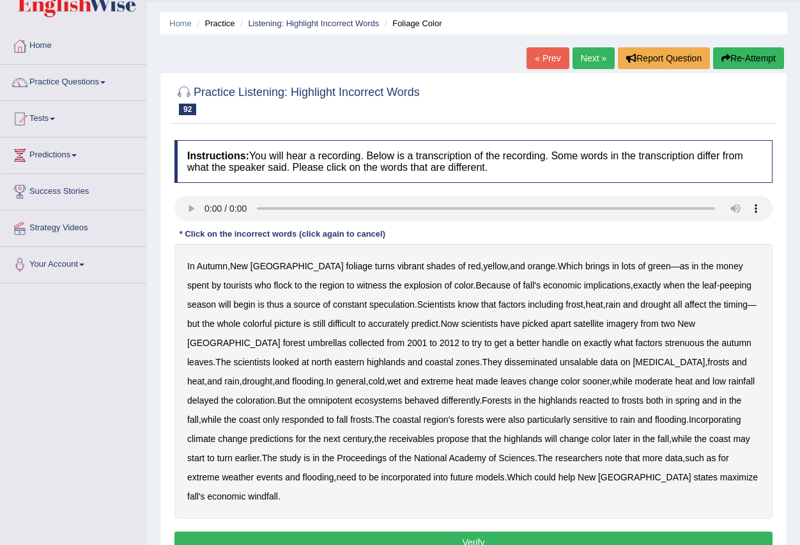
scroll to position [64, 0]
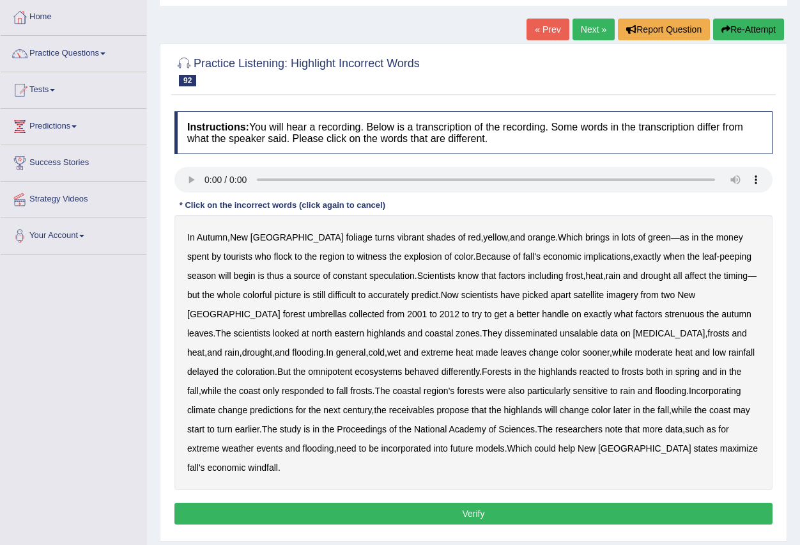
drag, startPoint x: 581, startPoint y: 251, endPoint x: 577, endPoint y: 262, distance: 11.8
click at [584, 255] on b "implications" at bounding box center [607, 256] width 47 height 10
click at [308, 314] on b "umbrellas" at bounding box center [327, 314] width 39 height 10
click at [505, 329] on b "disseminated" at bounding box center [531, 333] width 53 height 10
click at [527, 502] on button "Verify" at bounding box center [474, 513] width 598 height 22
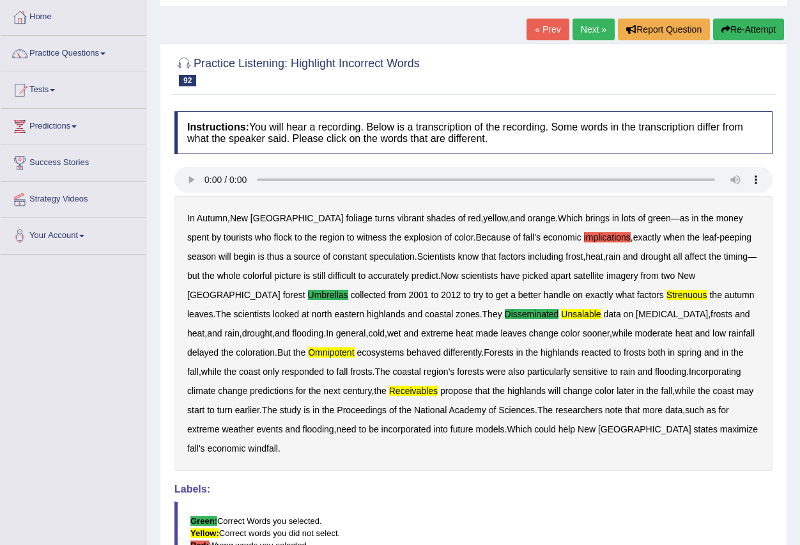
click at [584, 238] on b "implications" at bounding box center [607, 237] width 47 height 10
click at [586, 24] on link "Next »" at bounding box center [594, 30] width 42 height 22
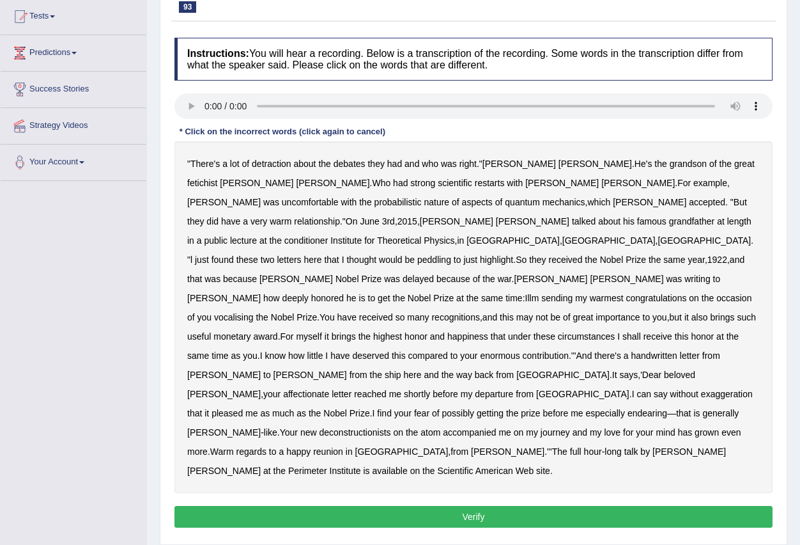
scroll to position [141, 0]
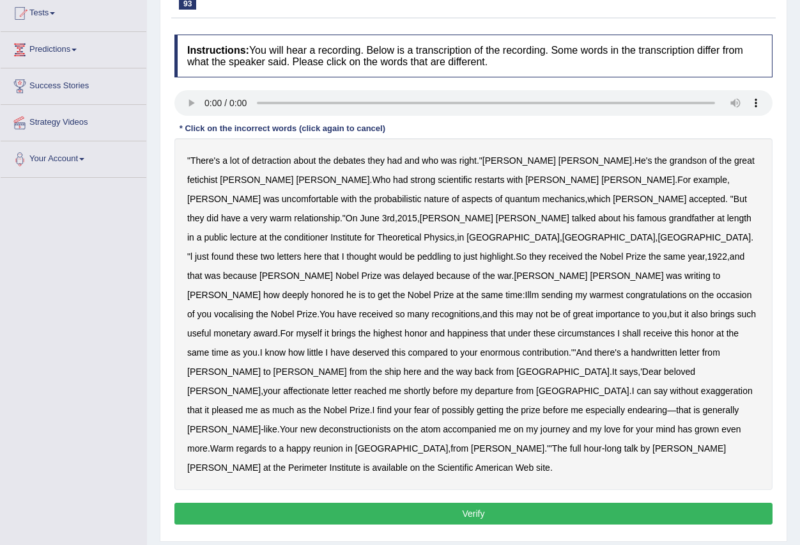
click at [339, 194] on b "uncomfortable" at bounding box center [310, 199] width 57 height 10
click at [347, 366] on b "Bohr" at bounding box center [311, 371] width 74 height 10
click at [319, 424] on b "deconstructionists" at bounding box center [355, 429] width 72 height 10
click at [451, 502] on button "Verify" at bounding box center [474, 513] width 598 height 22
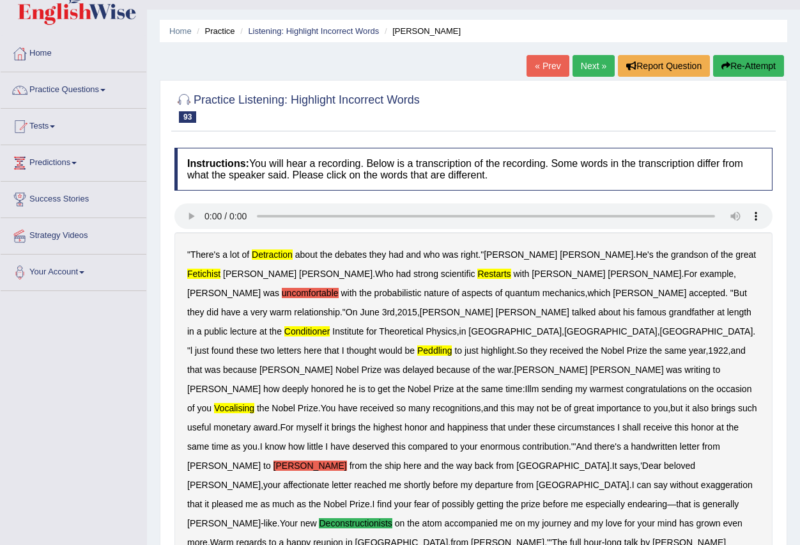
scroll to position [0, 0]
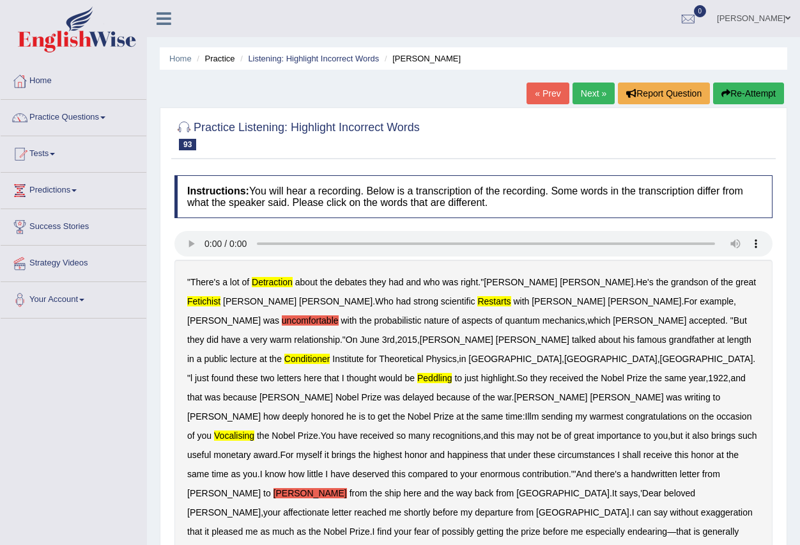
click at [590, 93] on link "Next »" at bounding box center [594, 93] width 42 height 22
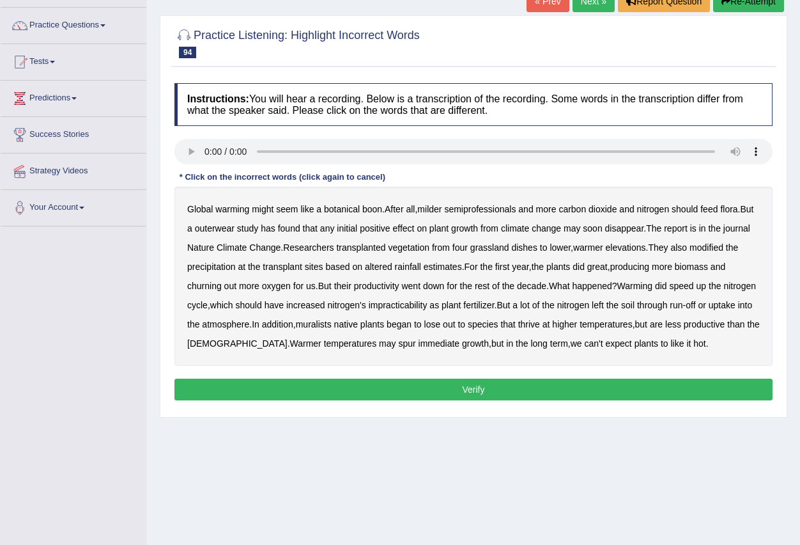
scroll to position [127, 0]
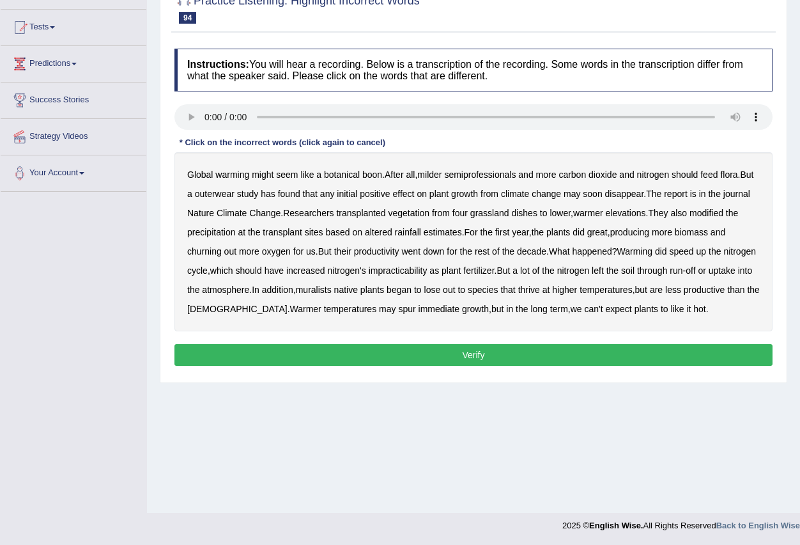
click at [493, 169] on b "semiprofessionals" at bounding box center [480, 174] width 72 height 10
click at [537, 212] on b "dishes" at bounding box center [524, 213] width 26 height 10
click at [571, 214] on b "lower" at bounding box center [560, 213] width 21 height 10
click at [332, 293] on b "muralists" at bounding box center [314, 289] width 36 height 10
click at [559, 353] on button "Verify" at bounding box center [474, 355] width 598 height 22
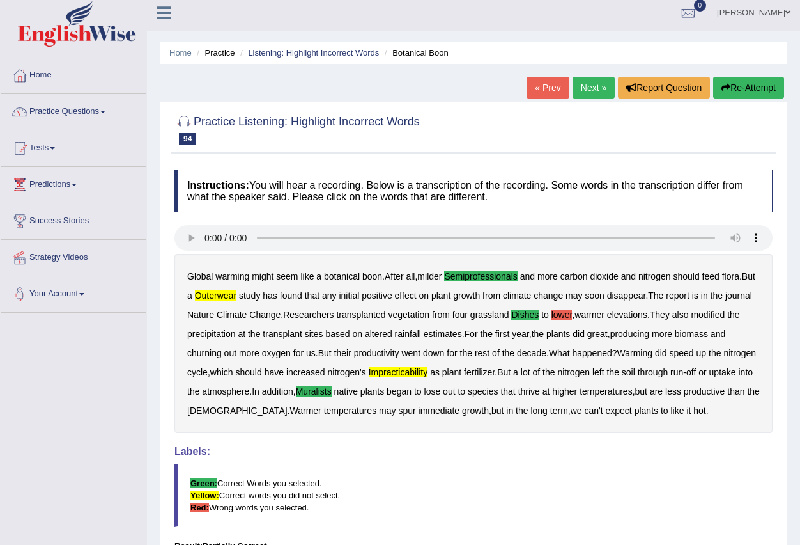
scroll to position [0, 0]
